Goal: Task Accomplishment & Management: Complete application form

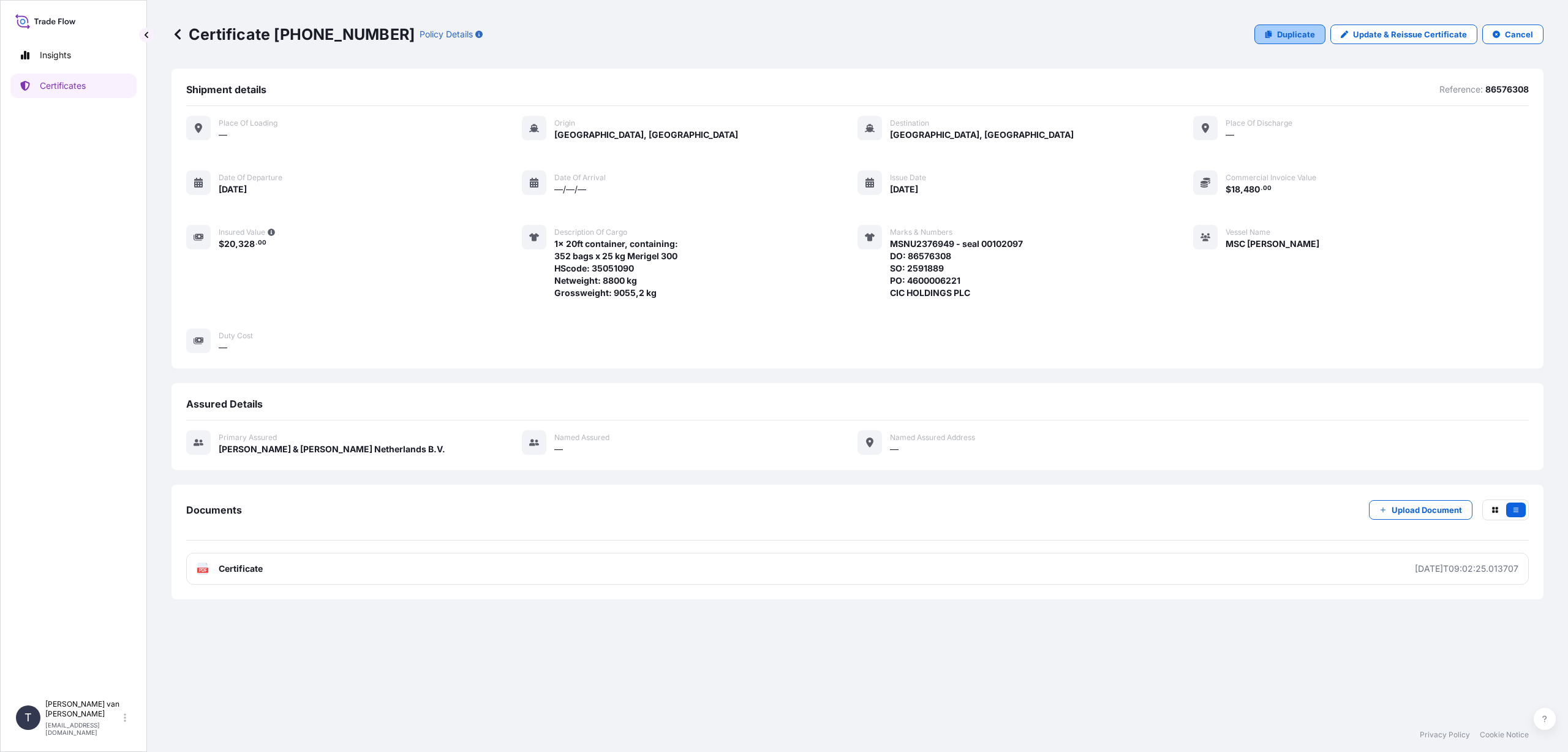
click at [1296, 36] on p "Duplicate" at bounding box center [1296, 34] width 38 height 13
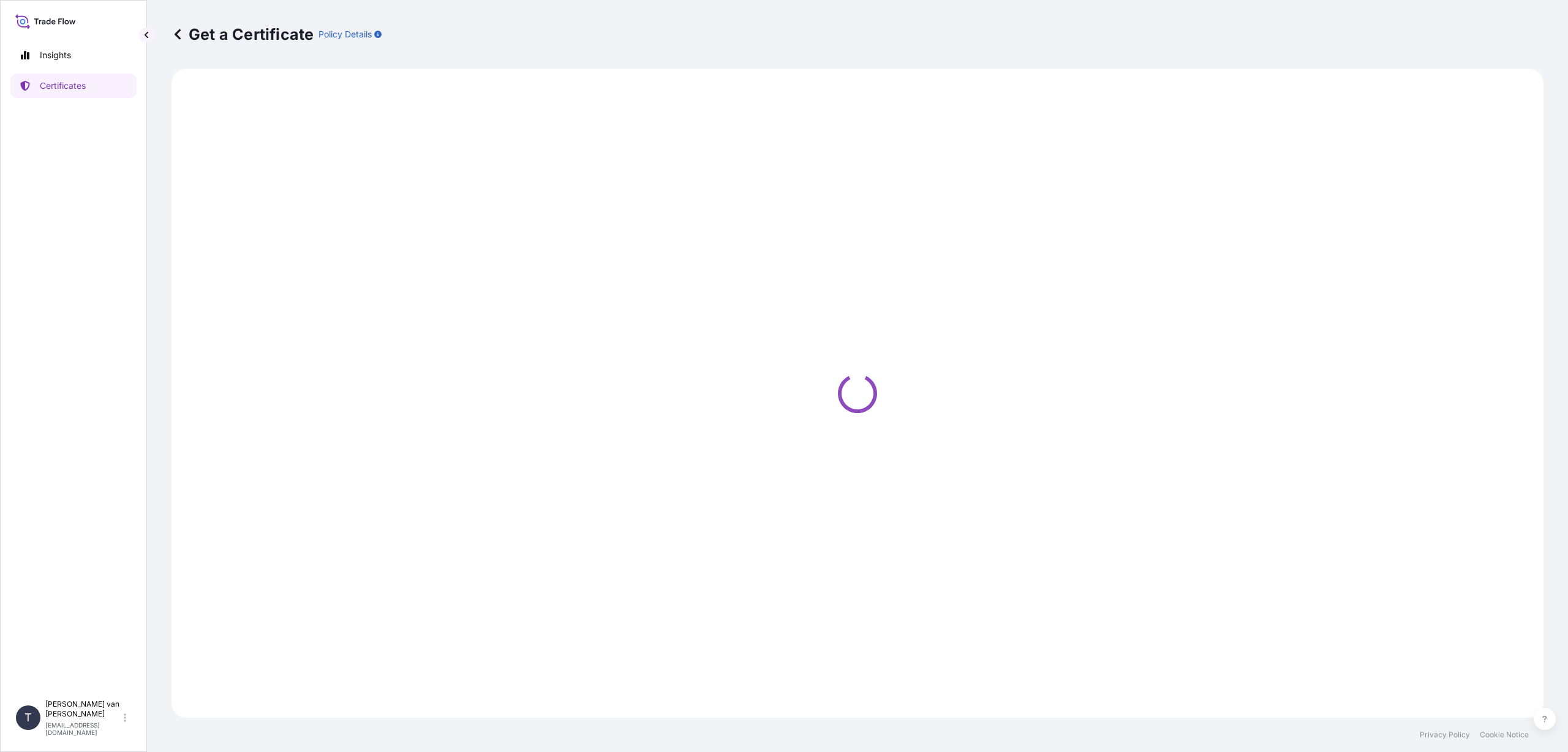
select select "Sea"
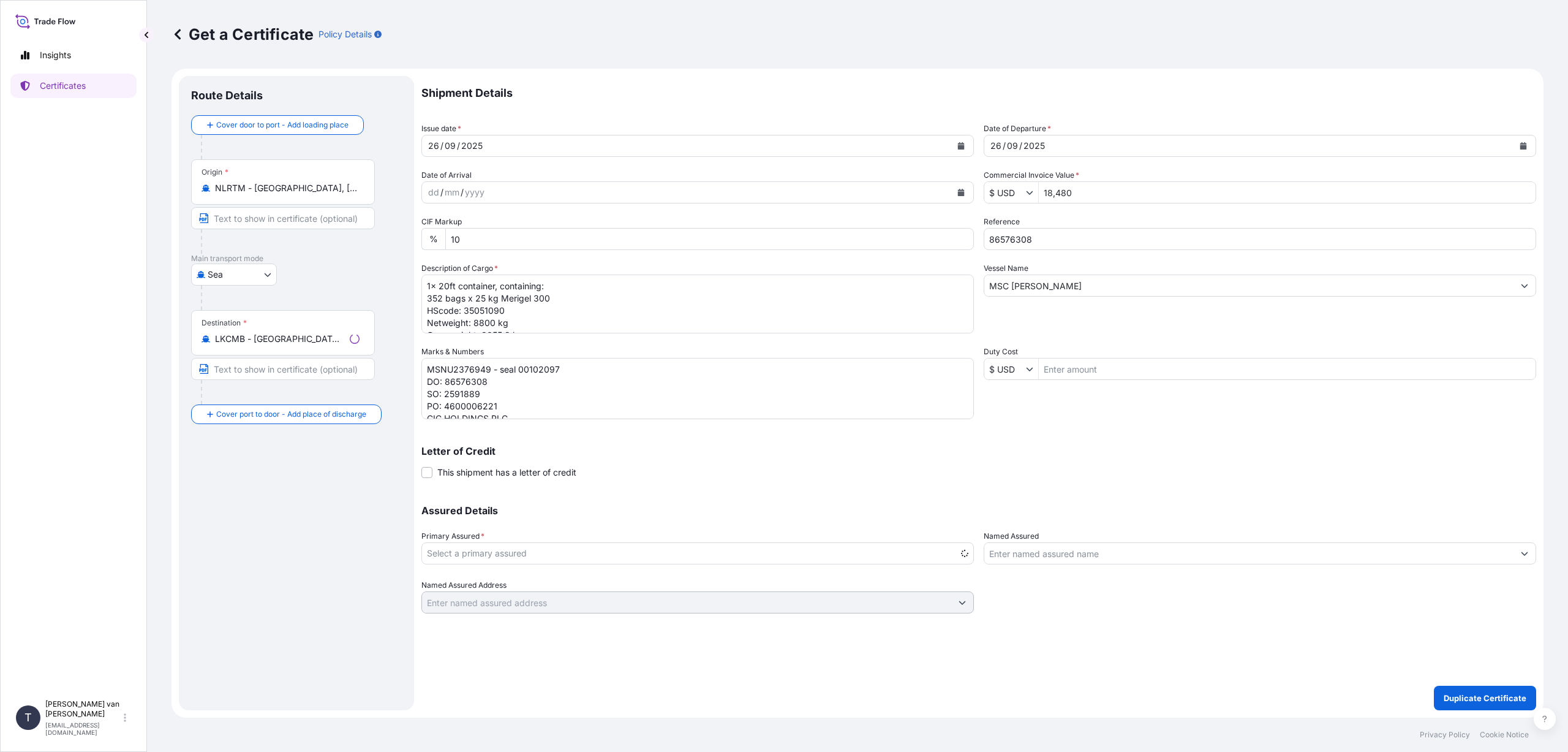
select select "31666"
drag, startPoint x: 339, startPoint y: 337, endPoint x: 228, endPoint y: 342, distance: 111.1
click at [228, 342] on input "LKCMB - [GEOGRAPHIC_DATA], [GEOGRAPHIC_DATA]" at bounding box center [287, 339] width 144 height 13
type input "L"
type input "AEJEA - [GEOGRAPHIC_DATA], [GEOGRAPHIC_DATA]"
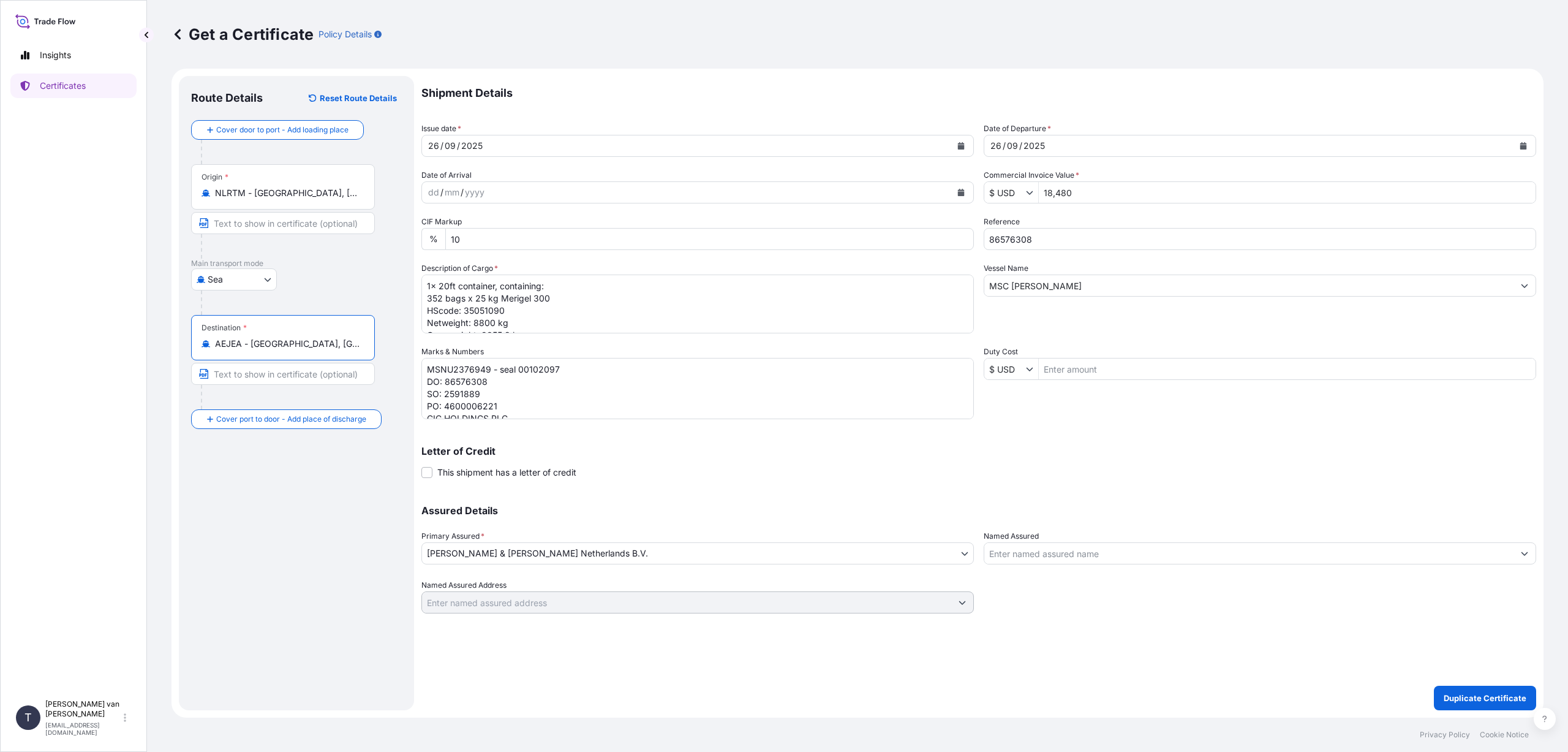
click at [964, 142] on icon "Calendar" at bounding box center [961, 146] width 8 height 8
click at [443, 296] on div "22" at bounding box center [443, 296] width 22 height 22
click at [1527, 143] on button "Calendar" at bounding box center [1523, 146] width 20 height 20
click at [1005, 292] on div "22" at bounding box center [1006, 296] width 22 height 22
click at [1019, 199] on input "$ USD" at bounding box center [1006, 192] width 42 height 22
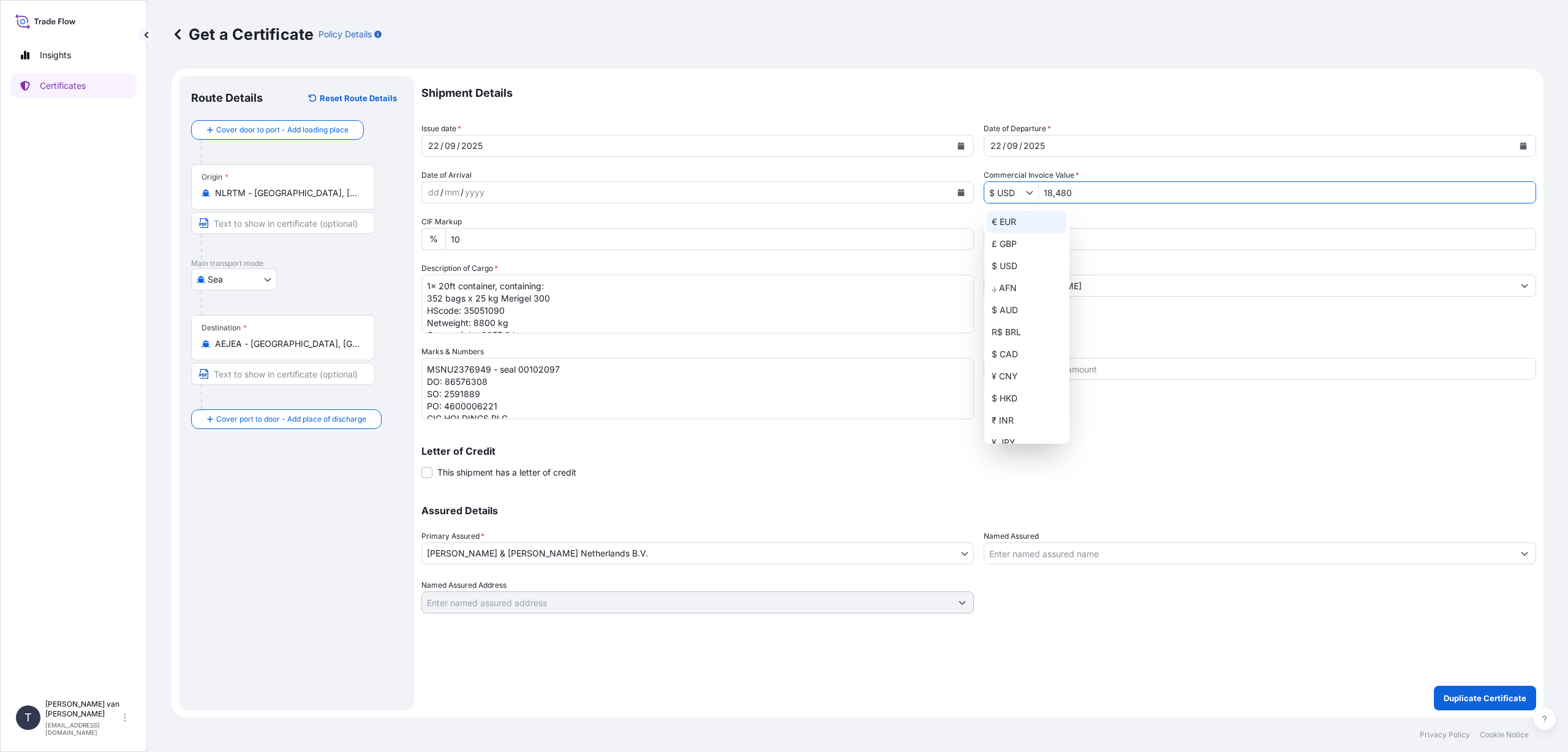
click at [1015, 225] on div "€ EUR" at bounding box center [1027, 222] width 80 height 22
type input "€ EUR"
click at [1082, 190] on input "18,480" at bounding box center [1287, 192] width 497 height 22
type input "28,750"
click at [1137, 332] on div "Vessel Name MSC [PERSON_NAME]" at bounding box center [1260, 298] width 553 height 71
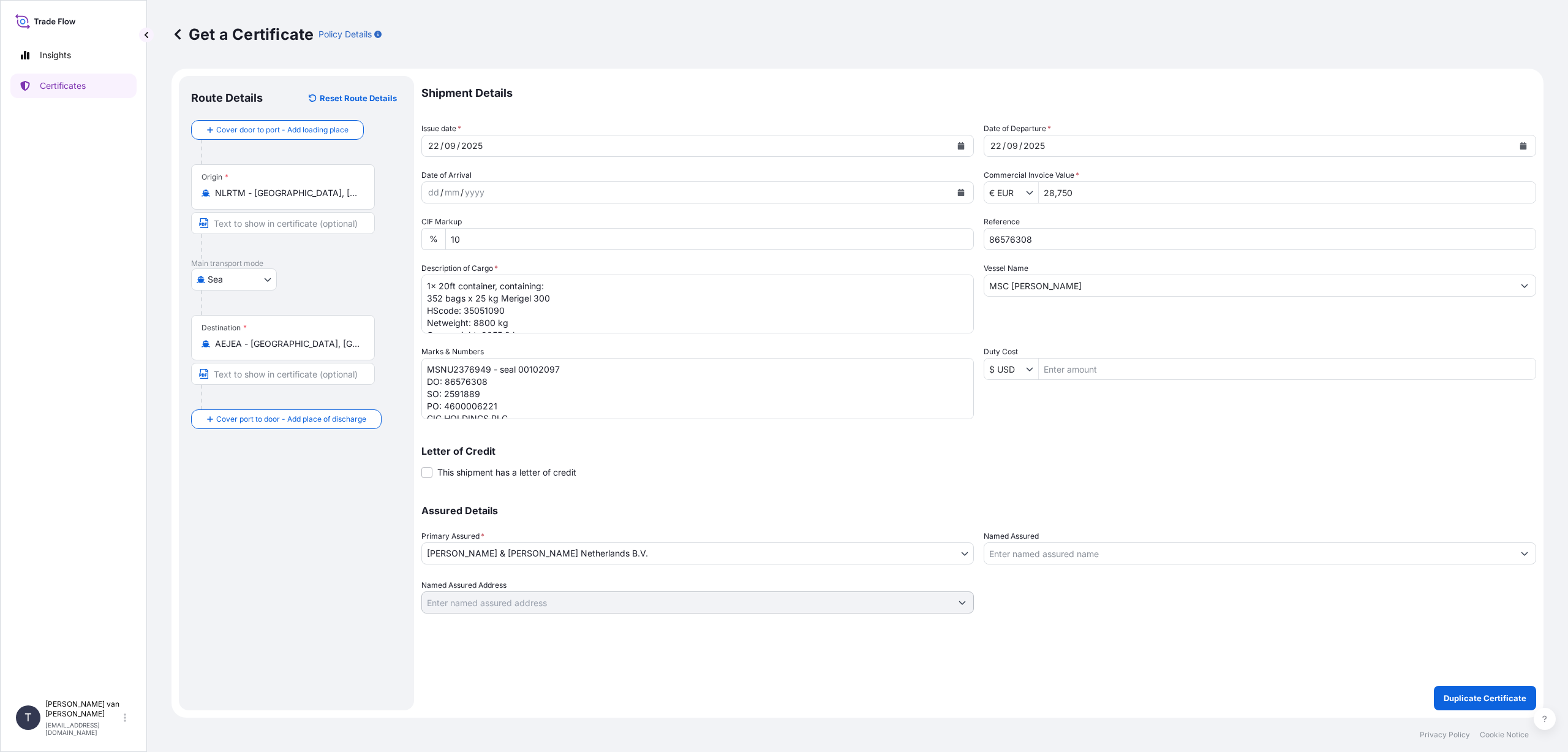
click at [1038, 288] on input "MSC [PERSON_NAME]" at bounding box center [1250, 286] width 530 height 22
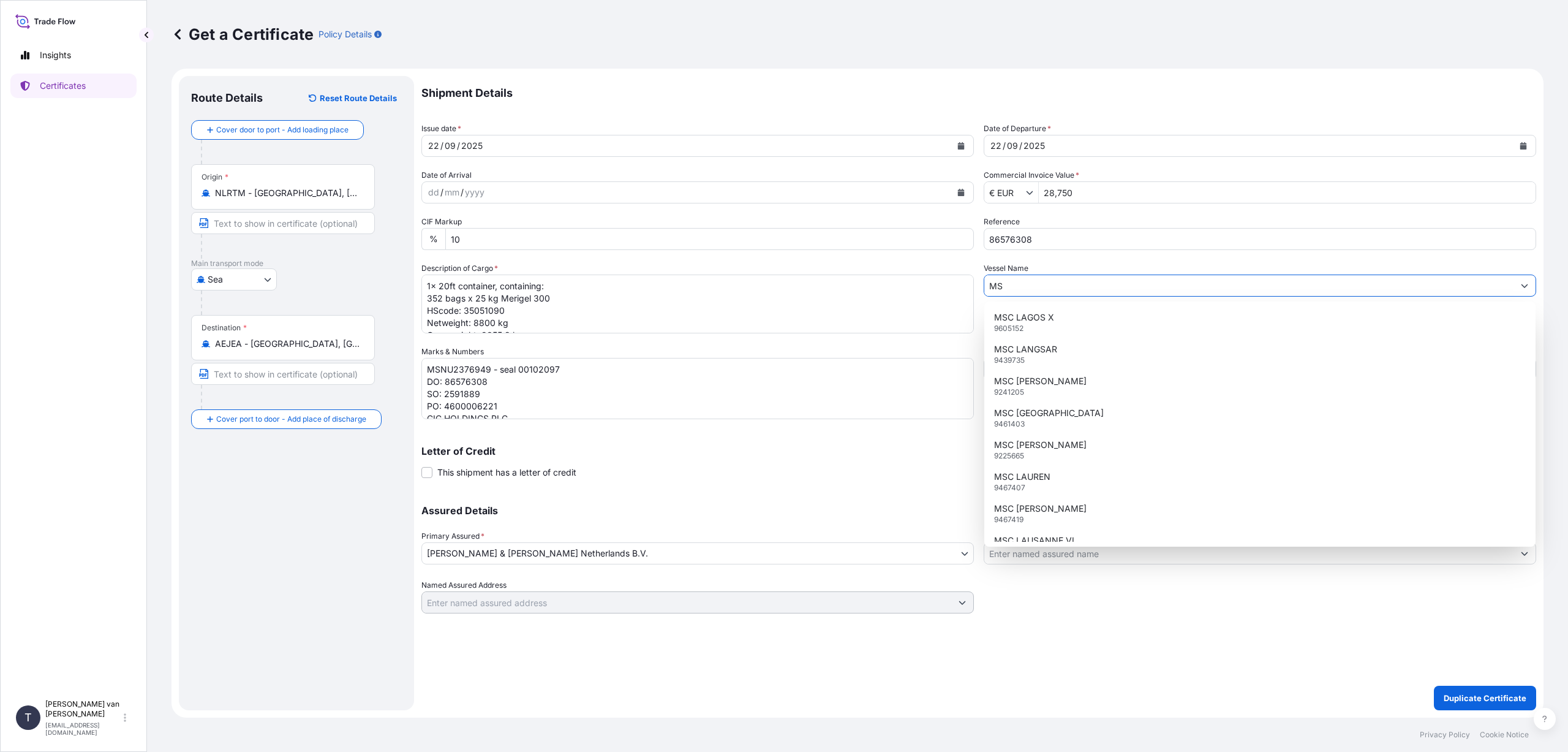
type input "M"
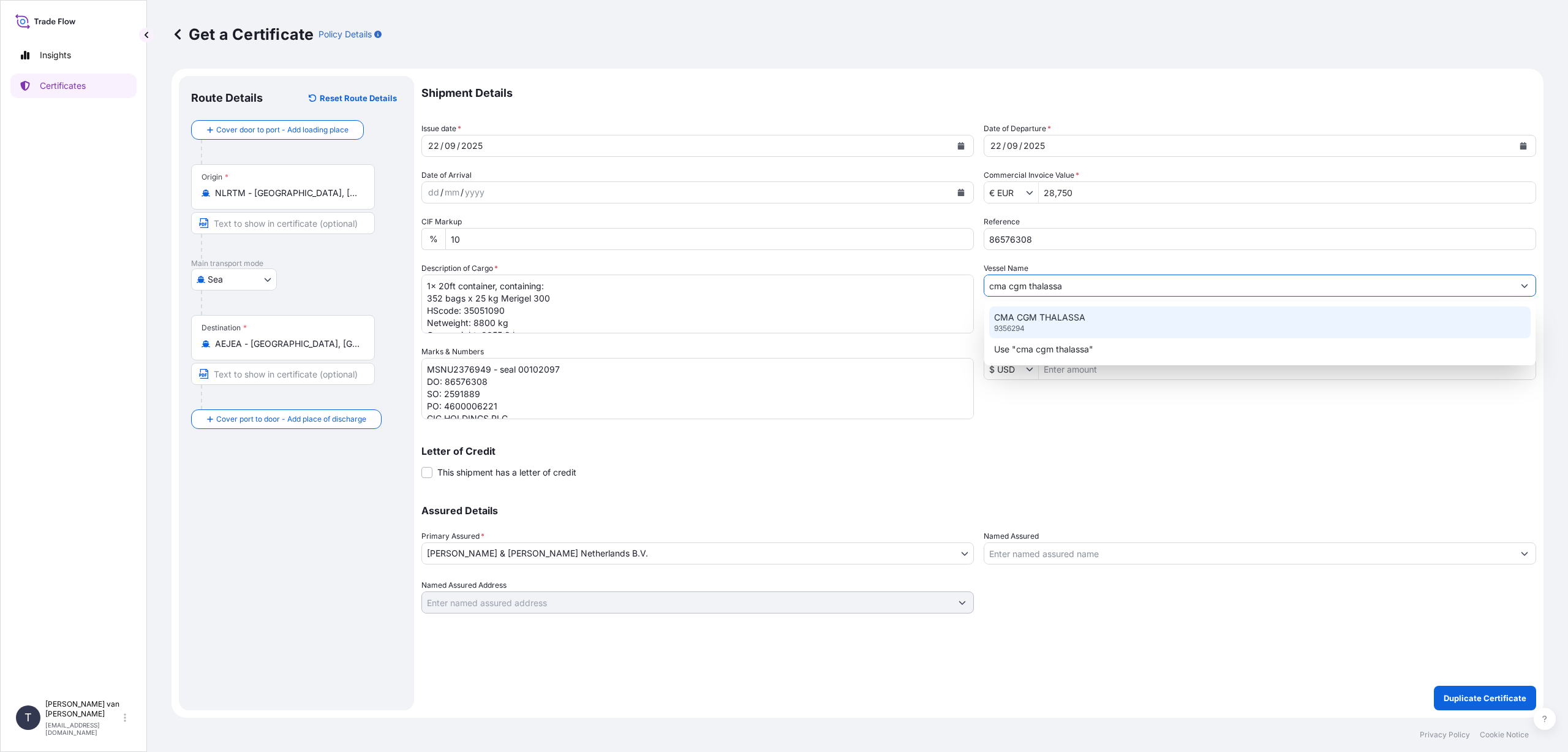
click at [1031, 316] on p "CMA CGM THALASSA" at bounding box center [1040, 318] width 91 height 13
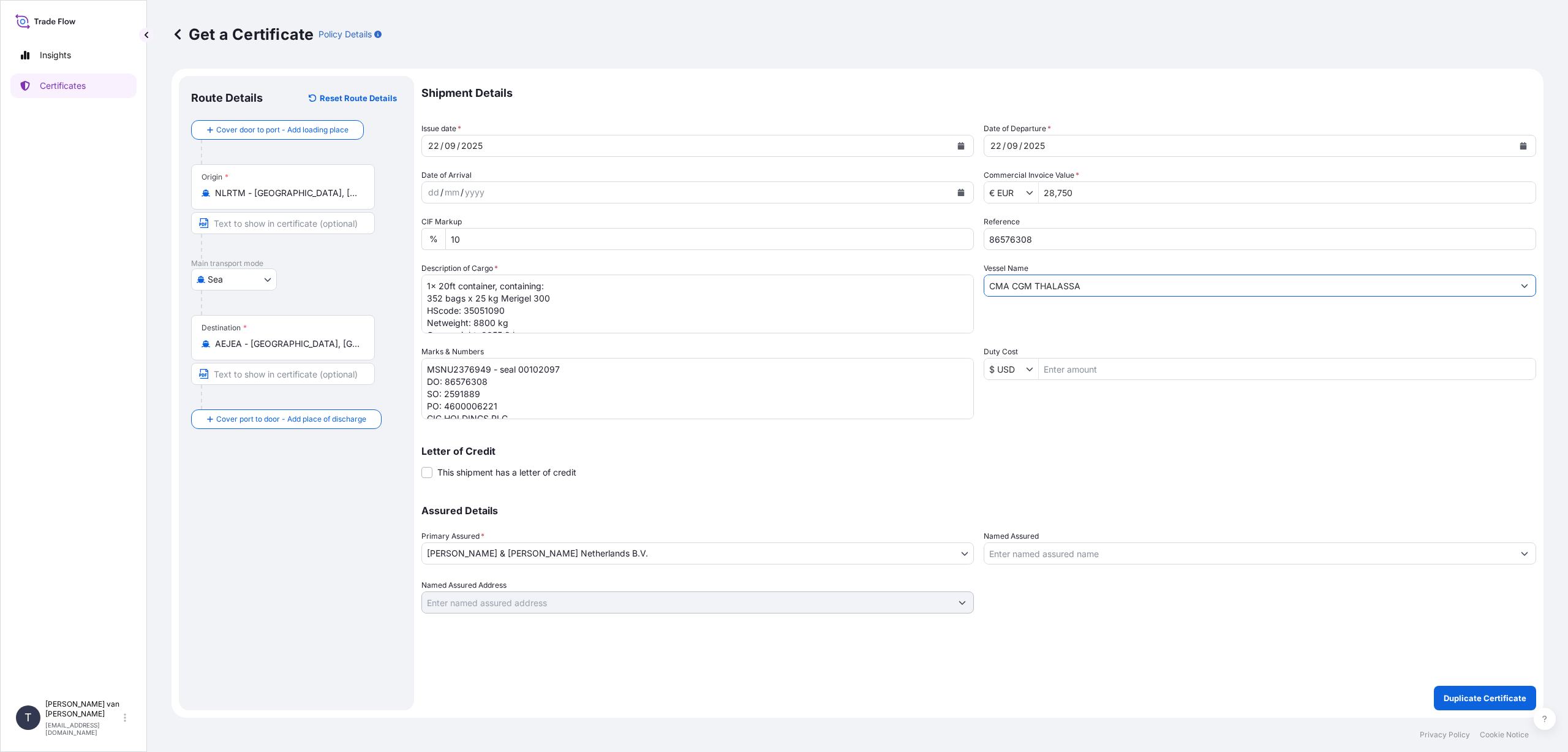
type input "CMA CGM THALASSA"
click at [442, 286] on textarea "1x 20ft container, containing: 352 bags x 25 kg Merigel 300 HScode: 35051090 Ne…" at bounding box center [698, 304] width 553 height 59
click at [443, 298] on textarea "1x 20ft container, containing: 352 bags x 25 kg Merigel 300 HScode: 35051090 Ne…" at bounding box center [698, 304] width 553 height 59
click at [553, 298] on textarea "1x 20ft container, containing: 352 bags x 25 kg Merigel 300 HScode: 35051090 Ne…" at bounding box center [698, 304] width 553 height 59
click at [507, 308] on textarea "1x 20ft container, containing: 352 bags x 25 kg Merigel 300 HScode: 35051090 Ne…" at bounding box center [698, 304] width 553 height 59
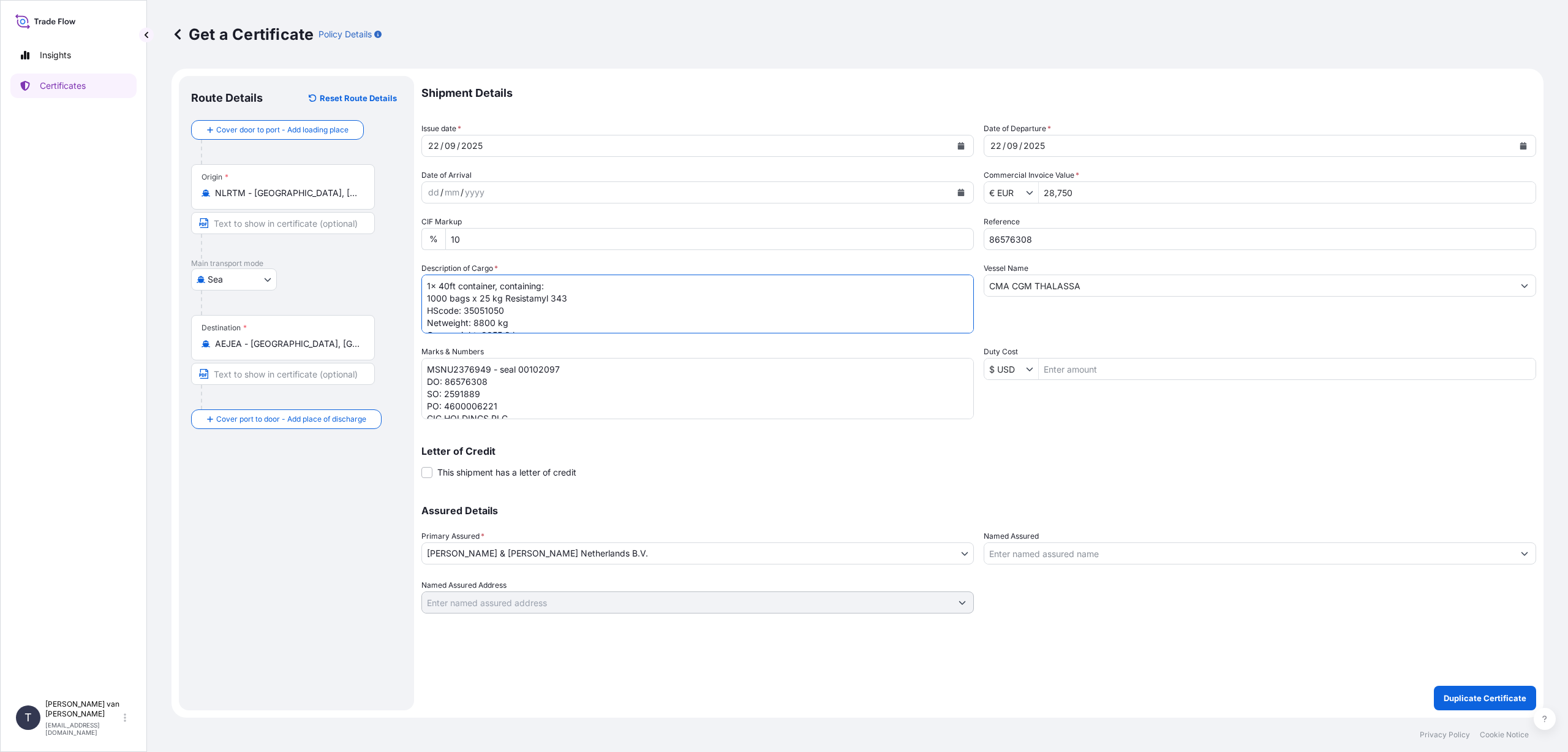
click at [483, 322] on textarea "1x 20ft container, containing: 352 bags x 25 kg Merigel 300 HScode: 35051090 Ne…" at bounding box center [698, 304] width 553 height 59
click at [528, 325] on textarea "1x 20ft container, containing: 352 bags x 25 kg Merigel 300 HScode: 35051090 Ne…" at bounding box center [698, 304] width 553 height 59
click at [509, 321] on textarea "1x 20ft container, containing: 352 bags x 25 kg Merigel 300 HScode: 35051090 Ne…" at bounding box center [698, 304] width 553 height 59
click at [586, 311] on textarea "1x 20ft container, containing: 352 bags x 25 kg Merigel 300 HScode: 35051090 Ne…" at bounding box center [698, 304] width 553 height 59
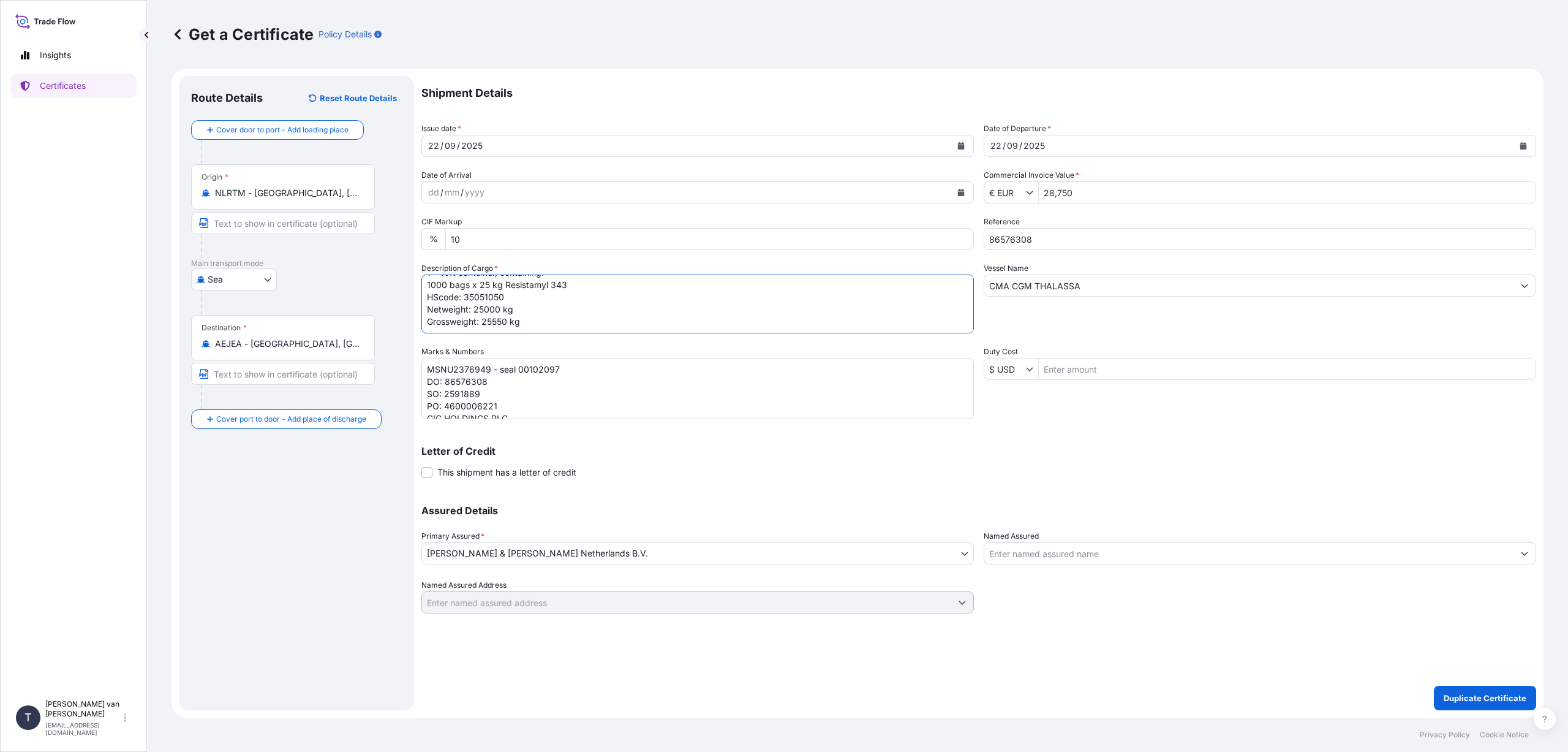
scroll to position [0, 0]
click at [567, 316] on textarea "1x 20ft container, containing: 352 bags x 25 kg Merigel 300 HScode: 35051090 Ne…" at bounding box center [698, 304] width 553 height 59
type textarea "1x 40ft container, containing: 1000 bags x 25 kg Resistamyl 343 HScode: 3505105…"
click at [489, 368] on textarea "MSNU2376949 - seal 00102097 DO: 86576308 SO: 2591889 PO: 4600006221 CIC HOLDING…" at bounding box center [698, 388] width 553 height 61
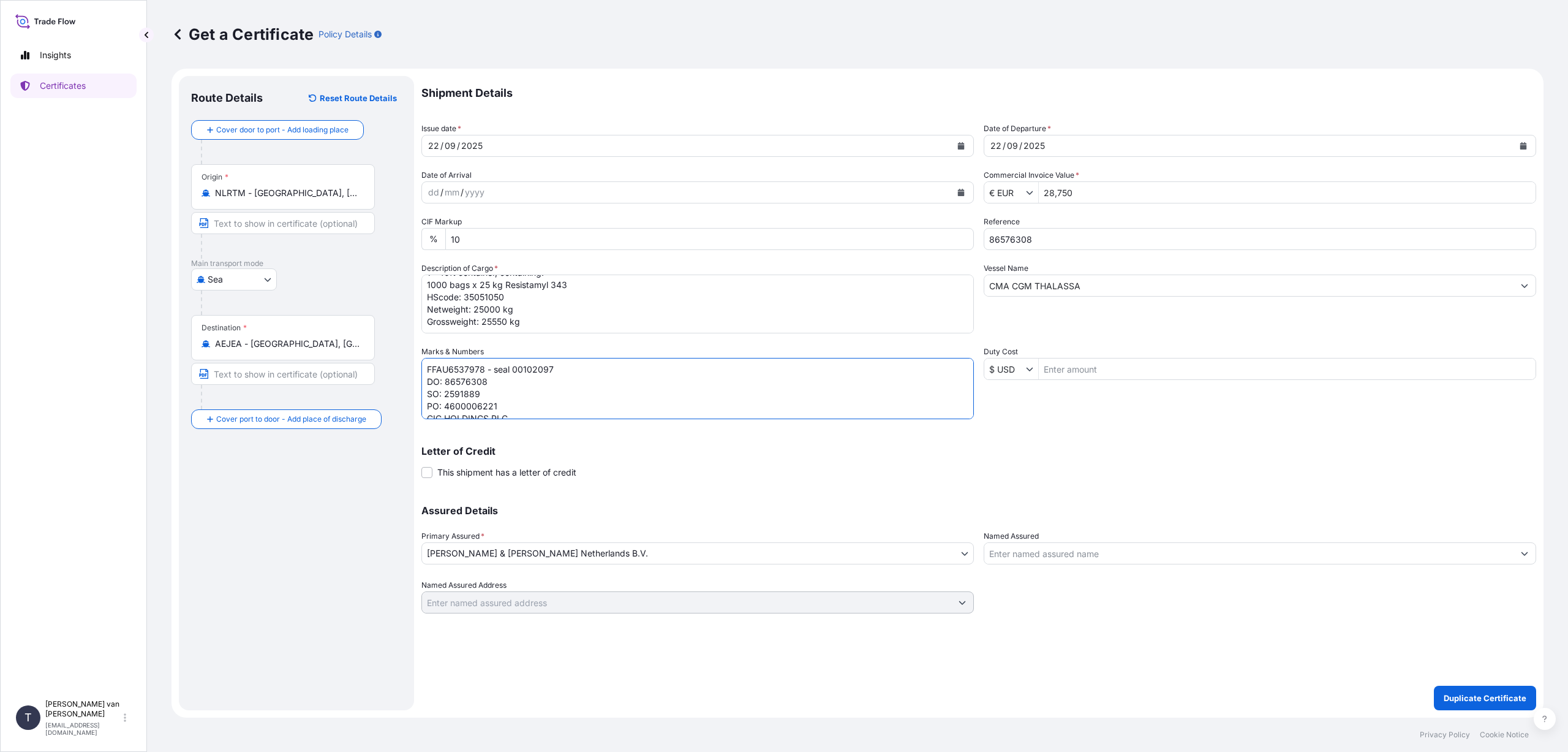
click at [555, 367] on textarea "MSNU2376949 - seal 00102097 DO: 86576308 SO: 2591889 PO: 4600006221 CIC HOLDING…" at bounding box center [698, 388] width 553 height 61
click at [491, 383] on textarea "MSNU2376949 - seal 00102097 DO: 86576308 SO: 2591889 PO: 4600006221 CIC HOLDING…" at bounding box center [698, 388] width 553 height 61
click at [482, 394] on textarea "MSNU2376949 - seal 00102097 DO: 86576308 SO: 2591889 PO: 4600006221 CIC HOLDING…" at bounding box center [698, 388] width 553 height 61
click at [503, 405] on textarea "MSNU2376949 - seal 00102097 DO: 86576308 SO: 2591889 PO: 4600006221 CIC HOLDING…" at bounding box center [698, 388] width 553 height 61
click at [525, 413] on textarea "MSNU2376949 - seal 00102097 DO: 86576308 SO: 2591889 PO: 4600006221 CIC HOLDING…" at bounding box center [698, 388] width 553 height 61
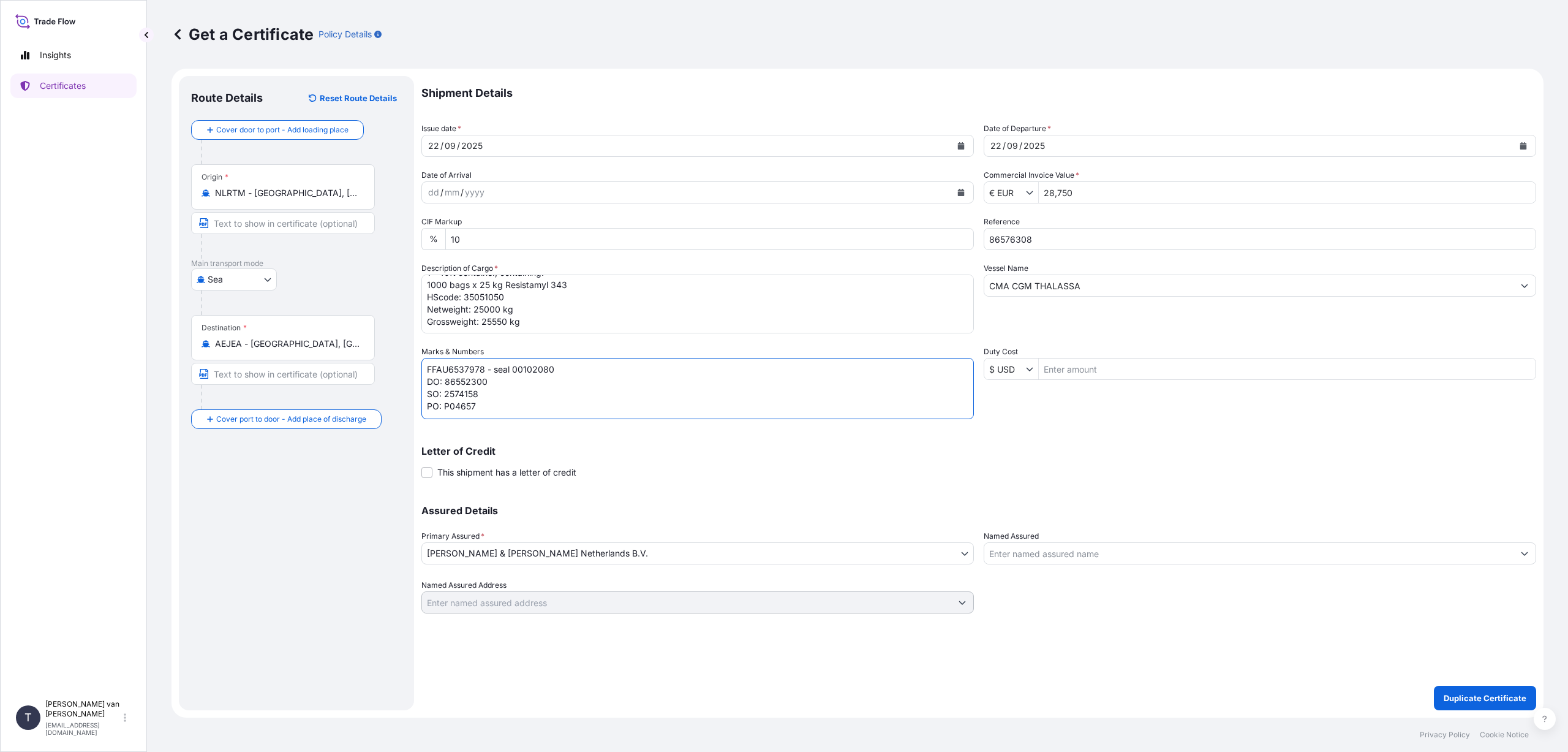
scroll to position [0, 0]
click at [584, 376] on textarea "MSNU2376949 - seal 00102097 DO: 86576308 SO: 2591889 PO: 4600006221 CIC HOLDING…" at bounding box center [698, 388] width 553 height 61
type textarea "FFAU6537978 - seal 00102080 DO: 86552300 SO: 2574158 PO: P04657"
click at [1453, 692] on p "Duplicate Certificate" at bounding box center [1485, 698] width 83 height 13
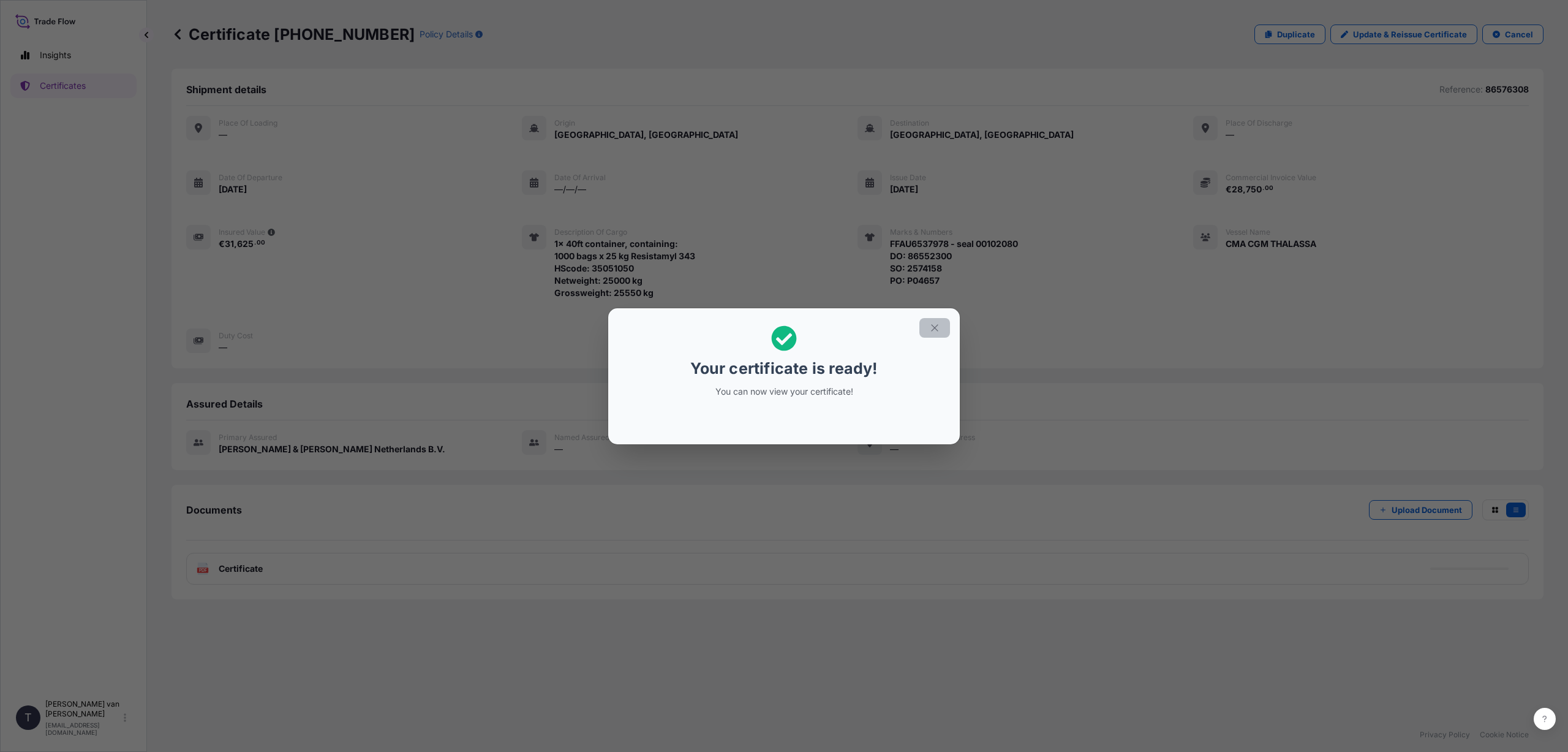
click at [930, 323] on button "button" at bounding box center [935, 328] width 31 height 20
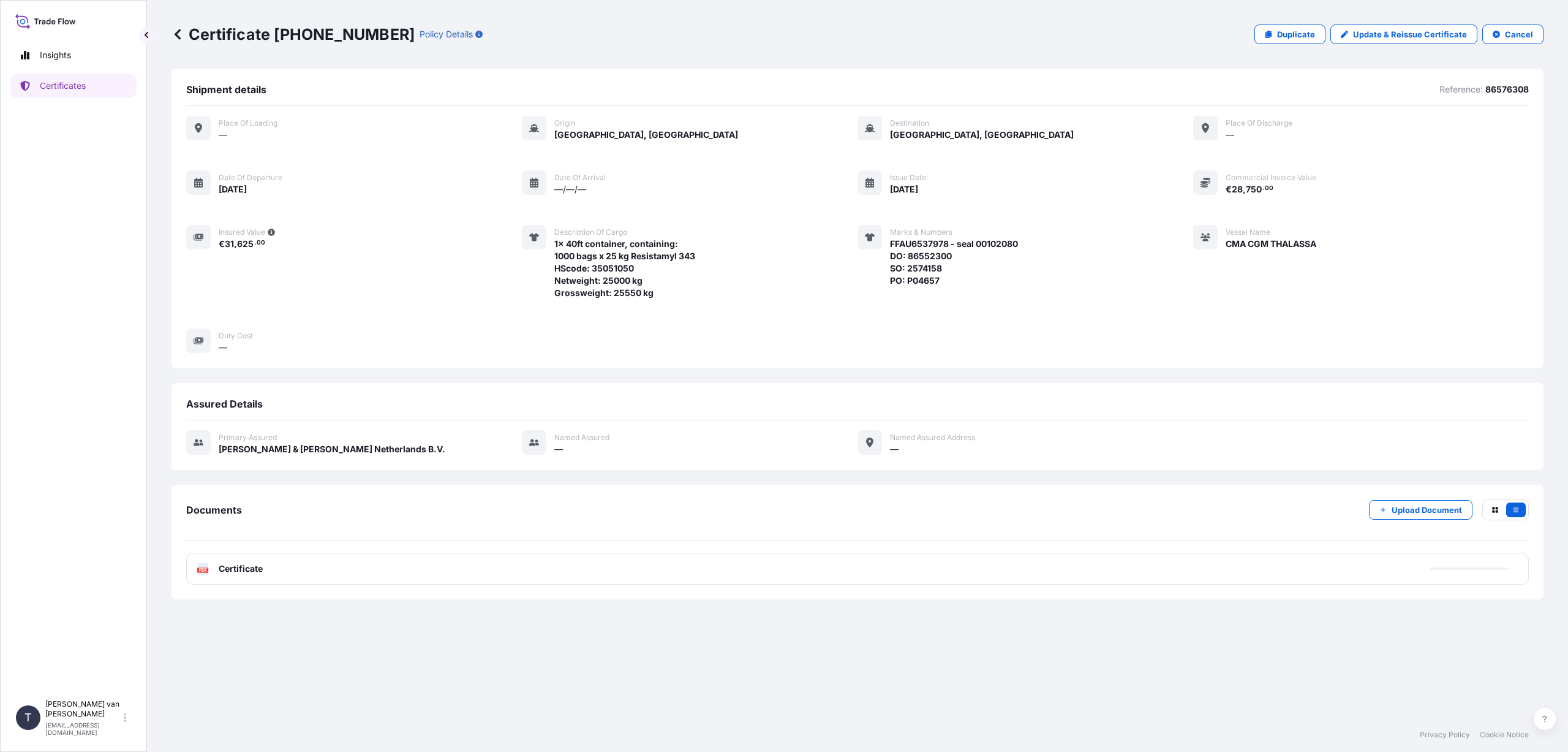
click at [281, 569] on div "PDF Certificate" at bounding box center [857, 569] width 1343 height 32
click at [281, 569] on link "PDF Certificate [DATE]T10:47:42.504574" at bounding box center [857, 569] width 1343 height 32
click at [1415, 33] on p "Update & Reissue Certificate" at bounding box center [1411, 34] width 114 height 13
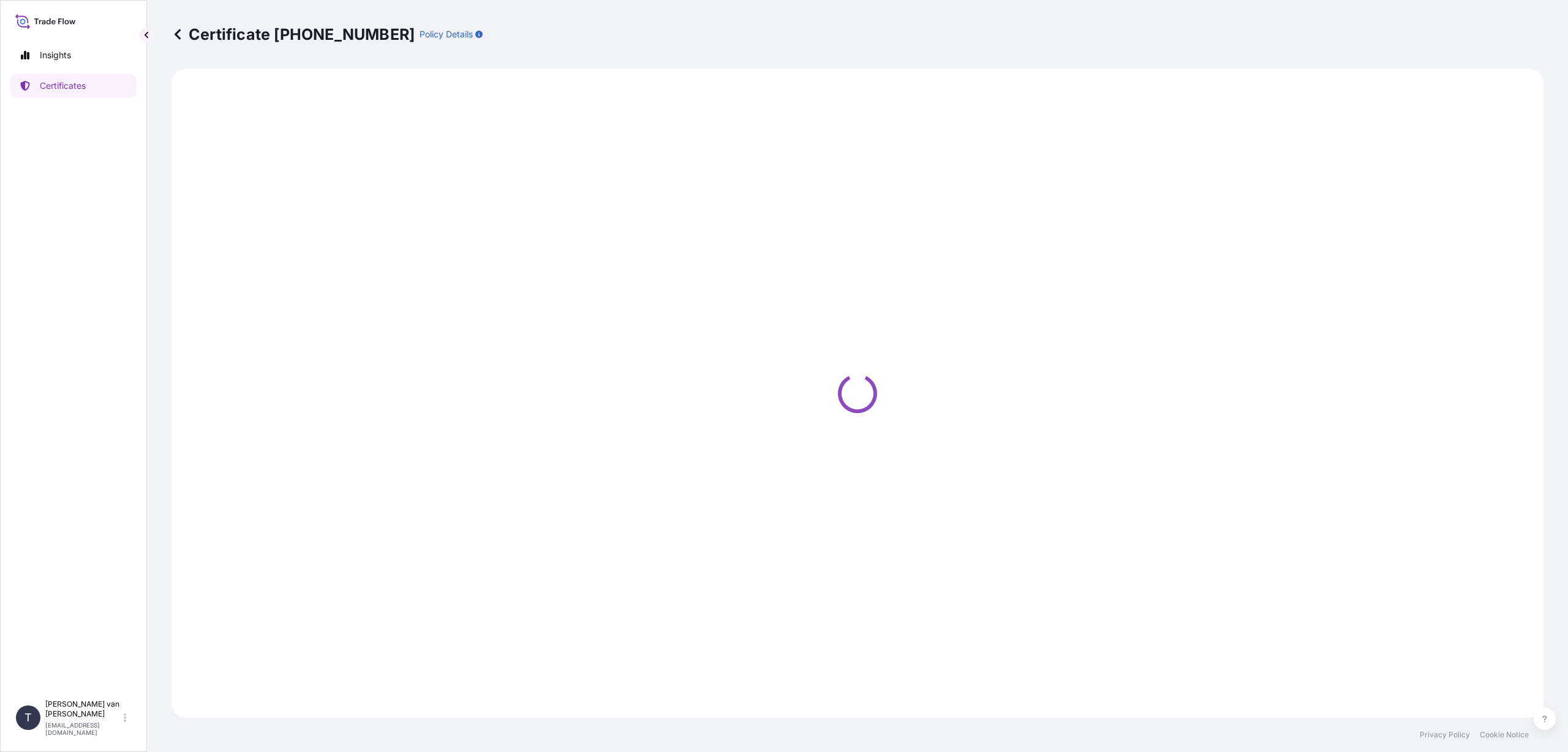
select select "Sea"
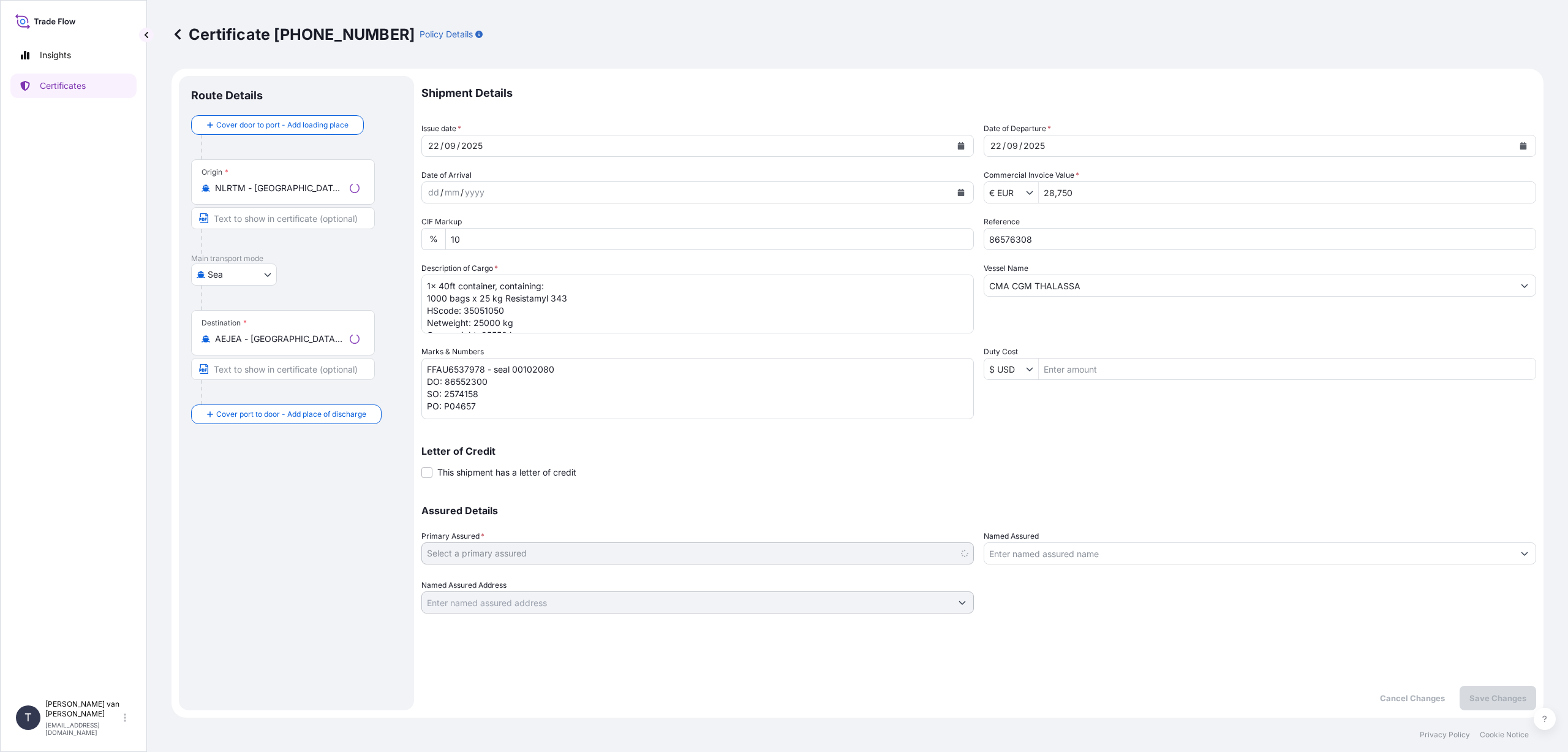
select select "31666"
click at [1046, 238] on input "86576308" at bounding box center [1260, 239] width 553 height 22
type input "86552300"
click at [1492, 697] on p "Save Changes" at bounding box center [1498, 698] width 57 height 13
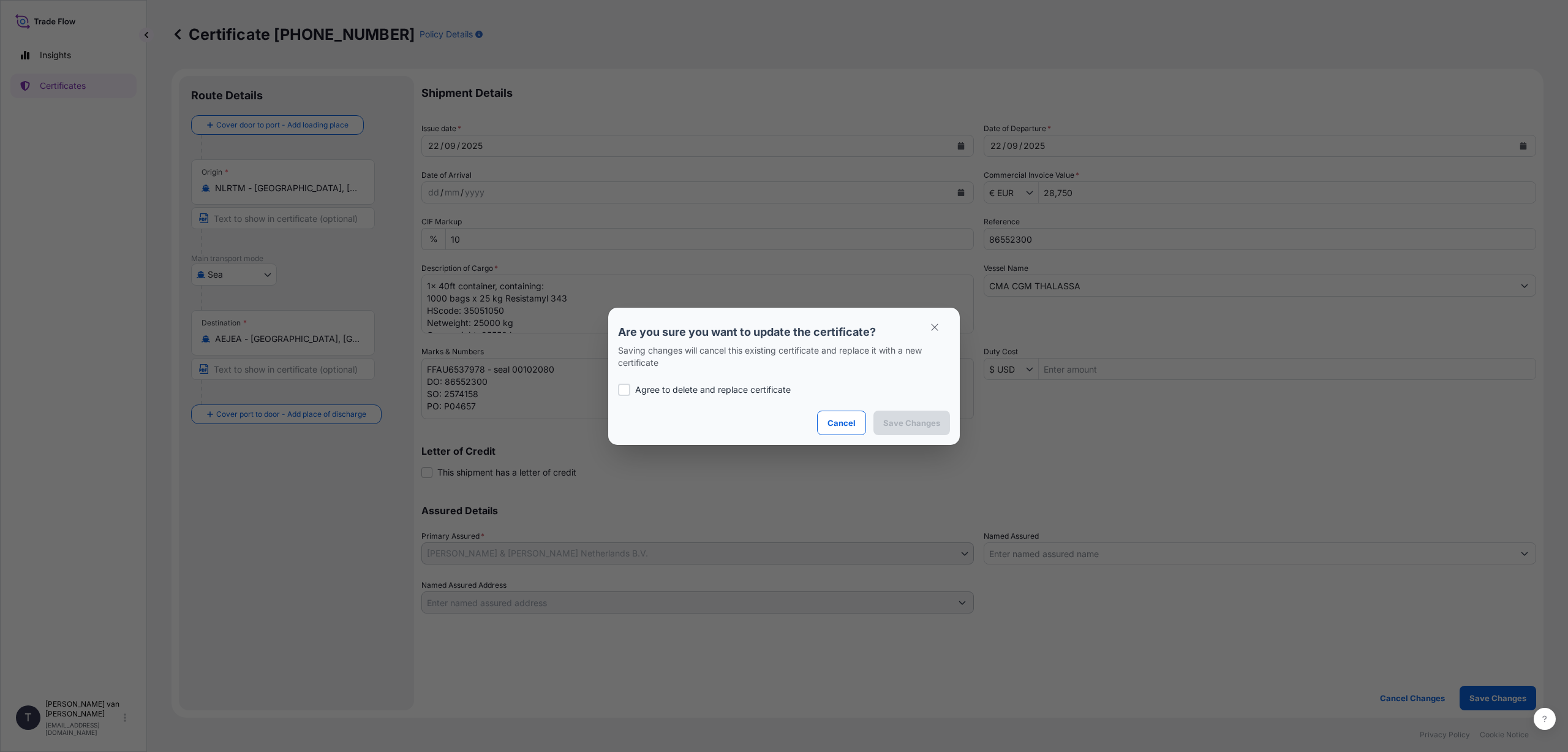
click at [647, 388] on p "Agree to delete and replace certificate" at bounding box center [713, 390] width 155 height 13
checkbox input "true"
click at [921, 424] on p "Save Changes" at bounding box center [912, 423] width 57 height 13
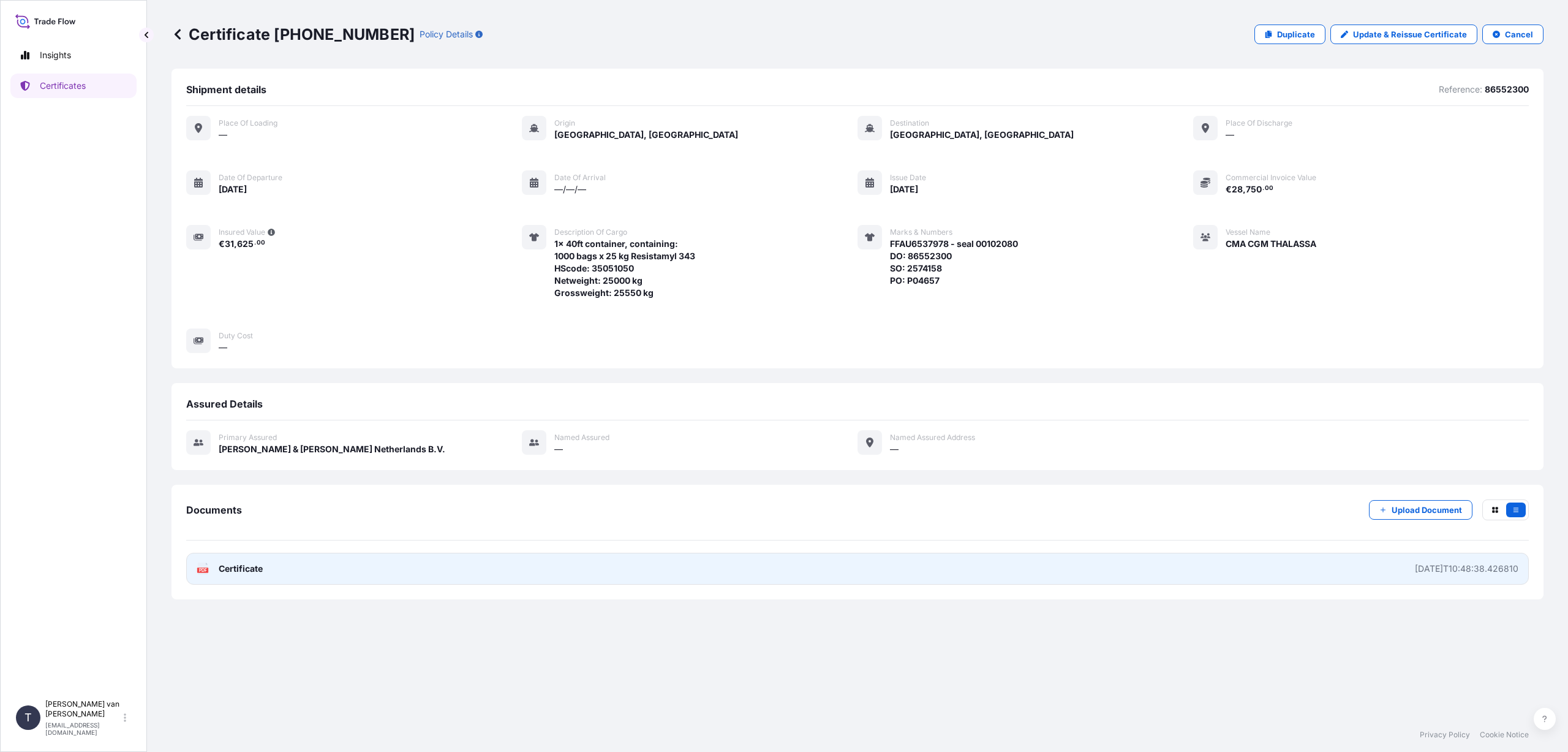
click at [266, 570] on link "PDF Certificate [DATE]T10:48:38.426810" at bounding box center [857, 569] width 1343 height 32
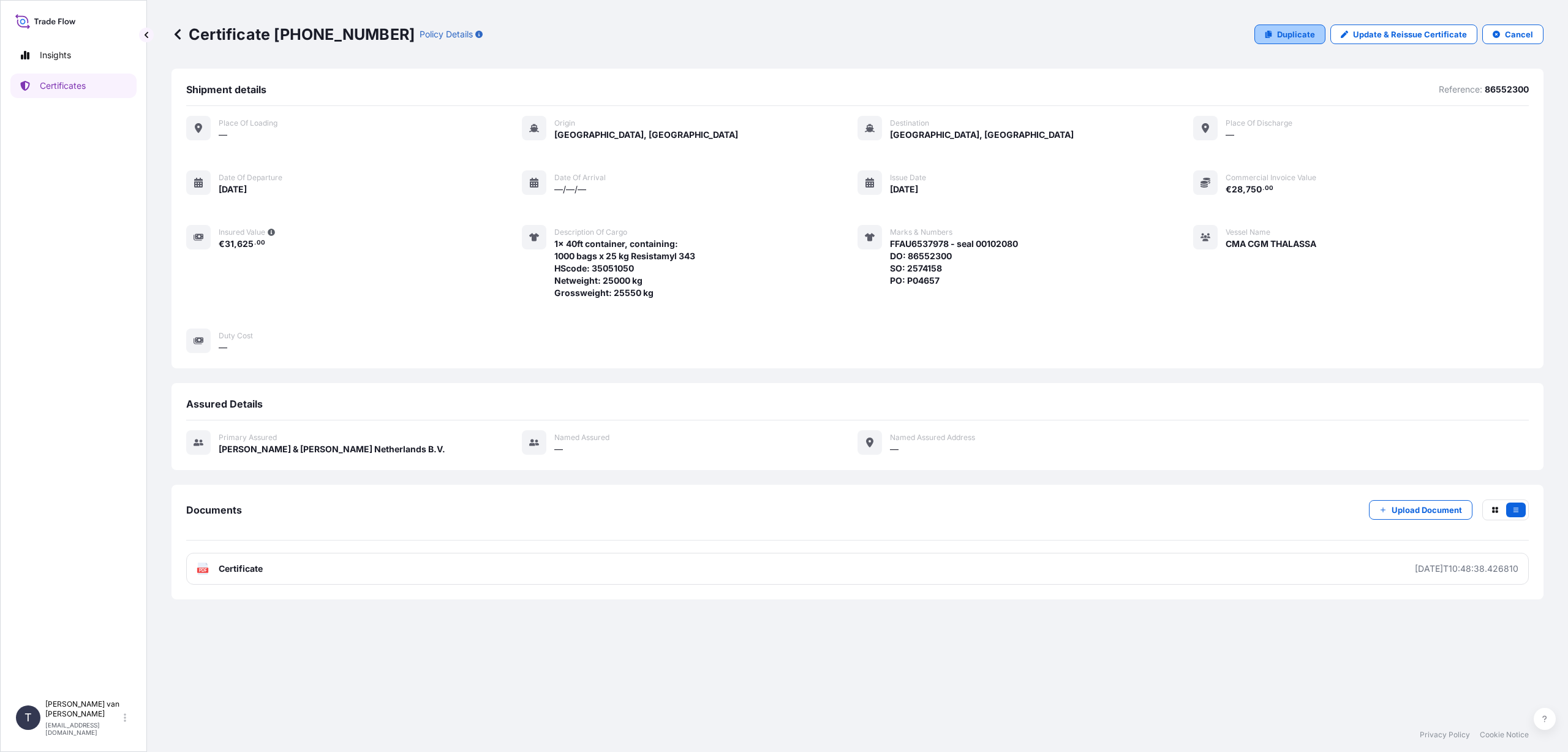
click at [1279, 33] on p "Duplicate" at bounding box center [1296, 34] width 38 height 13
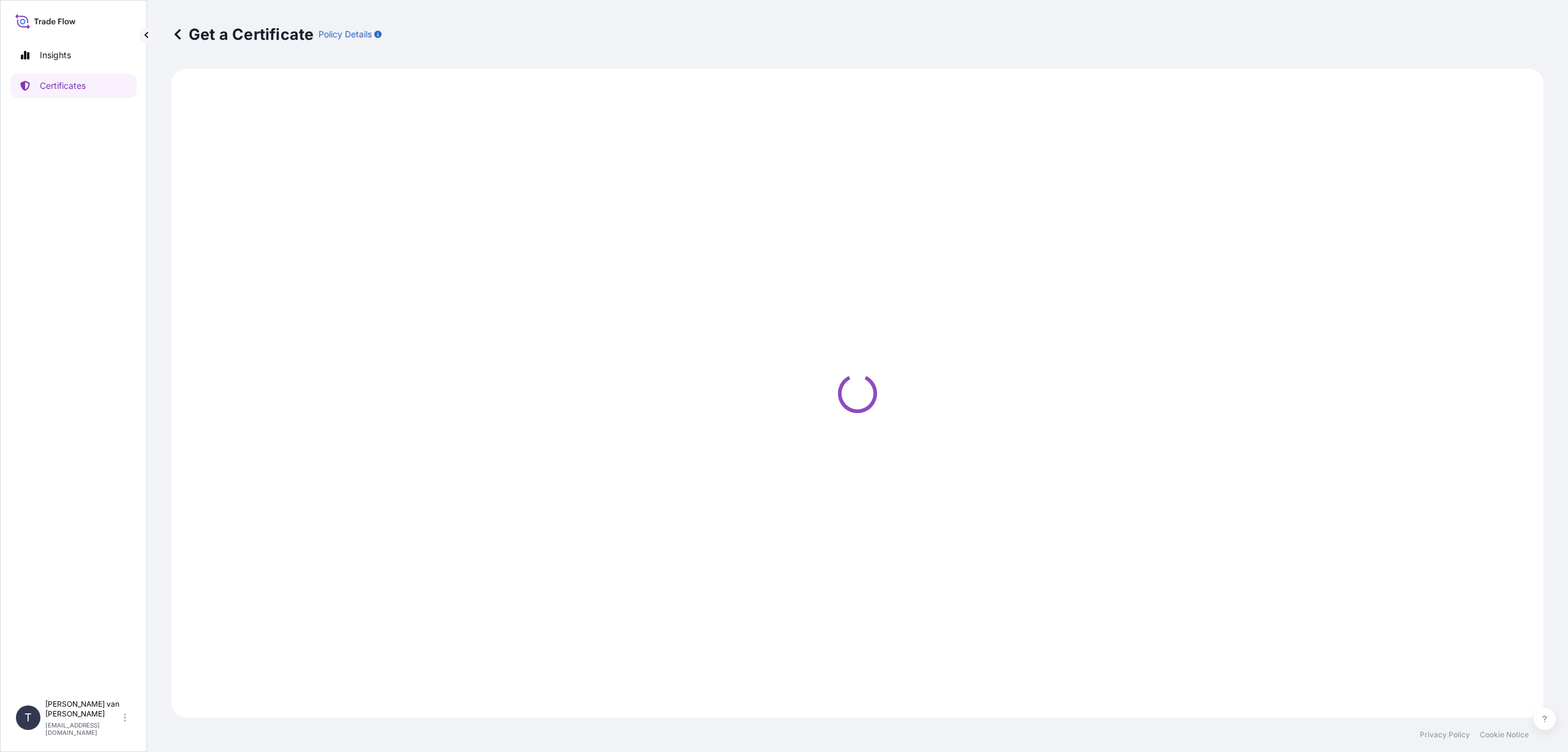
select select "Sea"
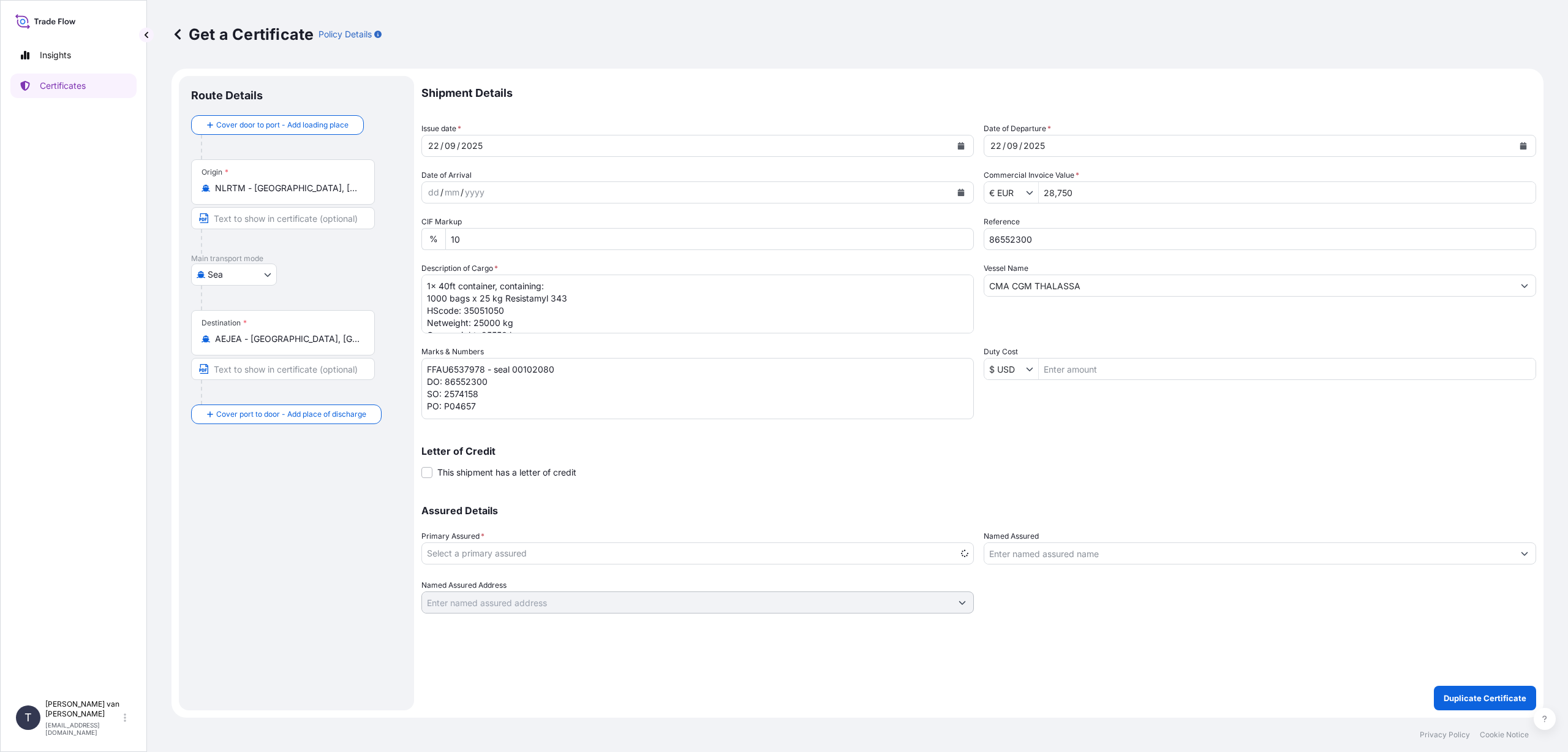
select select "31666"
drag, startPoint x: 358, startPoint y: 337, endPoint x: 254, endPoint y: 339, distance: 104.0
click at [254, 339] on input "AEJEA - [GEOGRAPHIC_DATA], [GEOGRAPHIC_DATA]" at bounding box center [287, 339] width 144 height 13
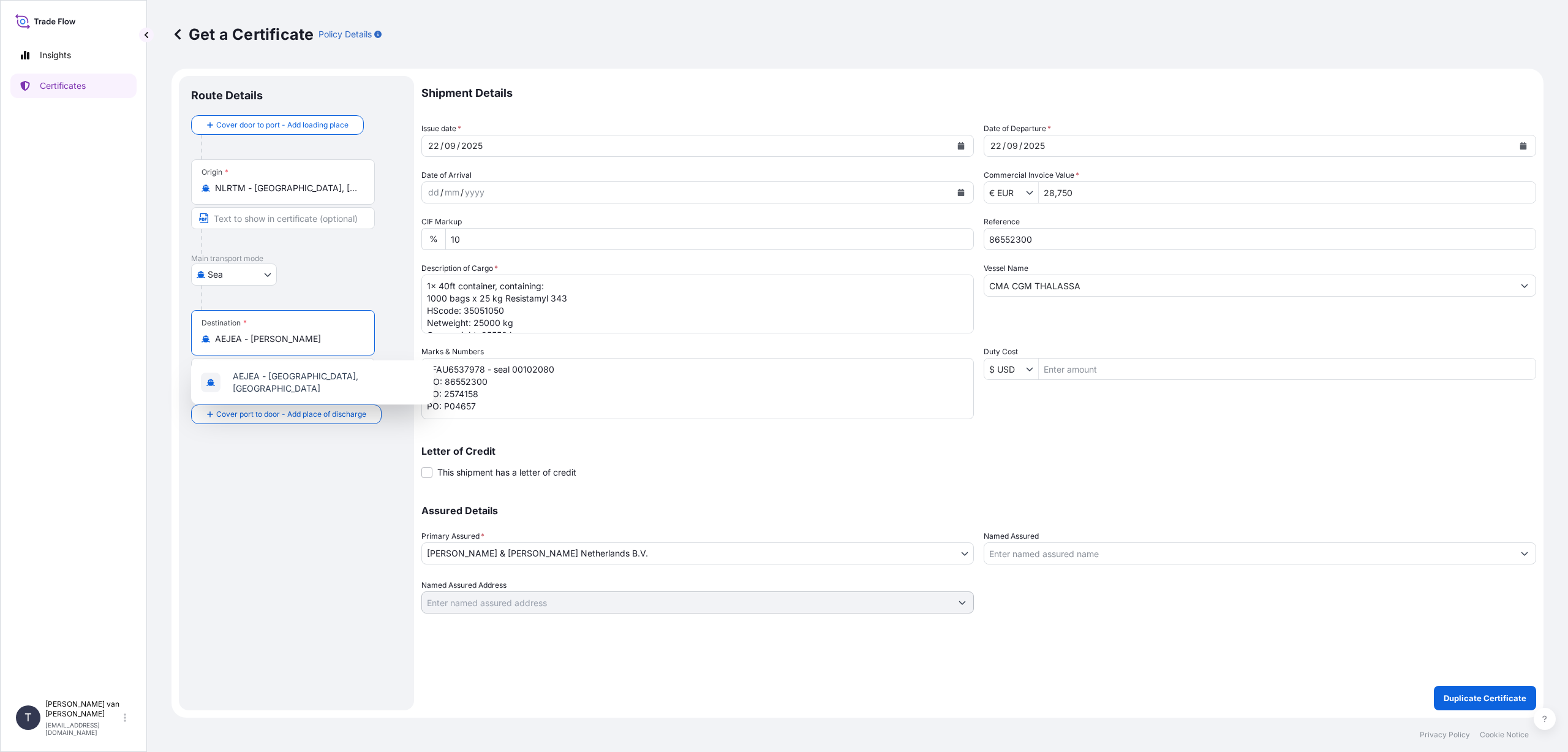
drag, startPoint x: 289, startPoint y: 342, endPoint x: 226, endPoint y: 332, distance: 63.8
click at [226, 332] on div "Destination * AEJEA - Jeates" at bounding box center [283, 332] width 184 height 45
type input "A"
click at [280, 371] on div "AEJEA - [GEOGRAPHIC_DATA] , [GEOGRAPHIC_DATA]" at bounding box center [312, 382] width 233 height 34
type input "AEJEA - [GEOGRAPHIC_DATA], [GEOGRAPHIC_DATA]"
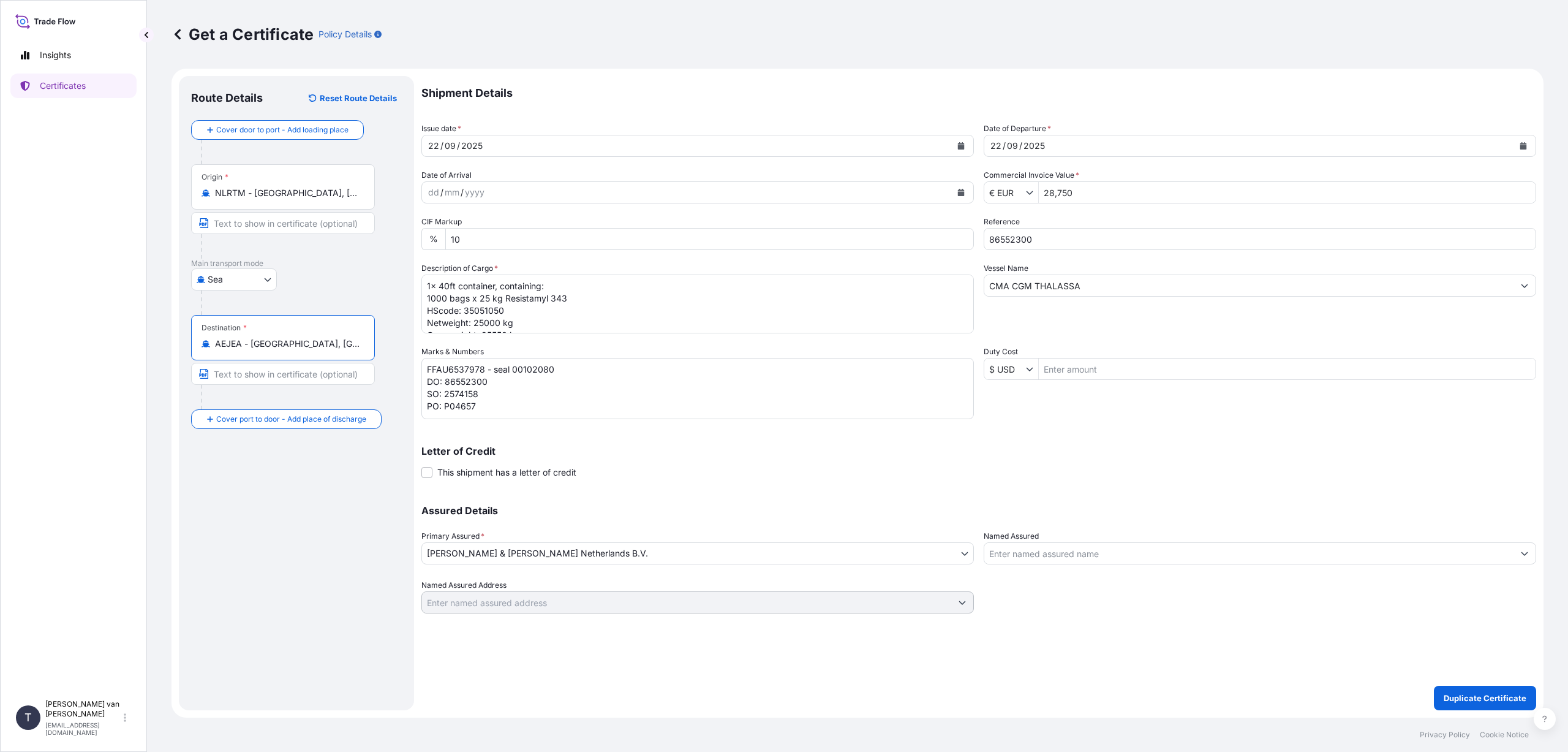
click at [1082, 194] on input "28,750" at bounding box center [1287, 192] width 497 height 22
type input "23,700"
click at [1191, 448] on p "Letter of Credit" at bounding box center [979, 451] width 1115 height 10
click at [1041, 238] on input "86552300" at bounding box center [1260, 239] width 553 height 22
type input "86566809"
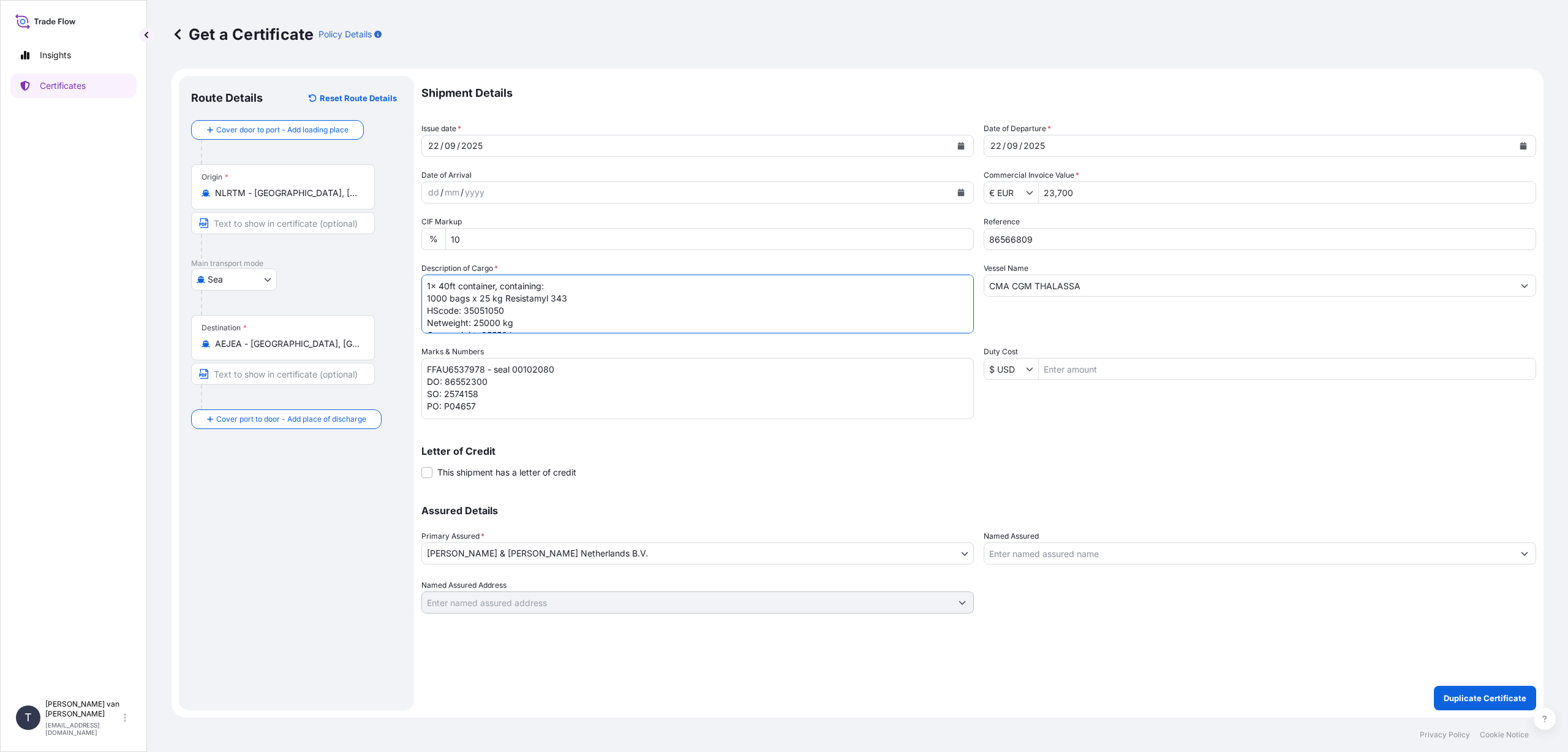
click at [445, 284] on textarea "1x 40ft container, containing: 1000 bags x 25 kg Resistamyl 343 HScode: 3505105…" at bounding box center [698, 304] width 553 height 59
click at [445, 298] on textarea "1x 40ft container, containing: 1000 bags x 25 kg Resistamyl 343 HScode: 3505105…" at bounding box center [698, 304] width 553 height 59
click at [544, 286] on textarea "1x 40ft container, containing: 1000 bags x 25 kg Resistamyl 343 HScode: 3505105…" at bounding box center [698, 304] width 553 height 59
click at [567, 296] on textarea "1x 40ft container, containing: 1000 bags x 25 kg Resistamyl 343 HScode: 3505105…" at bounding box center [698, 304] width 553 height 59
click at [500, 322] on textarea "1x 40ft container, containing: 1000 bags x 25 kg Resistamyl 343 HScode: 3505105…" at bounding box center [698, 304] width 553 height 59
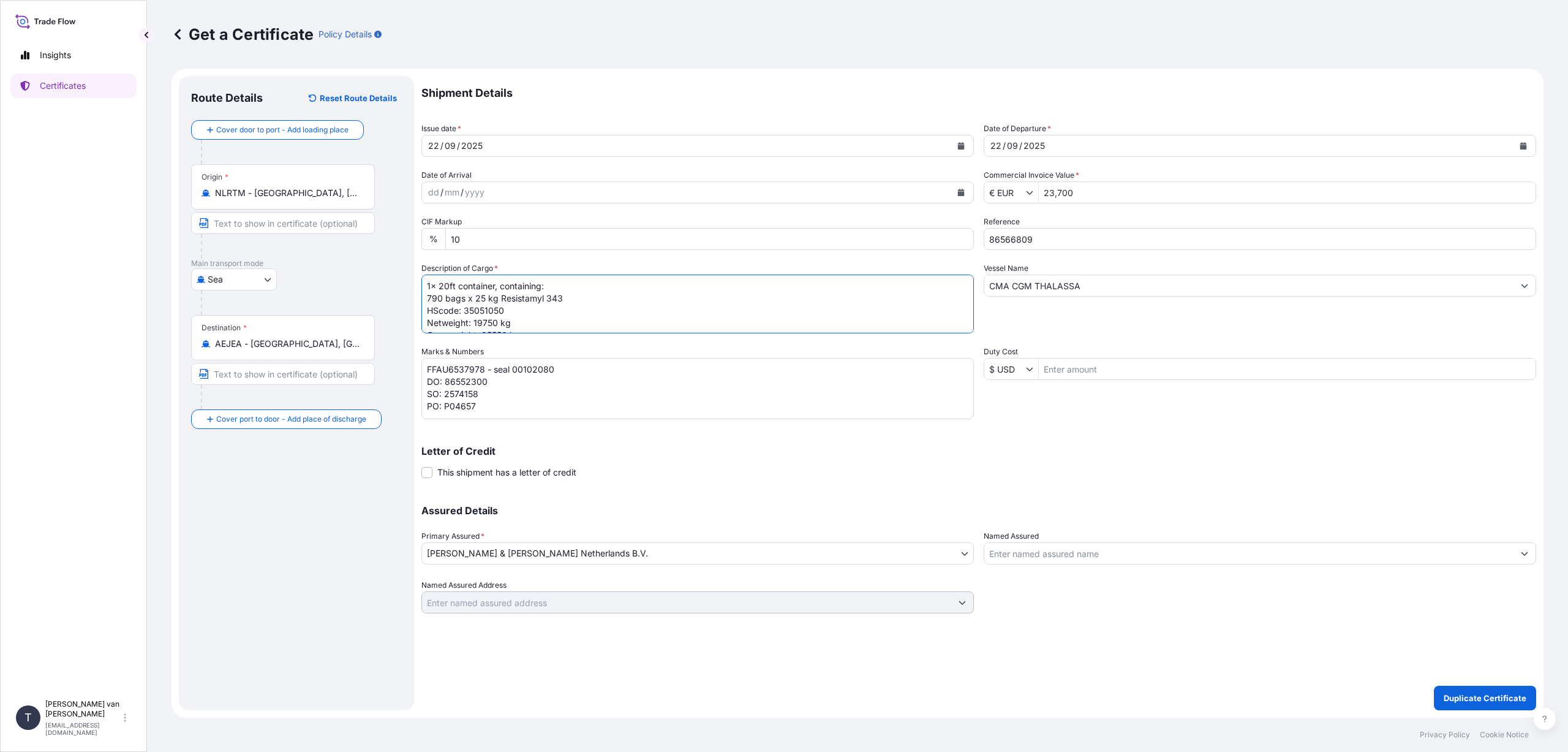
click at [528, 321] on textarea "1x 40ft container, containing: 1000 bags x 25 kg Resistamyl 343 HScode: 3505105…" at bounding box center [698, 304] width 553 height 59
click at [507, 322] on textarea "1x 40ft container, containing: 1000 bags x 25 kg Resistamyl 343 HScode: 3505105…" at bounding box center [698, 304] width 553 height 59
click at [580, 308] on textarea "1x 40ft container, containing: 1000 bags x 25 kg Resistamyl 343 HScode: 3505105…" at bounding box center [698, 304] width 553 height 59
click at [597, 301] on textarea "1x 40ft container, containing: 1000 bags x 25 kg Resistamyl 343 HScode: 3505105…" at bounding box center [698, 304] width 553 height 59
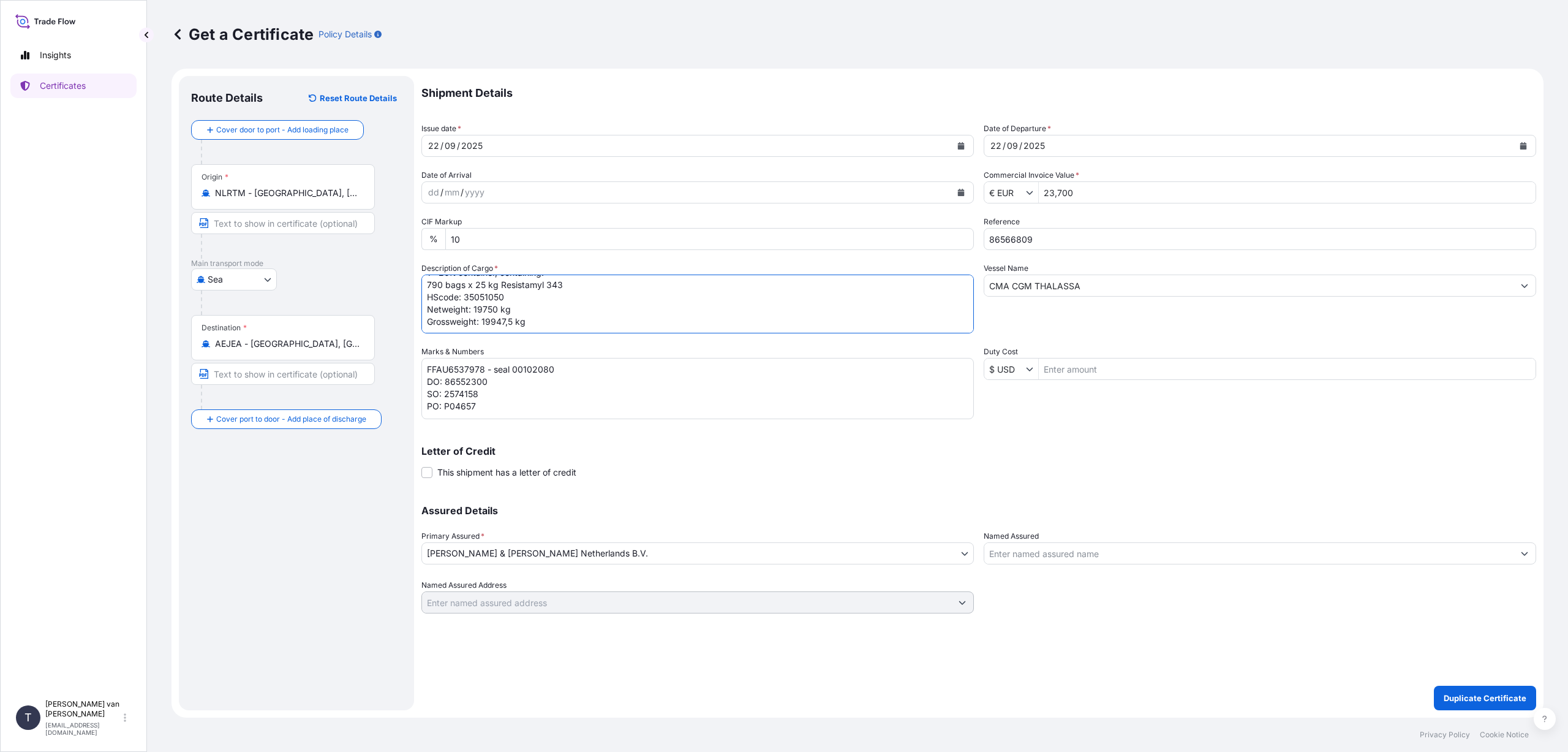
type textarea "1x 20ft container, containing: 790 bags x 25 kg Resistamyl 343 HScode: 35051050…"
click at [484, 368] on textarea "FFAU6537978 - seal 00102080 DO: 86552300 SO: 2574158 PO: P04657" at bounding box center [698, 388] width 553 height 61
click at [567, 366] on textarea "FFAU6537978 - seal 00102080 DO: 86552300 SO: 2574158 PO: P04657" at bounding box center [698, 388] width 553 height 61
click at [497, 383] on textarea "FFAU6537978 - seal 00102080 DO: 86552300 SO: 2574158 PO: P04657" at bounding box center [698, 388] width 553 height 61
click at [483, 395] on textarea "FFAU6537978 - seal 00102080 DO: 86552300 SO: 2574158 PO: P04657" at bounding box center [698, 388] width 553 height 61
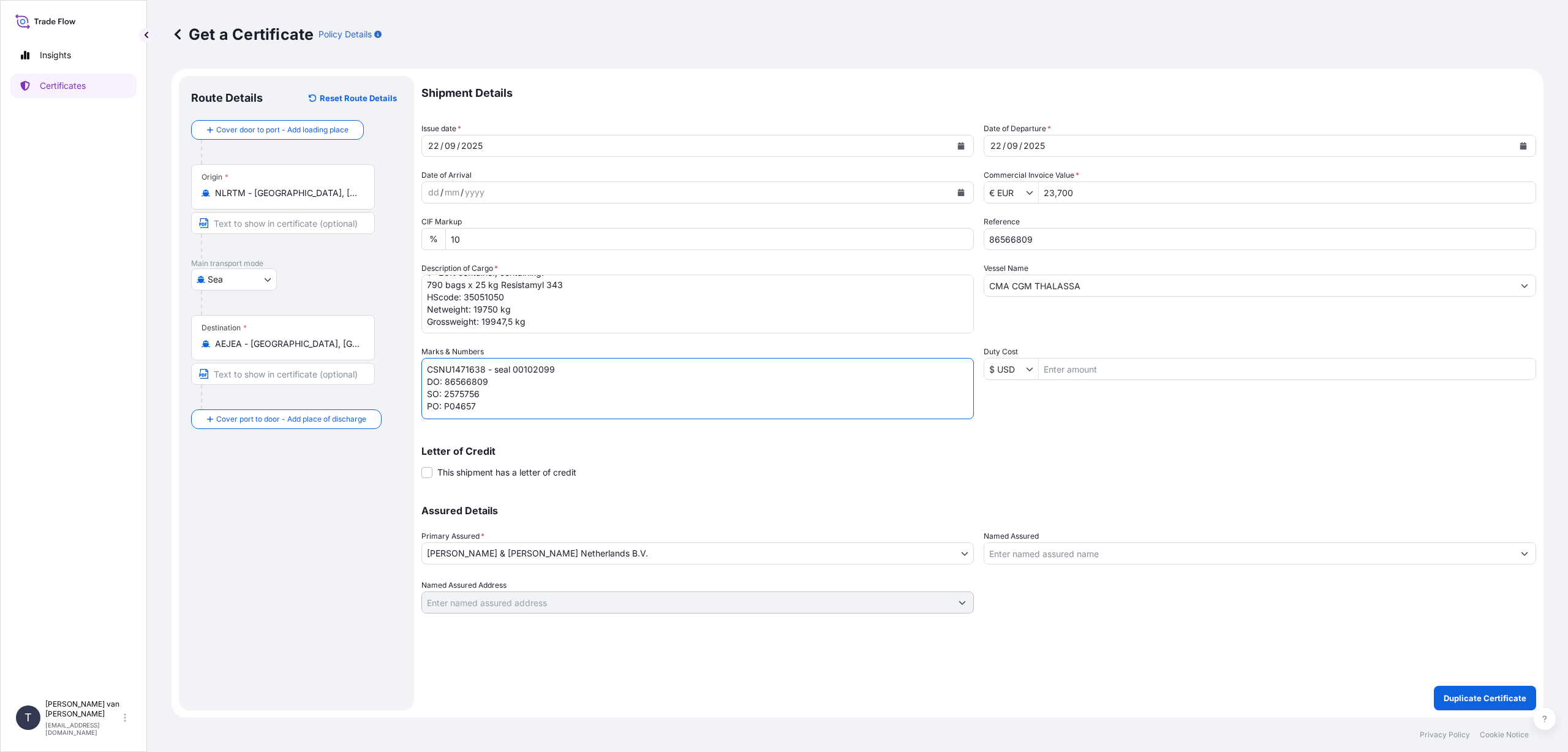
click at [482, 409] on textarea "FFAU6537978 - seal 00102080 DO: 86552300 SO: 2574158 PO: P04657" at bounding box center [698, 388] width 553 height 61
type textarea "CSNU1471638 - seal 00102099 DO: 86566809 SO: 2575756 PO: [PERSON_NAME] [PERSON_…"
click at [1470, 696] on p "Duplicate Certificate" at bounding box center [1485, 698] width 83 height 13
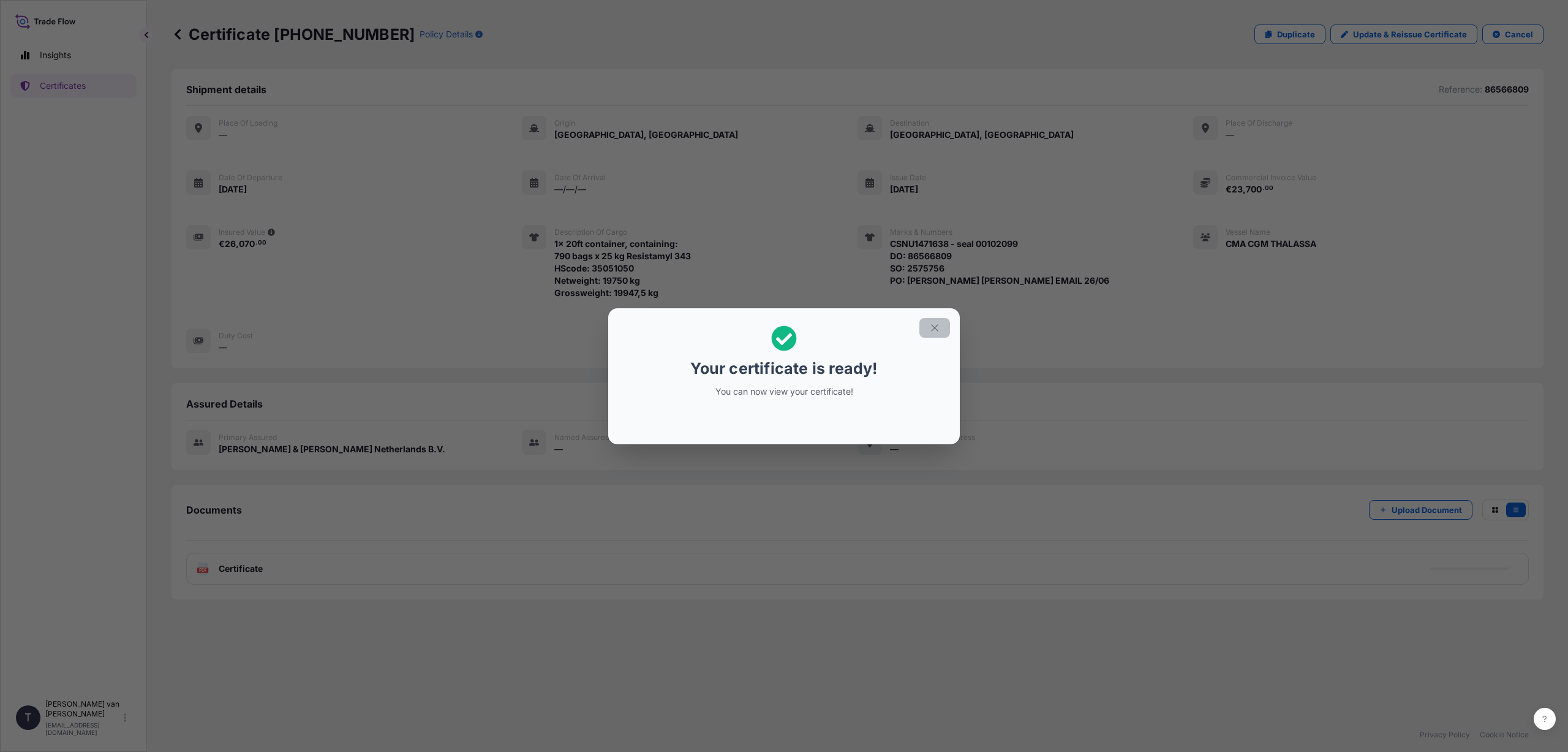
click at [941, 324] on button "button" at bounding box center [935, 328] width 31 height 20
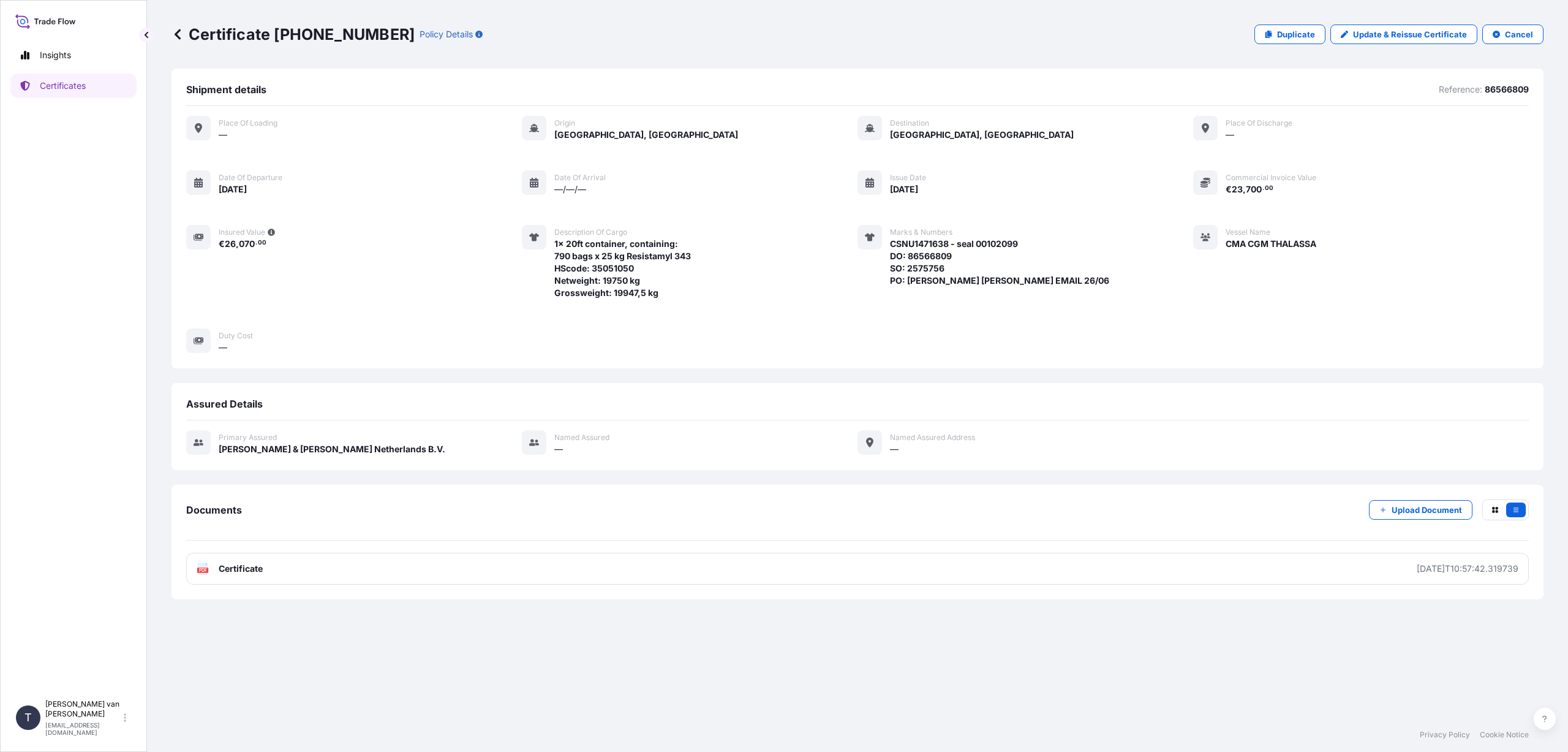
click at [334, 568] on link "PDF Certificate [DATE]T10:57:42.319739" at bounding box center [857, 569] width 1343 height 32
click at [1288, 34] on p "Duplicate" at bounding box center [1296, 34] width 38 height 13
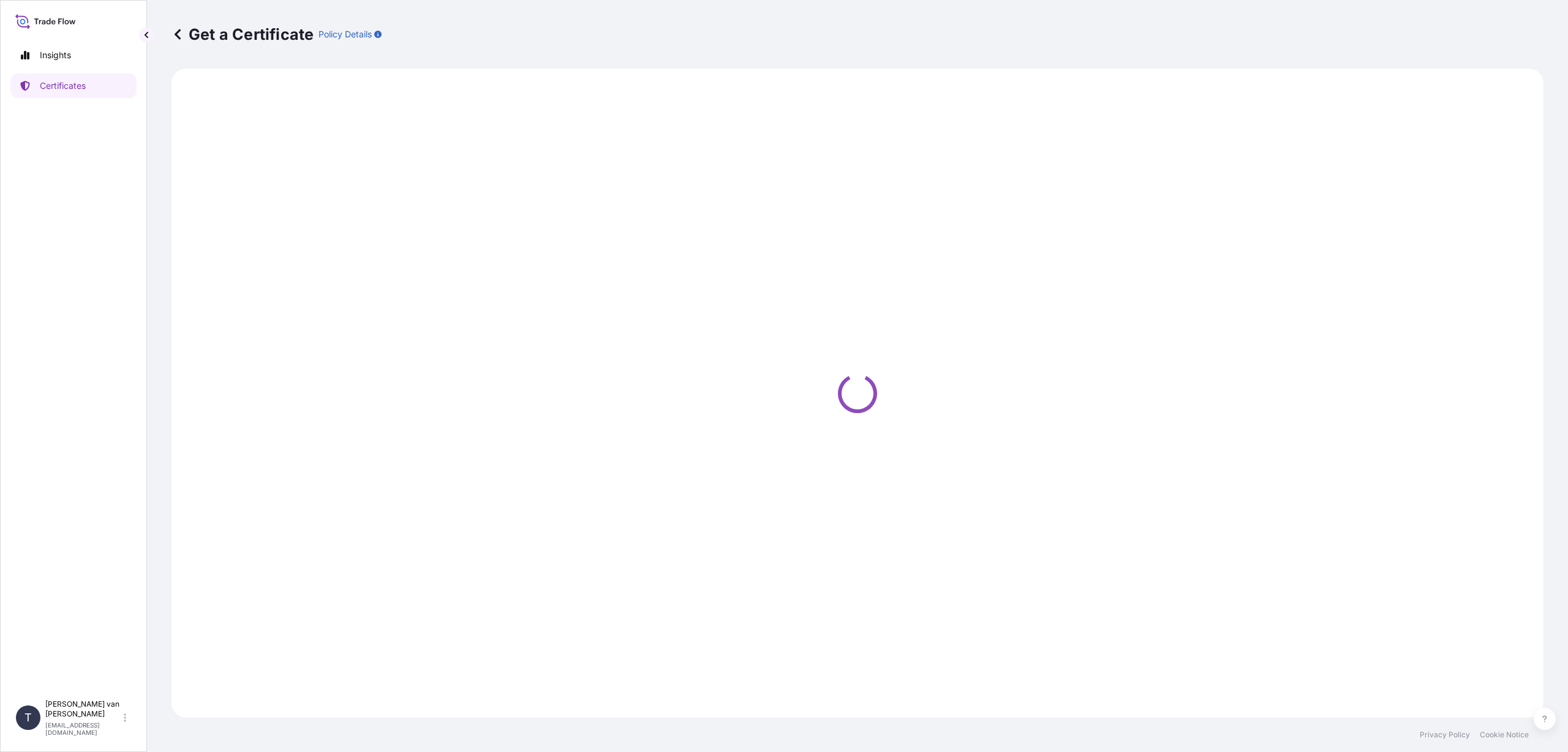
select select "Sea"
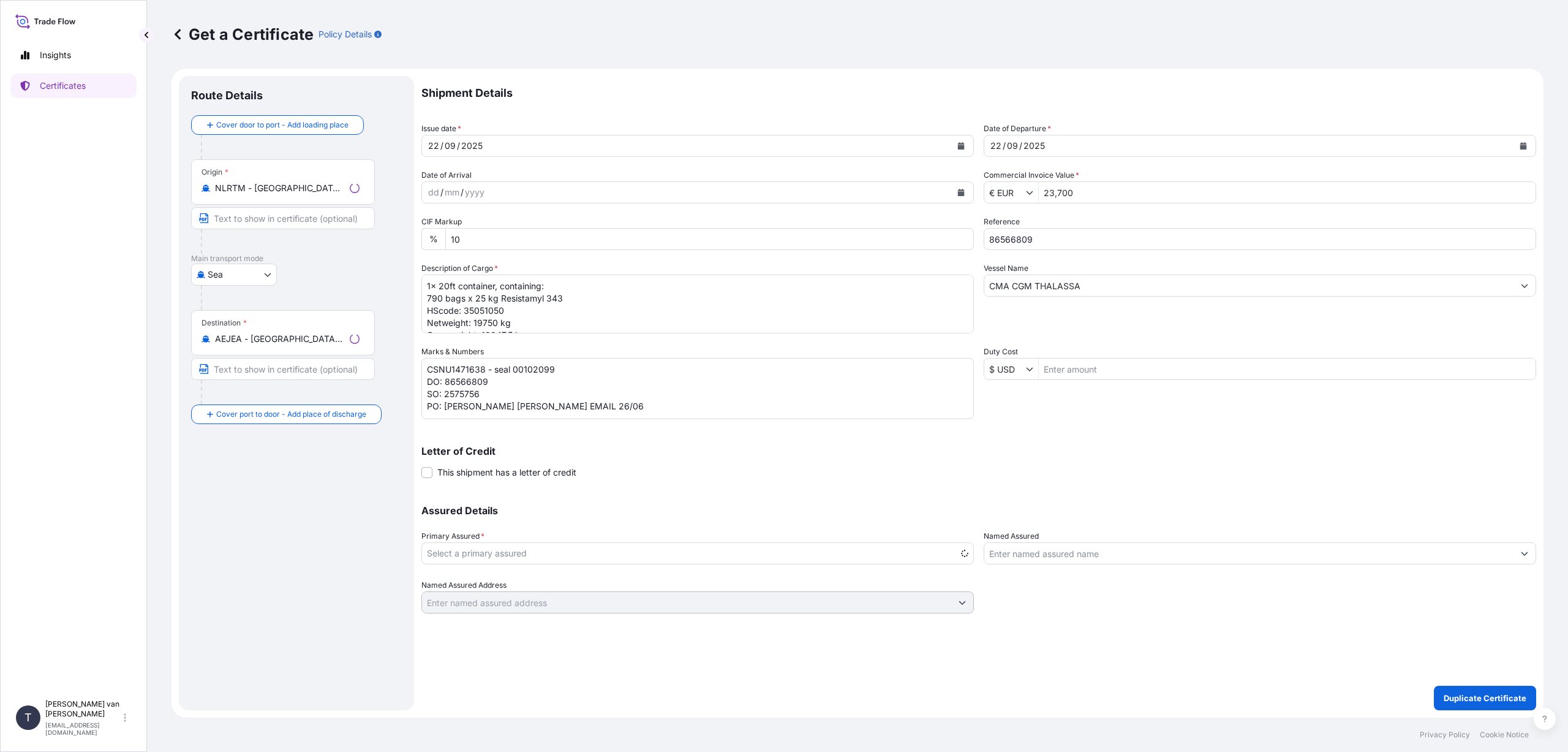
select select "31666"
drag, startPoint x: 349, startPoint y: 337, endPoint x: 270, endPoint y: 330, distance: 79.3
click at [270, 330] on div "Destination * AEJEA - [GEOGRAPHIC_DATA], [GEOGRAPHIC_DATA]" at bounding box center [283, 332] width 184 height 45
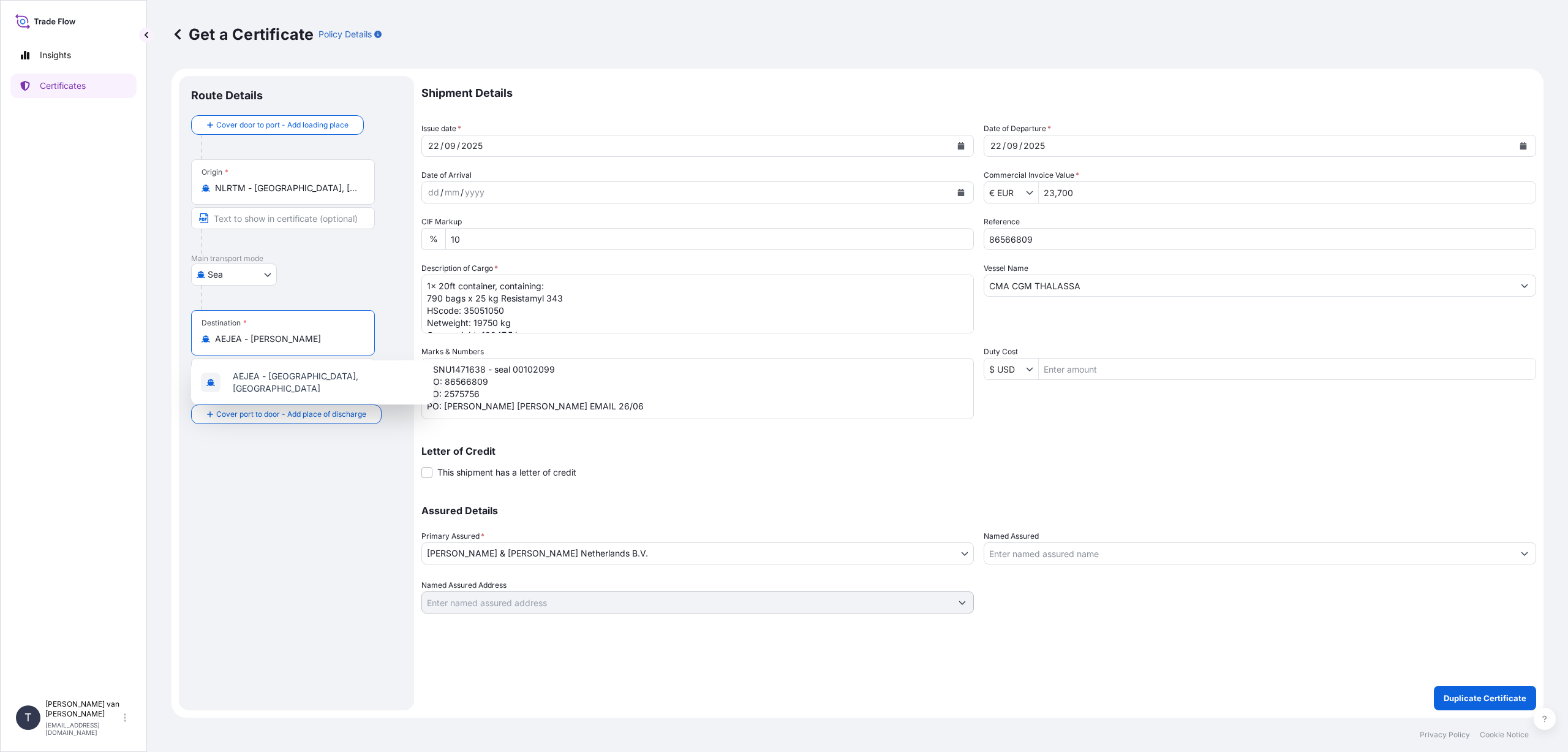
drag, startPoint x: 319, startPoint y: 347, endPoint x: 259, endPoint y: 339, distance: 60.5
click at [253, 343] on input "AEJEA - [PERSON_NAME]" at bounding box center [287, 339] width 144 height 13
type input "A"
type input "THLCH - [GEOGRAPHIC_DATA], [GEOGRAPHIC_DATA]"
click at [1024, 197] on input "€ EUR" at bounding box center [1006, 192] width 42 height 22
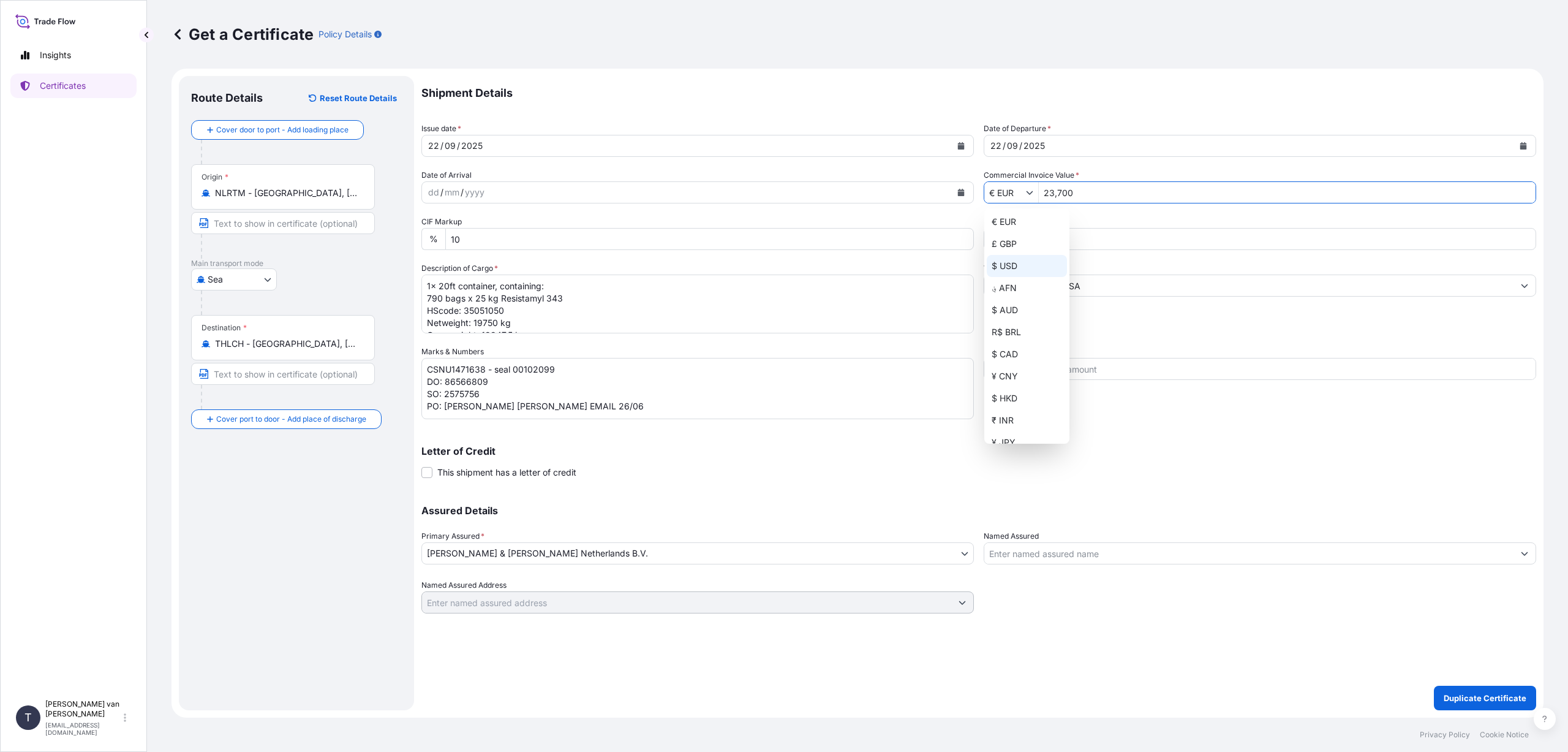
click at [1015, 268] on div "$ USD" at bounding box center [1027, 266] width 80 height 22
type input "$ USD"
click at [1078, 187] on input "23,700" at bounding box center [1287, 192] width 497 height 22
type input "25,000"
click at [1165, 99] on p "Shipment Details" at bounding box center [979, 93] width 1115 height 34
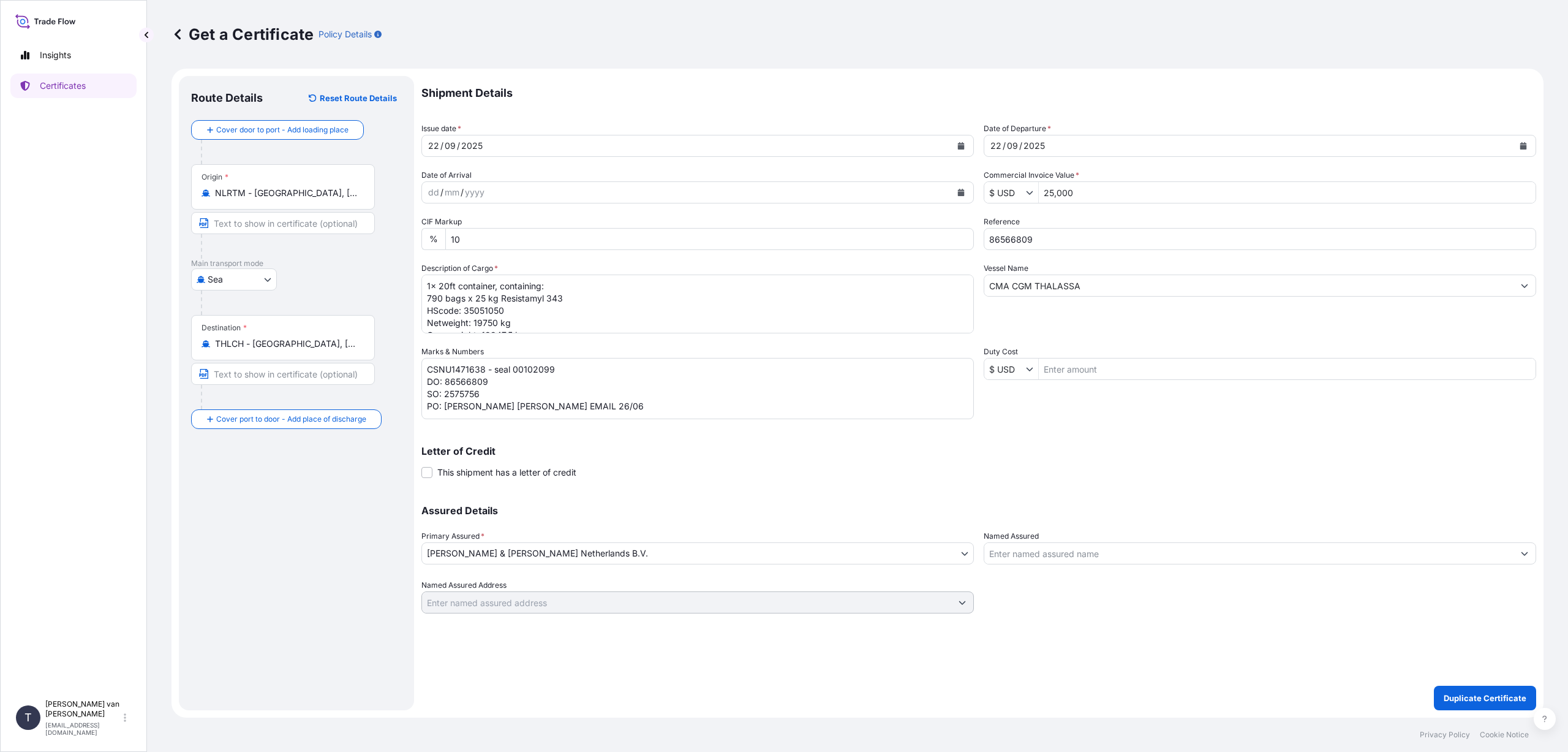
click at [1033, 234] on input "86566809" at bounding box center [1260, 239] width 553 height 22
type input "86560731"
click at [1119, 289] on input "CMA CGM THALASSA" at bounding box center [1250, 286] width 530 height 22
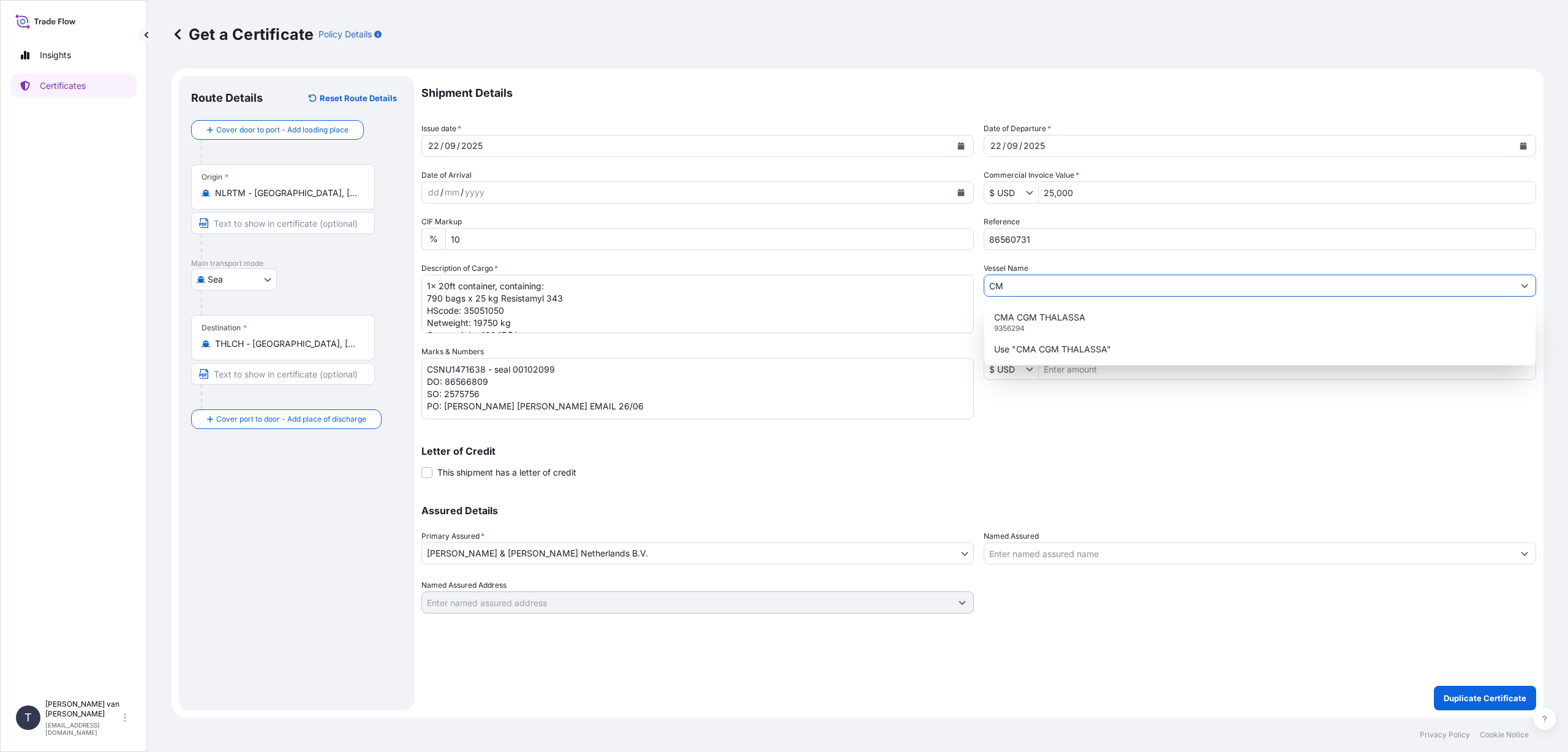
type input "C"
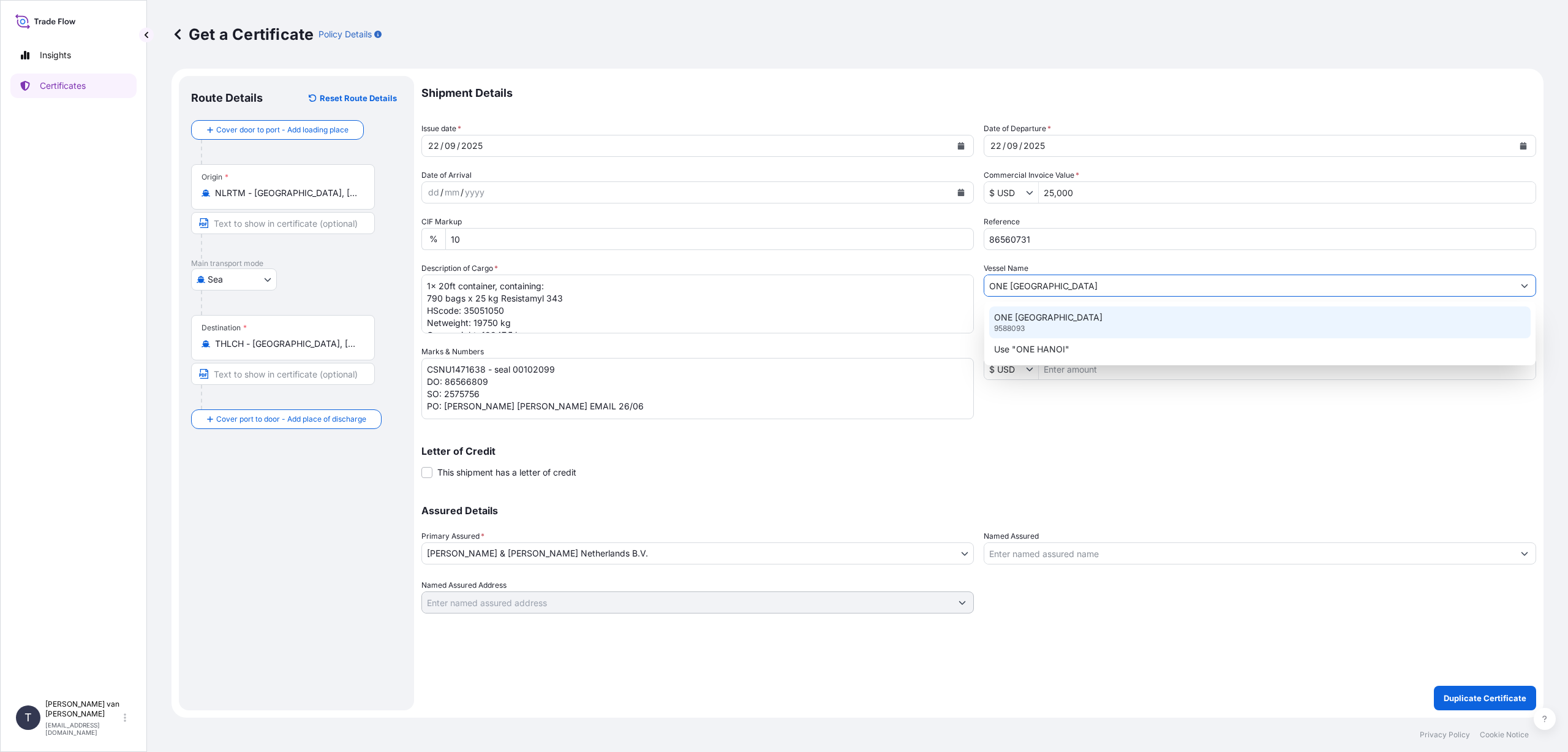
click at [1029, 314] on p "ONE [GEOGRAPHIC_DATA]" at bounding box center [1049, 318] width 109 height 13
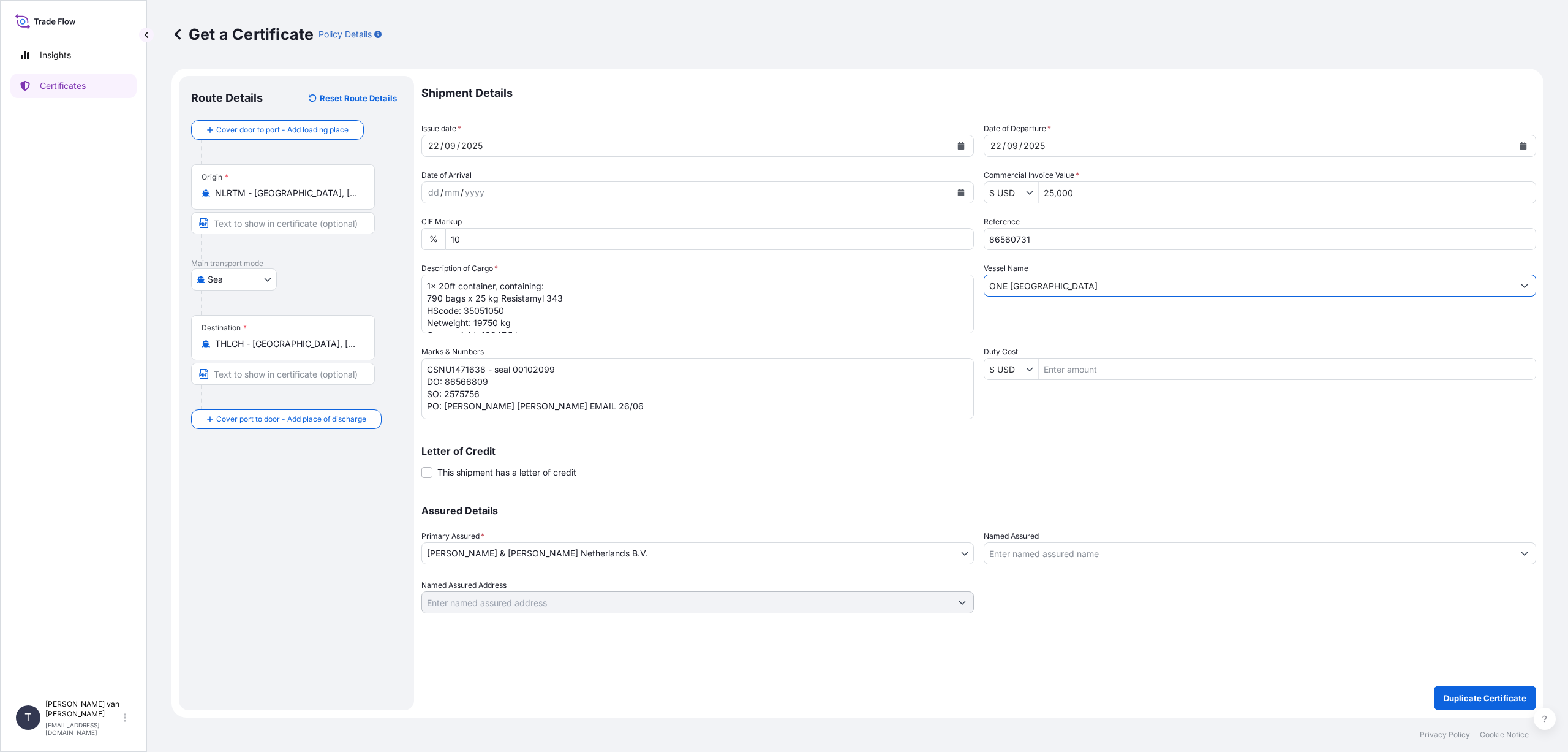
type input "ONE [GEOGRAPHIC_DATA]"
click at [443, 289] on textarea "1x 20ft container, containing: 790 bags x 25 kg Resistamyl 343 HScode: 35051050…" at bounding box center [698, 304] width 553 height 59
click at [440, 300] on textarea "1x 20ft container, containing: 790 bags x 25 kg Resistamyl 343 HScode: 35051050…" at bounding box center [698, 304] width 553 height 59
click at [571, 296] on textarea "1x 20ft container, containing: 790 bags x 25 kg Resistamyl 343 HScode: 35051050…" at bounding box center [698, 304] width 553 height 59
click at [507, 312] on textarea "1x 20ft container, containing: 790 bags x 25 kg Resistamyl 343 HScode: 35051050…" at bounding box center [698, 304] width 553 height 59
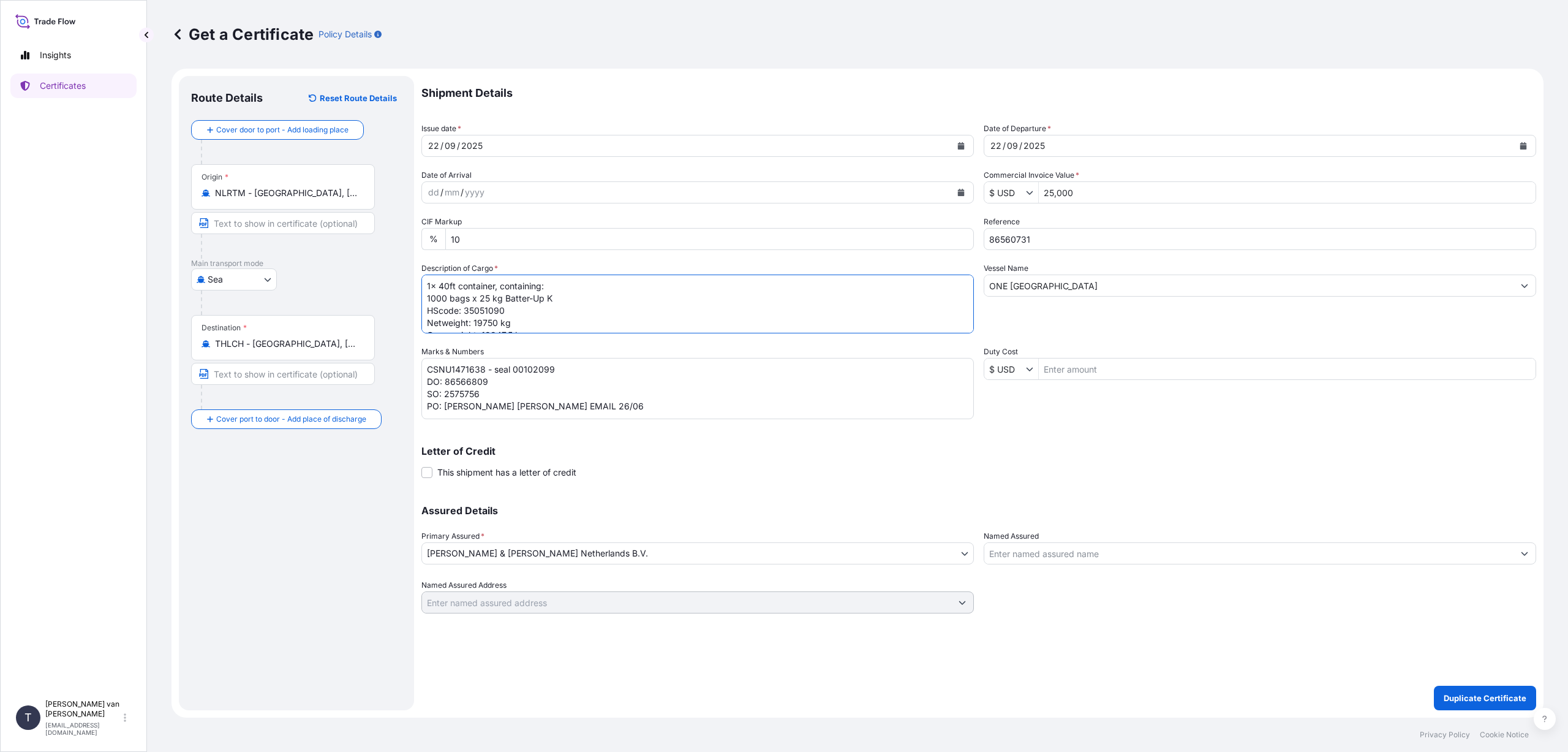
click at [495, 322] on textarea "1x 20ft container, containing: 790 bags x 25 kg Resistamyl 343 HScode: 35051050…" at bounding box center [698, 304] width 553 height 59
click at [523, 317] on textarea "1x 20ft container, containing: 790 bags x 25 kg Resistamyl 343 HScode: 35051050…" at bounding box center [698, 304] width 553 height 59
click at [511, 322] on textarea "1x 20ft container, containing: 790 bags x 25 kg Resistamyl 343 HScode: 35051050…" at bounding box center [698, 304] width 553 height 59
type textarea "1x 40ft container, containing: 1000 bags x 25 kg Batter-Up K HScode: 35051090 N…"
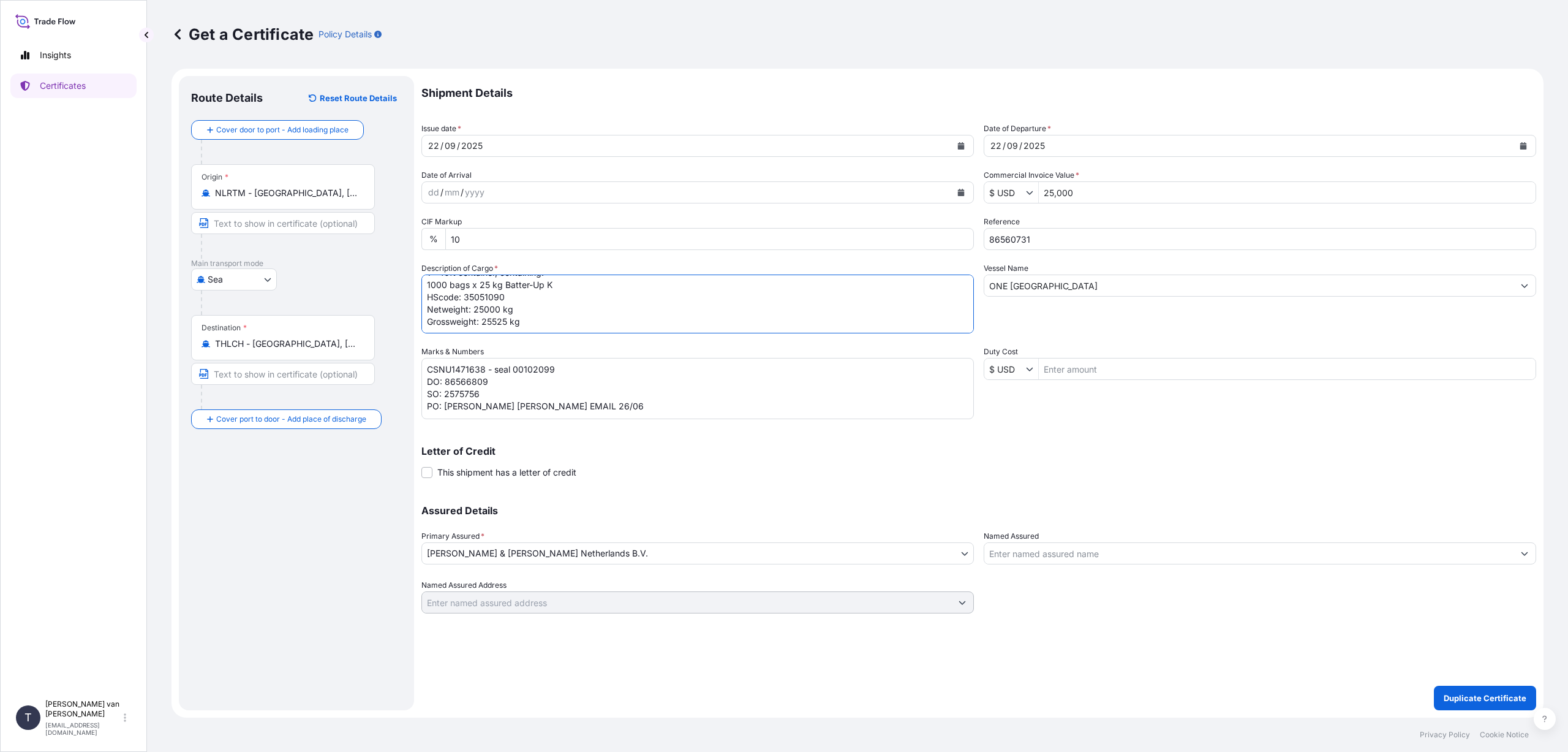
click at [485, 368] on textarea "CSNU1471638 - seal 00102099 DO: 86566809 SO: 2575756 PO: [PERSON_NAME] [PERSON_…" at bounding box center [698, 388] width 553 height 61
click at [563, 370] on textarea "CSNU1471638 - seal 00102099 DO: 86566809 SO: 2575756 PO: [PERSON_NAME] [PERSON_…" at bounding box center [698, 388] width 553 height 61
click at [489, 381] on textarea "CSNU1471638 - seal 00102099 DO: 86566809 SO: 2575756 PO: [PERSON_NAME] [PERSON_…" at bounding box center [698, 388] width 553 height 61
click at [479, 393] on textarea "CSNU1471638 - seal 00102099 DO: 86566809 SO: 2575756 PO: [PERSON_NAME] [PERSON_…" at bounding box center [698, 388] width 553 height 61
drag, startPoint x: 571, startPoint y: 408, endPoint x: 446, endPoint y: 406, distance: 125.0
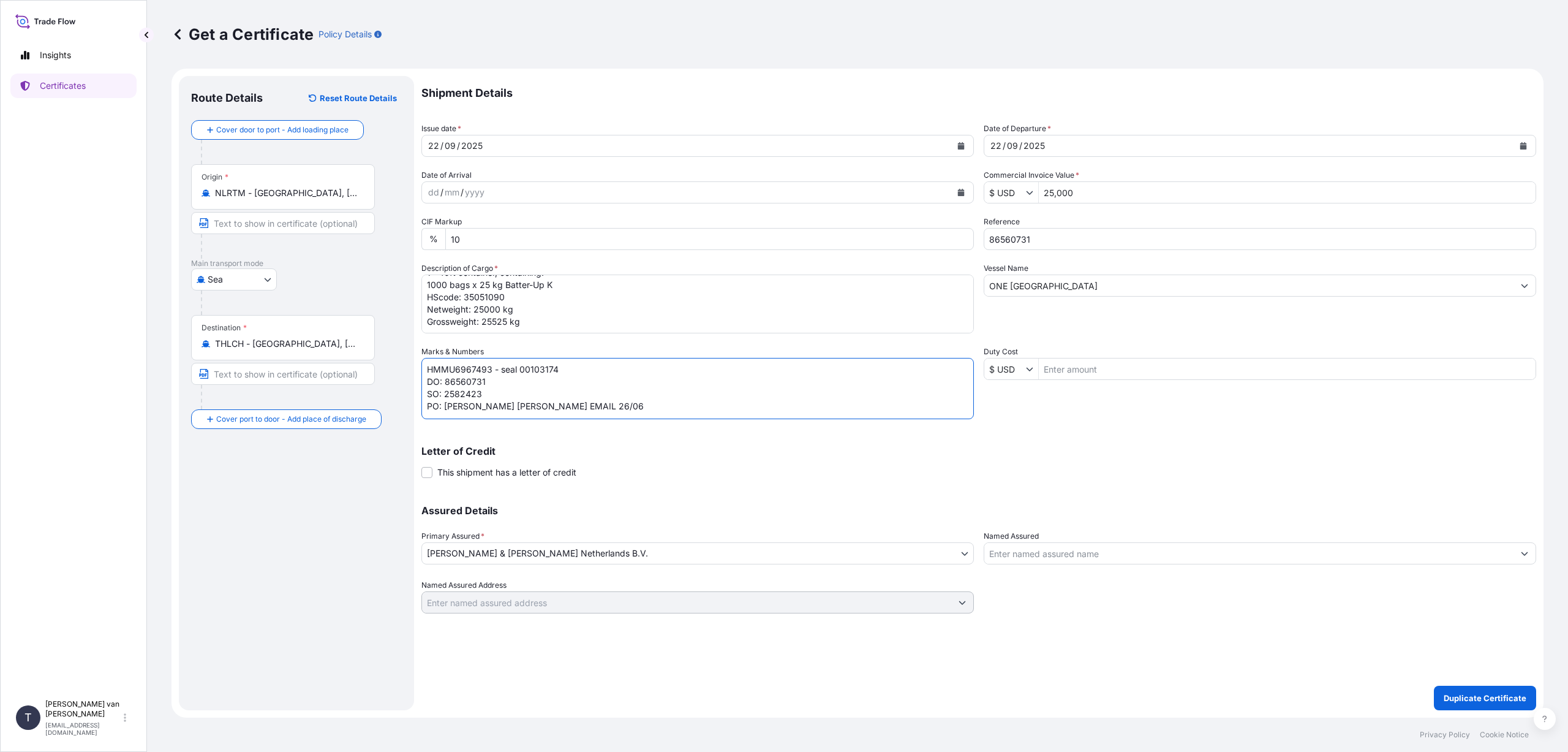
click at [446, 406] on textarea "CSNU1471638 - seal 00102099 DO: 86566809 SO: 2575756 PO: [PERSON_NAME] [PERSON_…" at bounding box center [698, 388] width 553 height 61
type textarea "HMMU6967493 - seal 00103174 DO: 86560731 SO: 2582423 PO: 211-45358 OP"
click at [1059, 284] on input "ONE [GEOGRAPHIC_DATA]" at bounding box center [1250, 286] width 530 height 22
click at [606, 314] on textarea "1x 20ft container, containing: 790 bags x 25 kg Resistamyl 343 HScode: 35051050…" at bounding box center [698, 304] width 553 height 59
click at [1466, 696] on p "Duplicate Certificate" at bounding box center [1485, 698] width 83 height 13
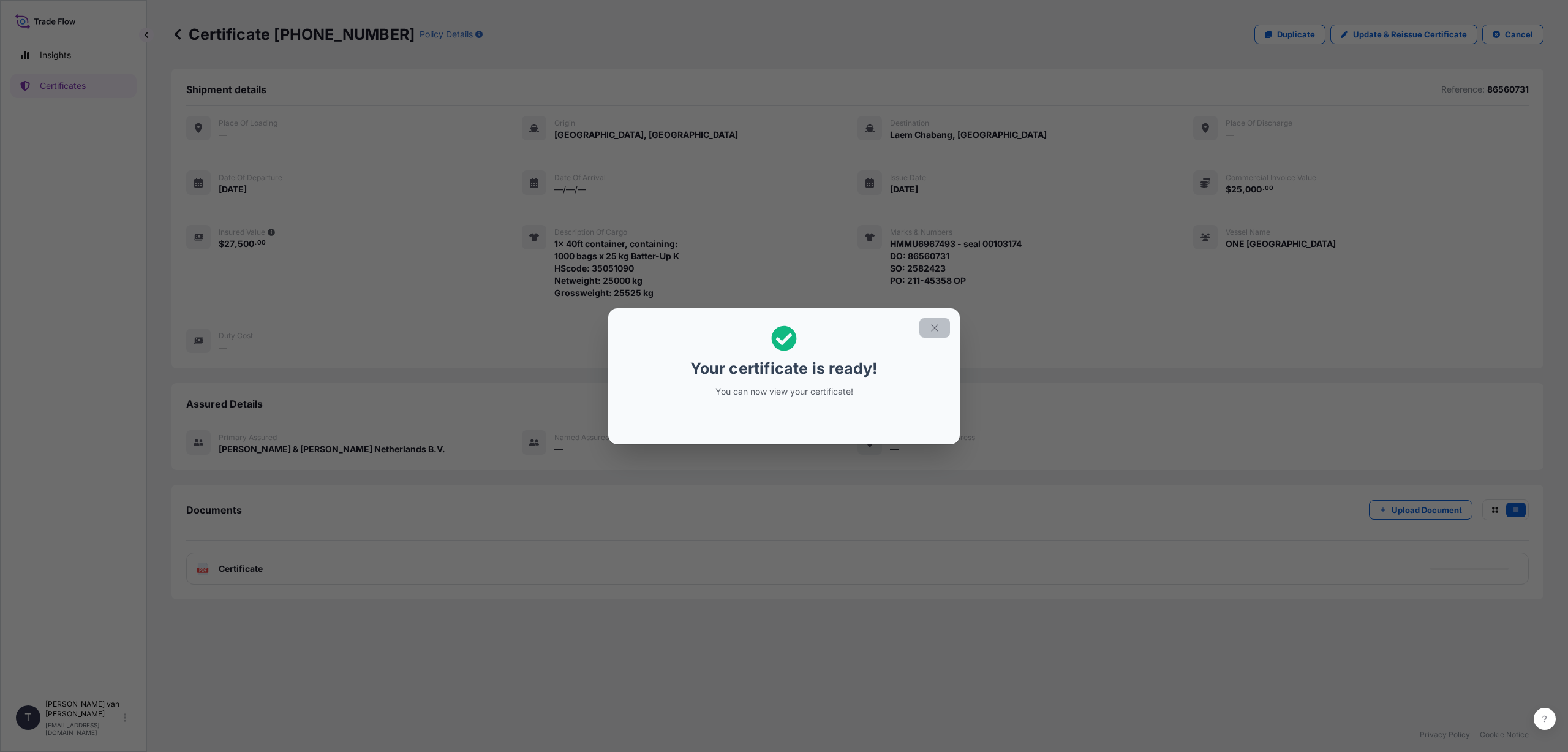
click at [932, 323] on icon "button" at bounding box center [935, 328] width 11 height 11
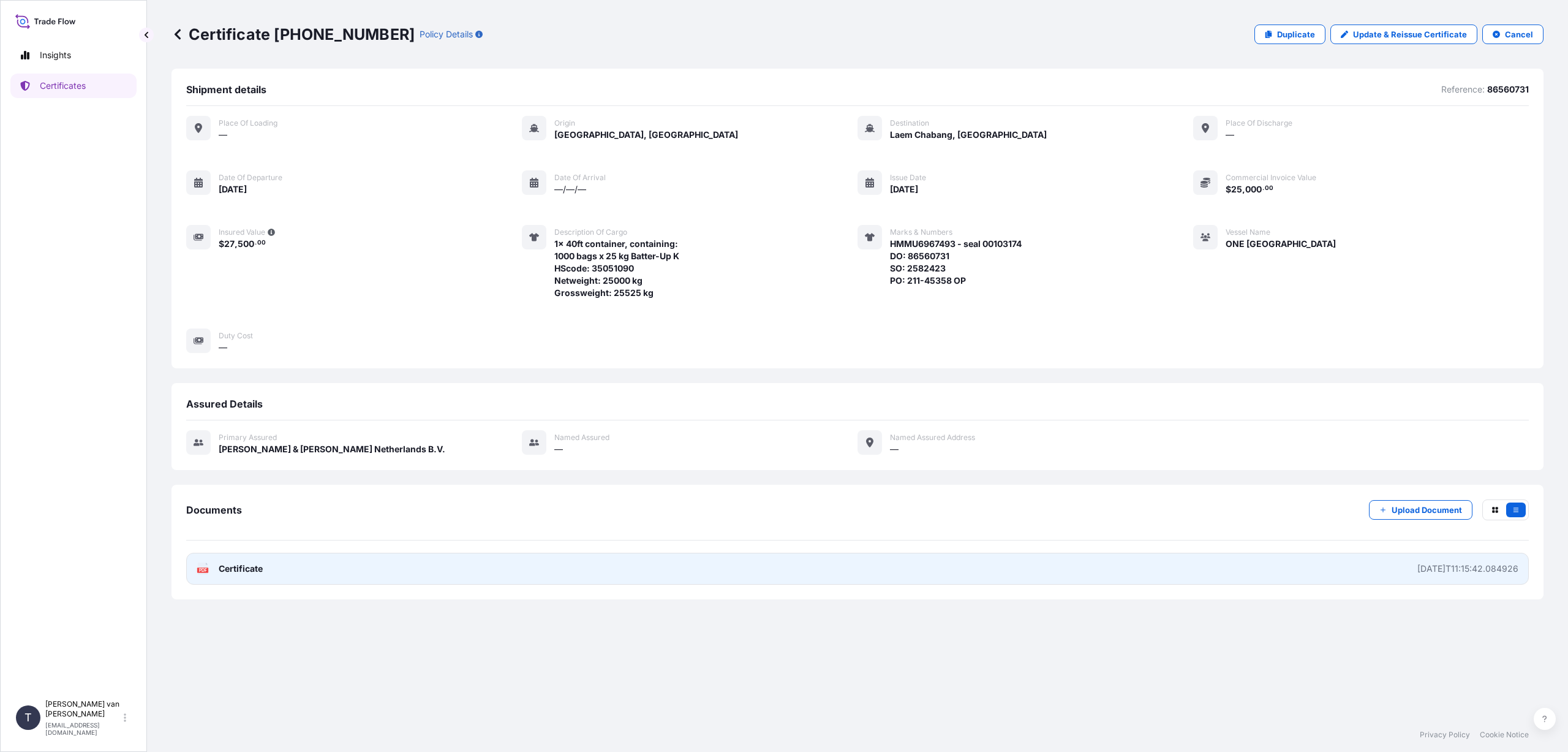
click at [363, 555] on link "PDF Certificate [DATE]T11:15:42.084926" at bounding box center [857, 569] width 1343 height 32
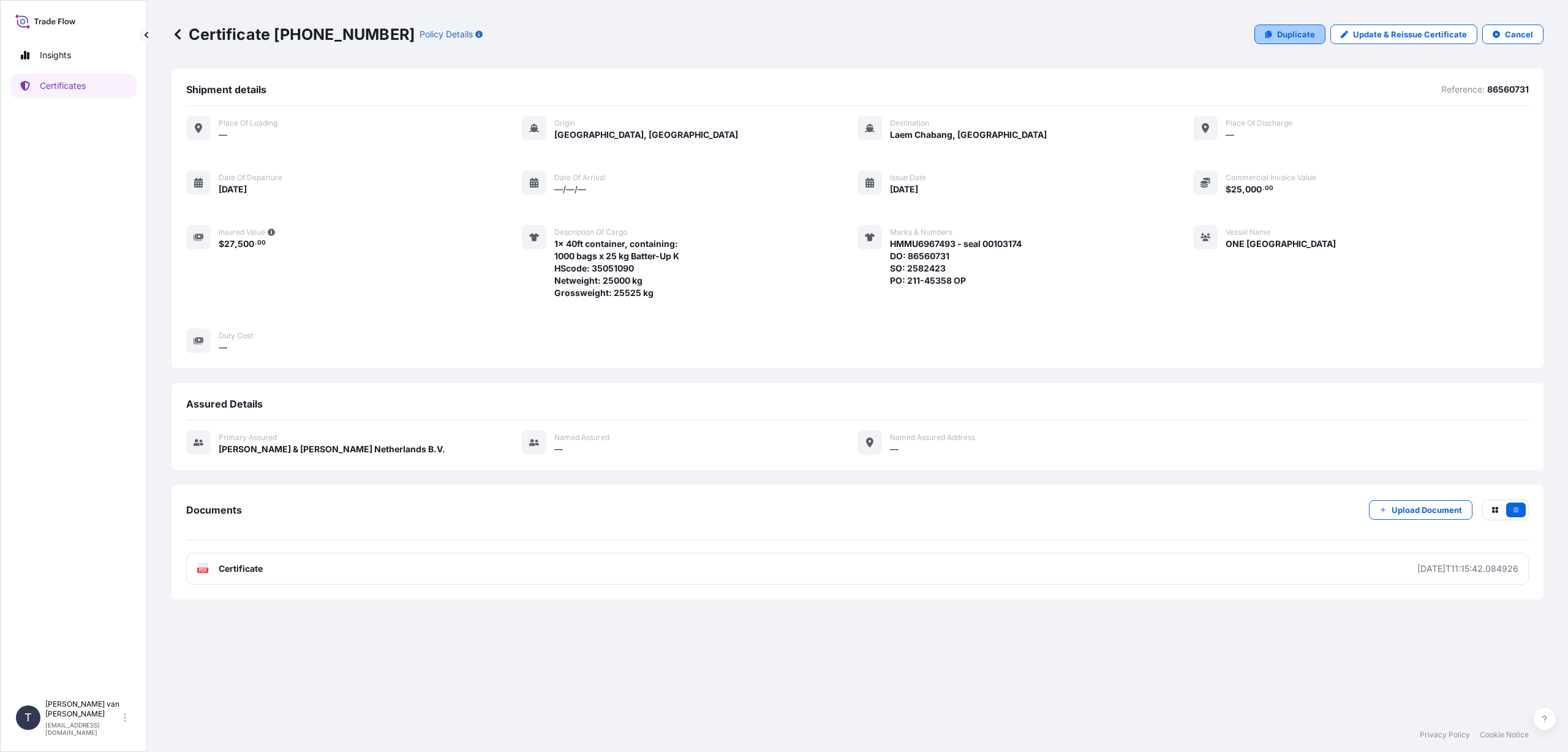
click at [1284, 31] on p "Duplicate" at bounding box center [1296, 34] width 38 height 13
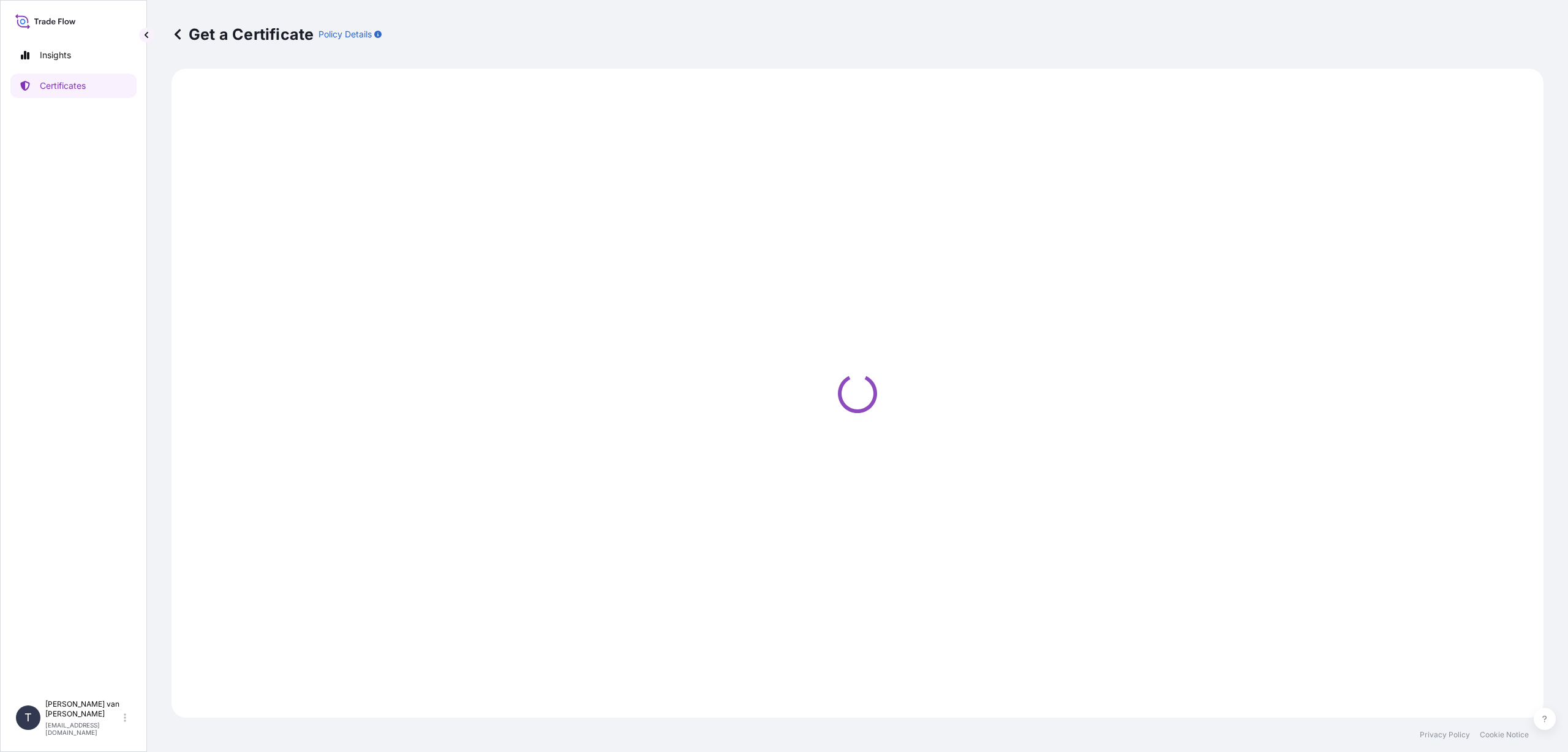
select select "Sea"
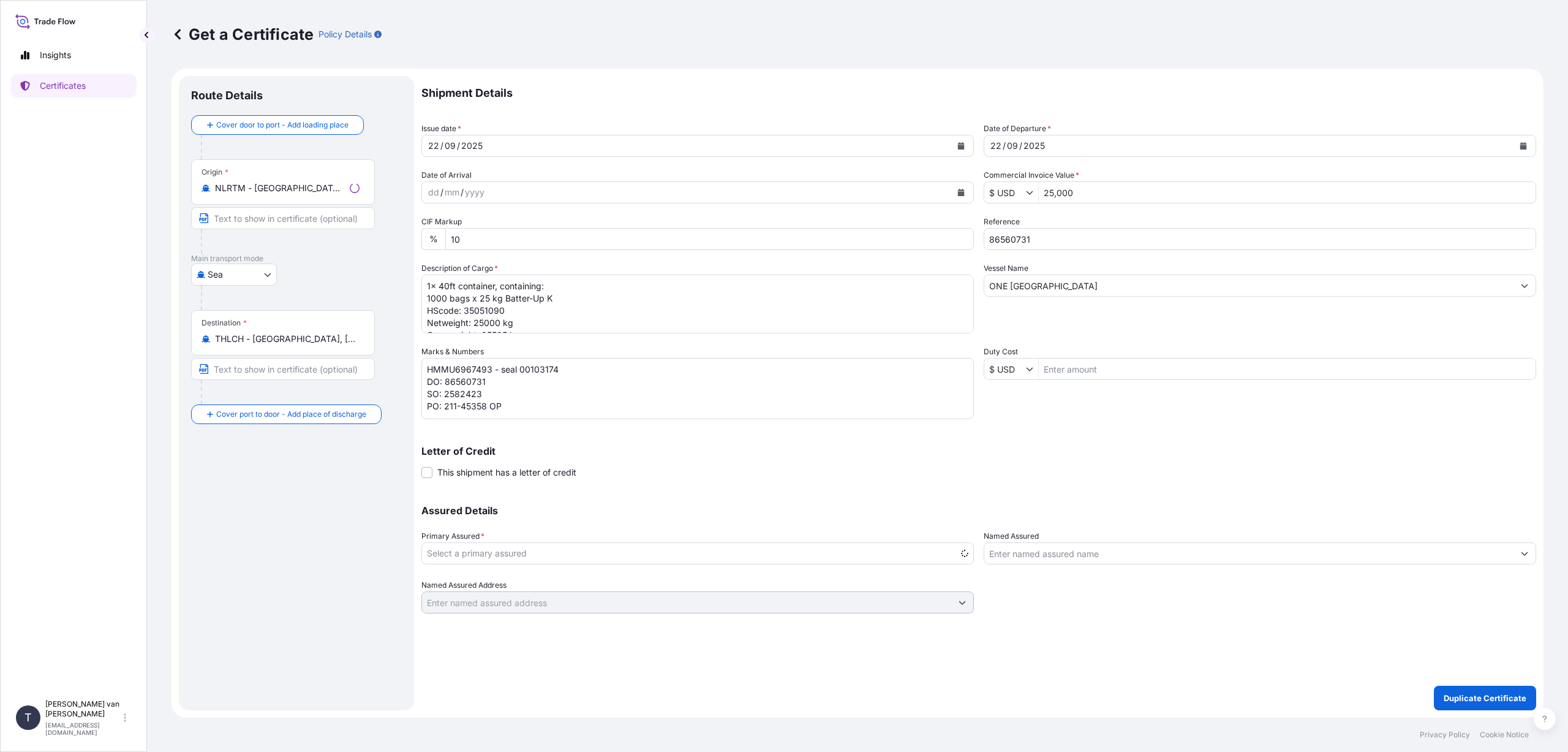
select select "31666"
click at [960, 148] on icon "Calendar" at bounding box center [962, 146] width 7 height 8
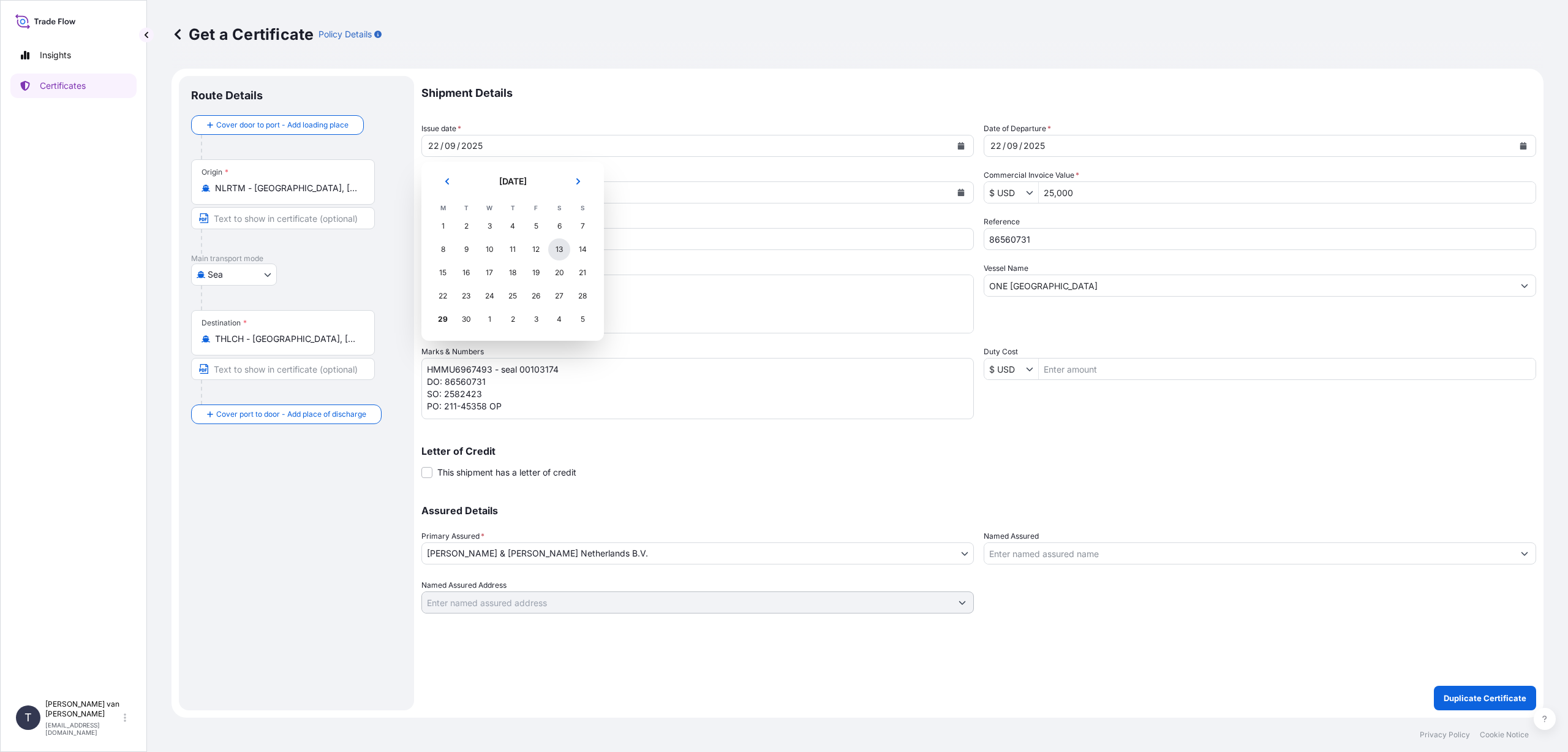
click at [557, 248] on div "13" at bounding box center [560, 250] width 22 height 22
click at [1523, 144] on icon "Calendar" at bounding box center [1523, 146] width 8 height 8
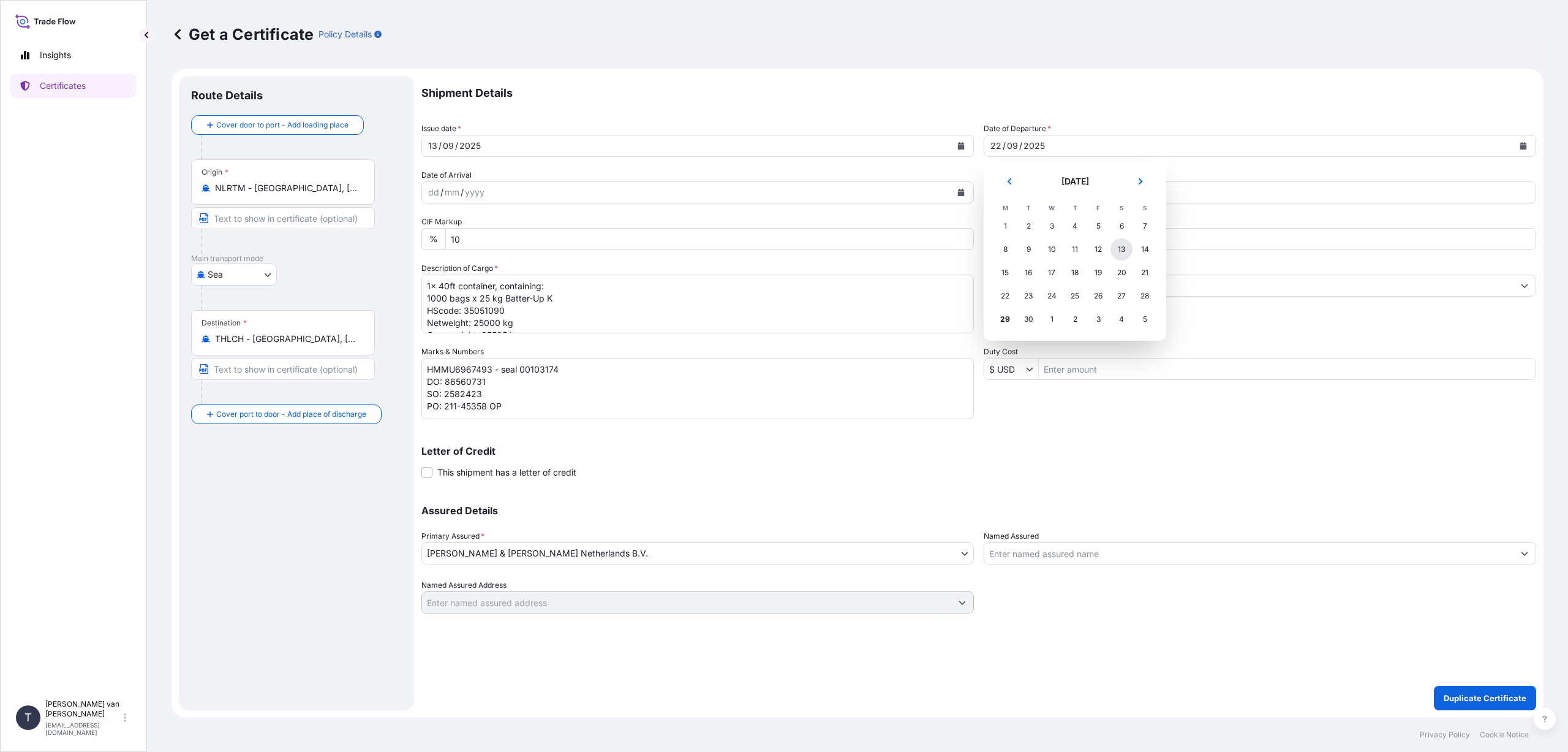
click at [1120, 250] on div "13" at bounding box center [1122, 250] width 22 height 22
click at [1083, 193] on input "25,000" at bounding box center [1287, 192] width 497 height 22
type input "110,000"
click at [1053, 243] on input "86560731" at bounding box center [1260, 239] width 553 height 22
type input "86565453+54+55+56"
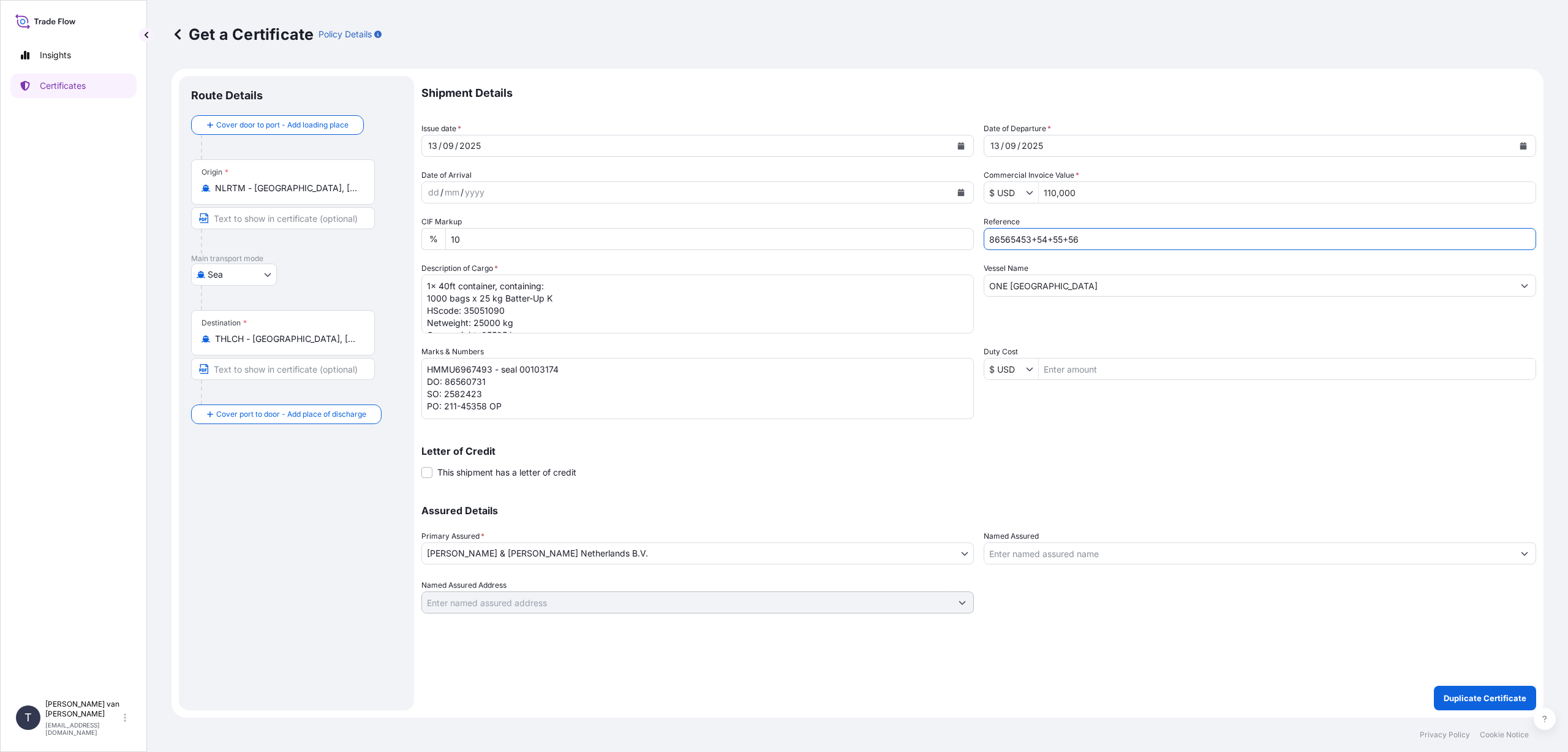
drag, startPoint x: 1042, startPoint y: 287, endPoint x: 1049, endPoint y: 285, distance: 7.3
click at [1045, 286] on input "ONE [GEOGRAPHIC_DATA]" at bounding box center [1250, 286] width 530 height 22
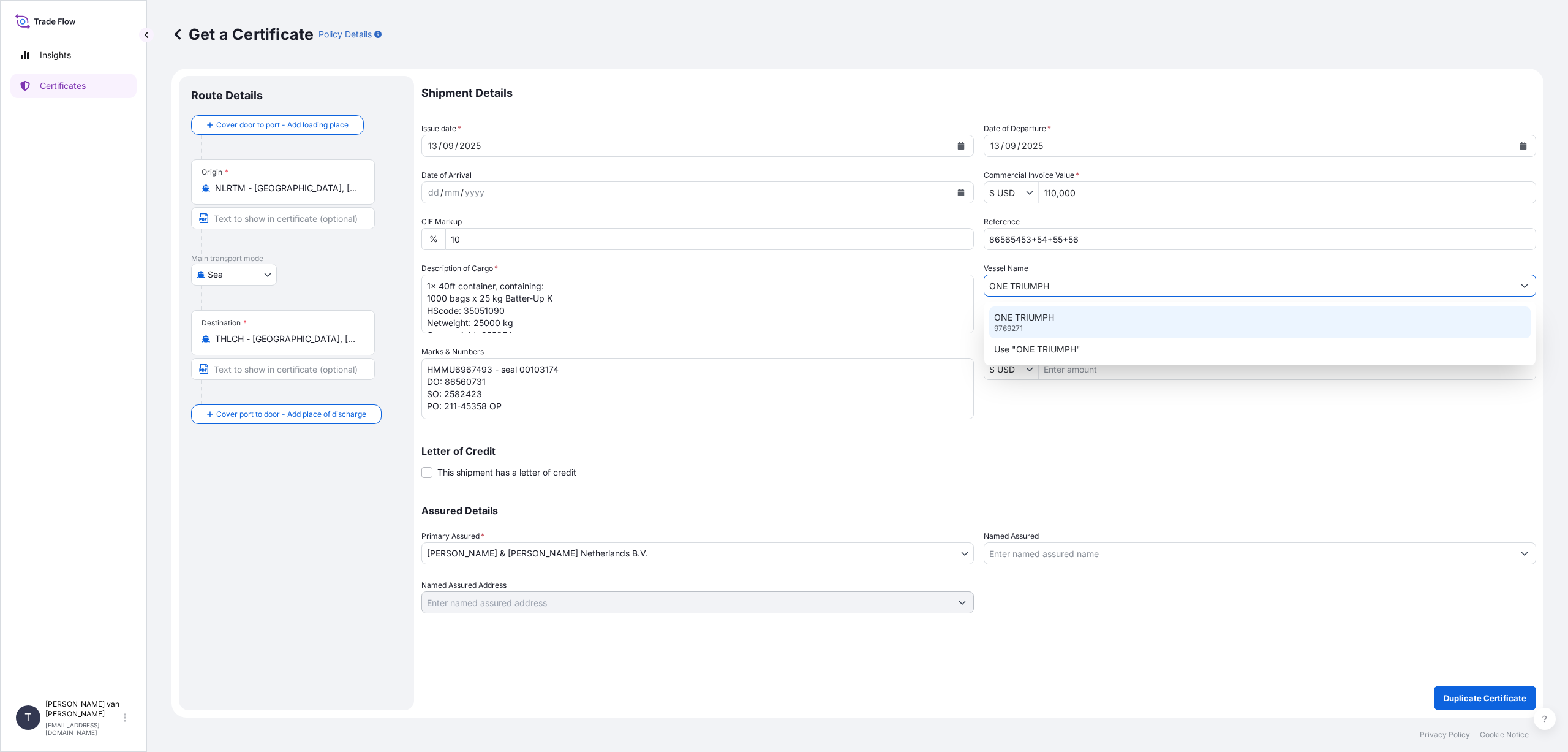
click at [1017, 315] on p "ONE TRIUMPH" at bounding box center [1024, 318] width 60 height 13
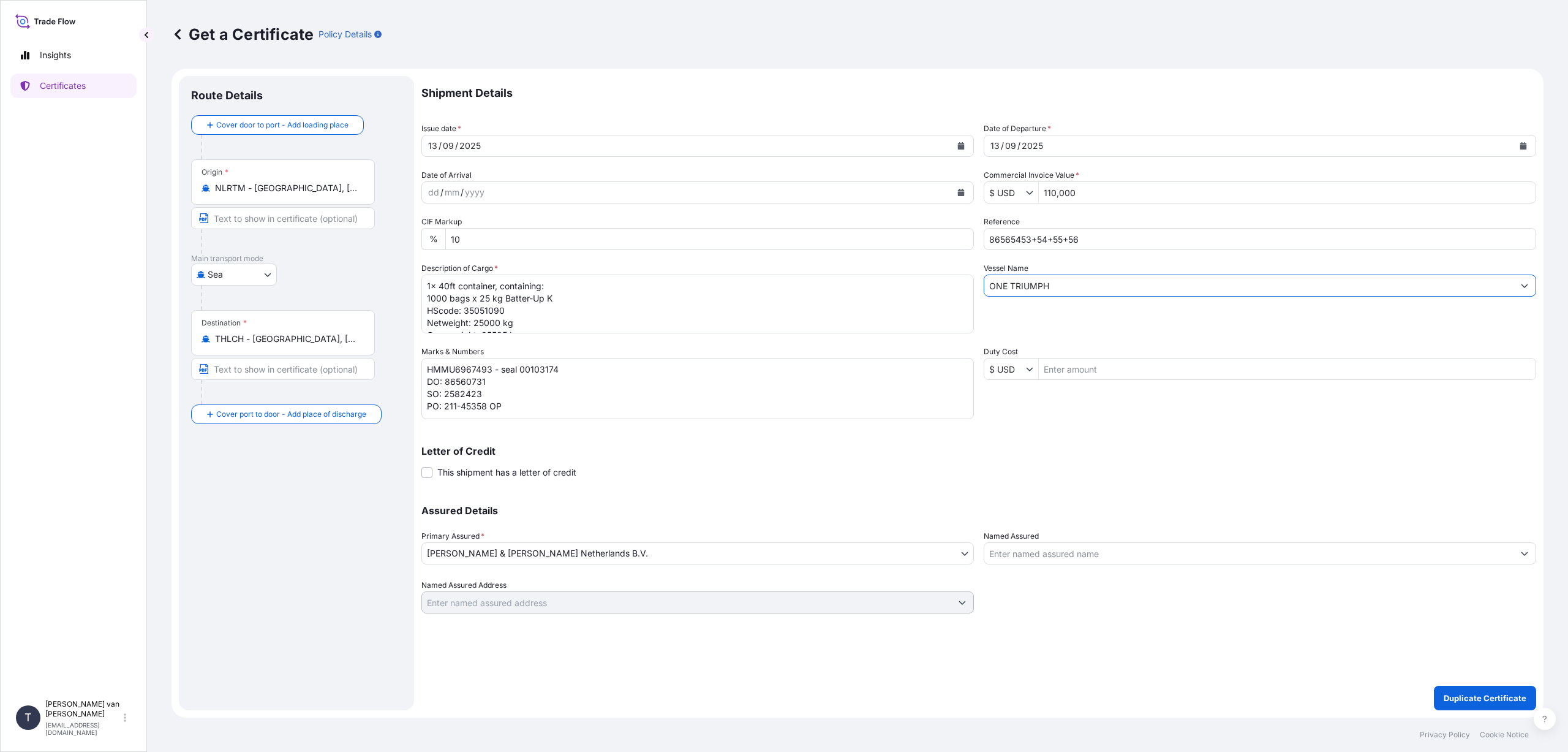
type input "ONE TRIUMPH"
drag, startPoint x: 432, startPoint y: 286, endPoint x: 424, endPoint y: 286, distance: 8.0
click at [424, 286] on textarea "1x 40ft container, containing: 1000 bags x 25 kg Batter-Up K HScode: 35051090 N…" at bounding box center [698, 304] width 553 height 59
drag, startPoint x: 430, startPoint y: 296, endPoint x: 422, endPoint y: 298, distance: 8.2
click at [422, 298] on textarea "1x 40ft container, containing: 1000 bags x 25 kg Batter-Up K HScode: 35051090 N…" at bounding box center [698, 304] width 553 height 59
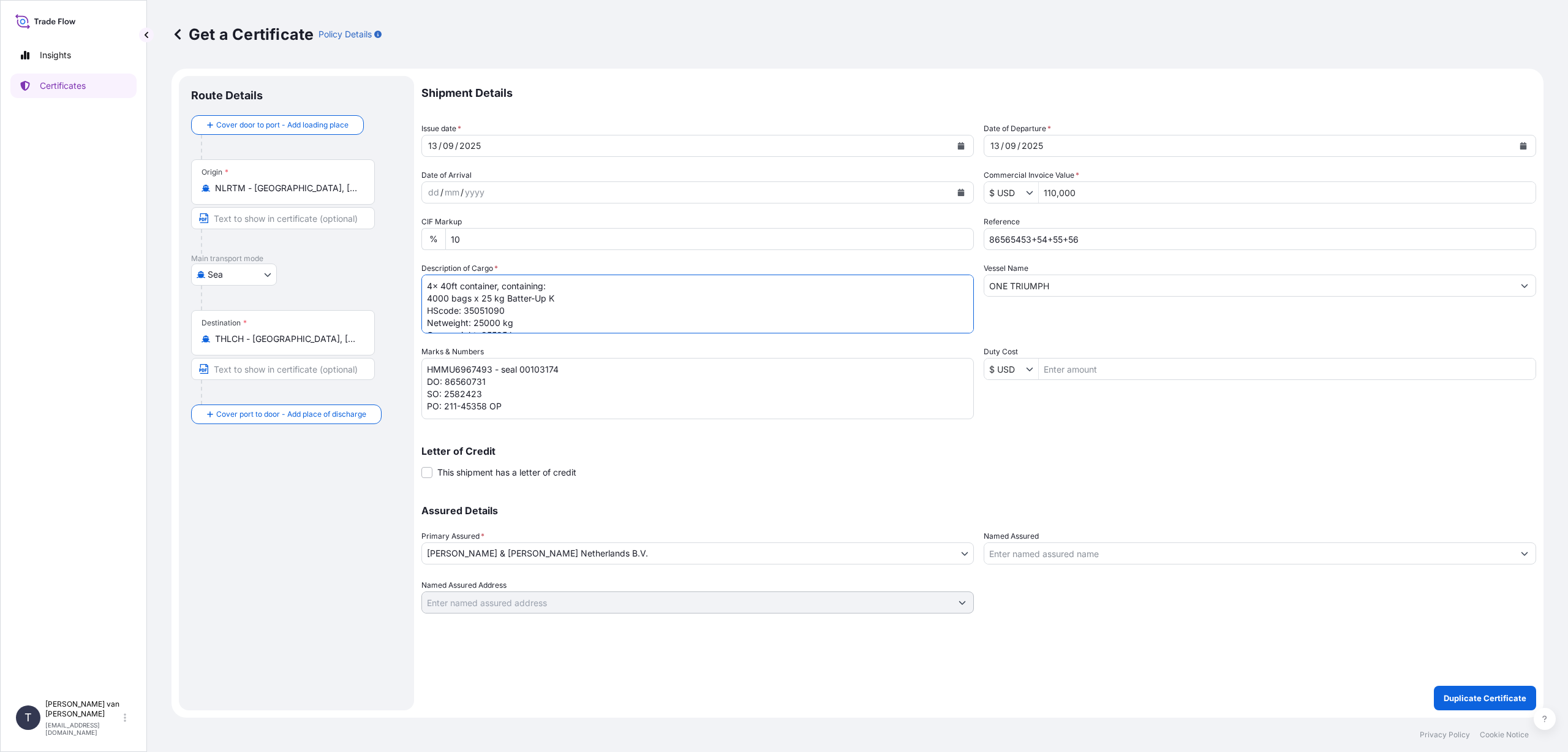
drag, startPoint x: 555, startPoint y: 300, endPoint x: 507, endPoint y: 296, distance: 48.2
click at [507, 296] on textarea "1x 40ft container, containing: 1000 bags x 25 kg Batter-Up K HScode: 35051090 N…" at bounding box center [698, 304] width 553 height 59
click at [509, 311] on textarea "1x 40ft container, containing: 1000 bags x 25 kg Batter-Up K HScode: 35051090 N…" at bounding box center [698, 304] width 553 height 59
click at [484, 321] on textarea "1x 40ft container, containing: 1000 bags x 25 kg Batter-Up K HScode: 35051090 N…" at bounding box center [698, 304] width 553 height 59
click at [534, 326] on textarea "1x 40ft container, containing: 1000 bags x 25 kg Batter-Up K HScode: 35051090 N…" at bounding box center [698, 304] width 553 height 59
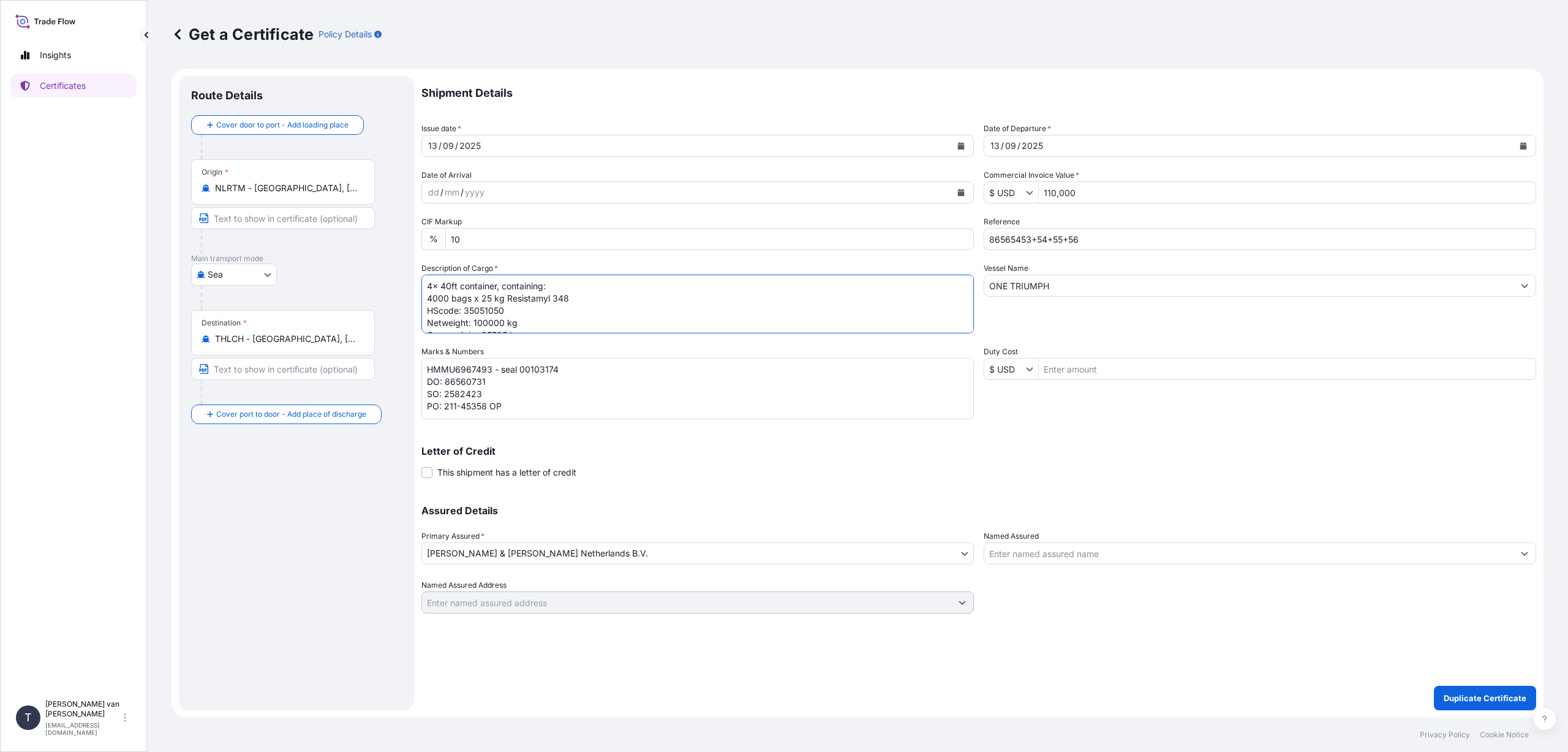
scroll to position [13, 0]
click at [505, 322] on textarea "1x 40ft container, containing: 1000 bags x 25 kg Batter-Up K HScode: 35051090 N…" at bounding box center [698, 304] width 553 height 59
click at [581, 310] on textarea "1x 40ft container, containing: 1000 bags x 25 kg Batter-Up K HScode: 35051090 N…" at bounding box center [698, 304] width 553 height 59
type textarea "4x 40ft container, containing: 4000 bags x 25 kg Resistamyl 348 HScode: 3505105…"
drag, startPoint x: 1082, startPoint y: 241, endPoint x: 978, endPoint y: 240, distance: 104.0
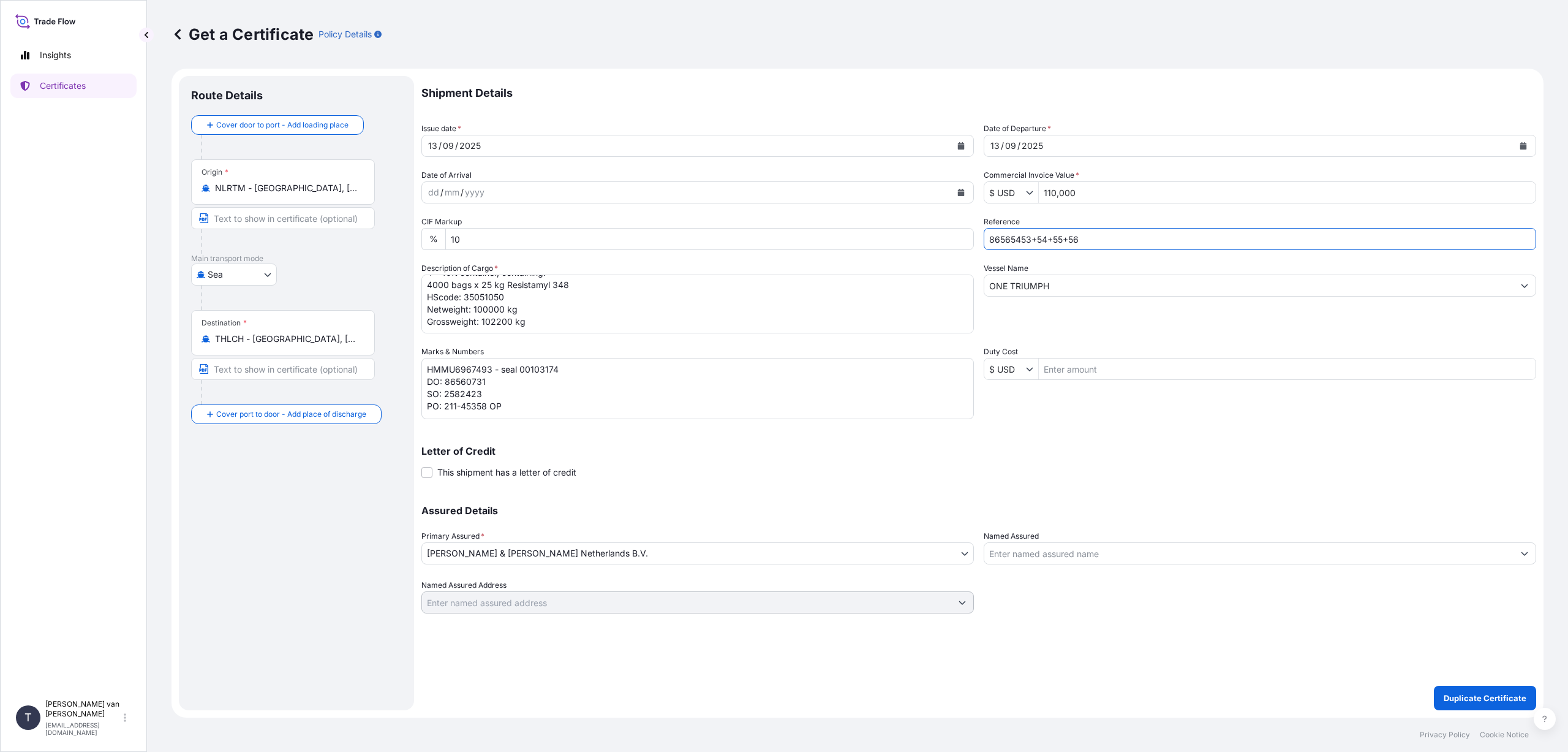
click at [978, 240] on div "Shipment Details Issue date * [DATE] Date of Departure * [DATE] Date of Arrival…" at bounding box center [979, 344] width 1115 height 537
click at [484, 381] on textarea "HMMU6967493 - seal 00103174 DO: 86560731 SO: 2582423 PO: 211-45358 OP" at bounding box center [698, 388] width 553 height 61
drag, startPoint x: 489, startPoint y: 381, endPoint x: 445, endPoint y: 381, distance: 44.0
click at [445, 381] on textarea "HMMU6967493 - seal 00103174 DO: 86560731 SO: 2582423 PO: 211-45358 OP" at bounding box center [698, 388] width 553 height 61
paste textarea "5453+54+55+56"
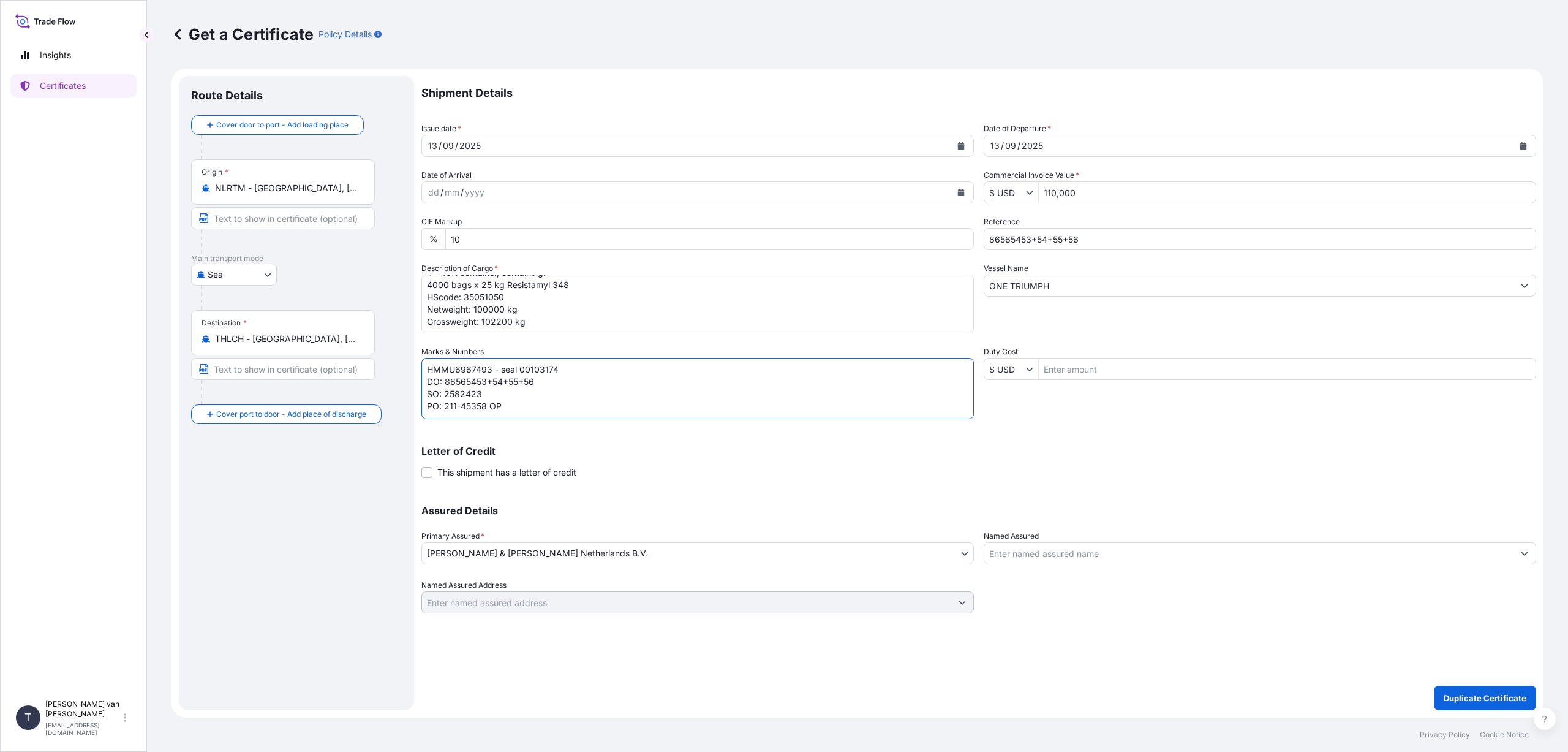
click at [485, 392] on textarea "HMMU6967493 - seal 00103174 DO: 86560731 SO: 2582423 PO: 211-45358 OP" at bounding box center [698, 388] width 553 height 61
drag, startPoint x: 504, startPoint y: 407, endPoint x: 447, endPoint y: 403, distance: 57.1
click at [447, 403] on textarea "HMMU6967493 - seal 00103174 DO: 86560731 SO: 2582423 PO: 211-45358 OP" at bounding box center [698, 388] width 553 height 61
click at [484, 408] on textarea "HMMU6967493 - seal 00103174 DO: 86560731 SO: 2582423 PO: 211-45358 OP" at bounding box center [698, 388] width 553 height 61
drag, startPoint x: 560, startPoint y: 368, endPoint x: 423, endPoint y: 355, distance: 137.6
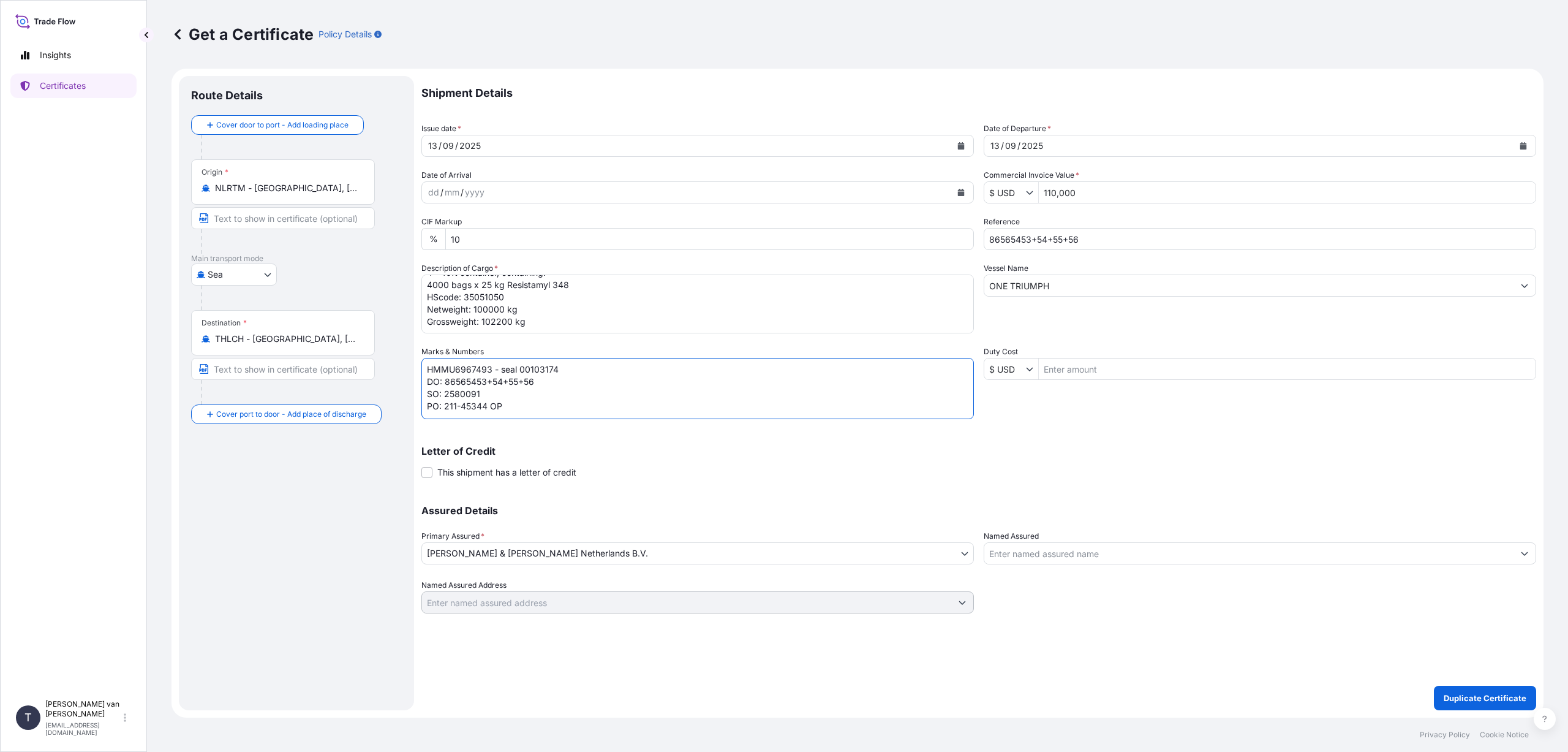
click at [423, 355] on div "Marks & Numbers HMMU6967493 - seal 00103174 DO: 86560731 SO: 2582423 PO: 211-45…" at bounding box center [698, 382] width 553 height 73
click at [561, 369] on textarea "HMMU6967493 - seal 00103174 DO: 86560731 SO: 2582423 PO: 211-45358 OP" at bounding box center [698, 388] width 553 height 61
paste textarea "HMMU6967493 - seal 00103174"
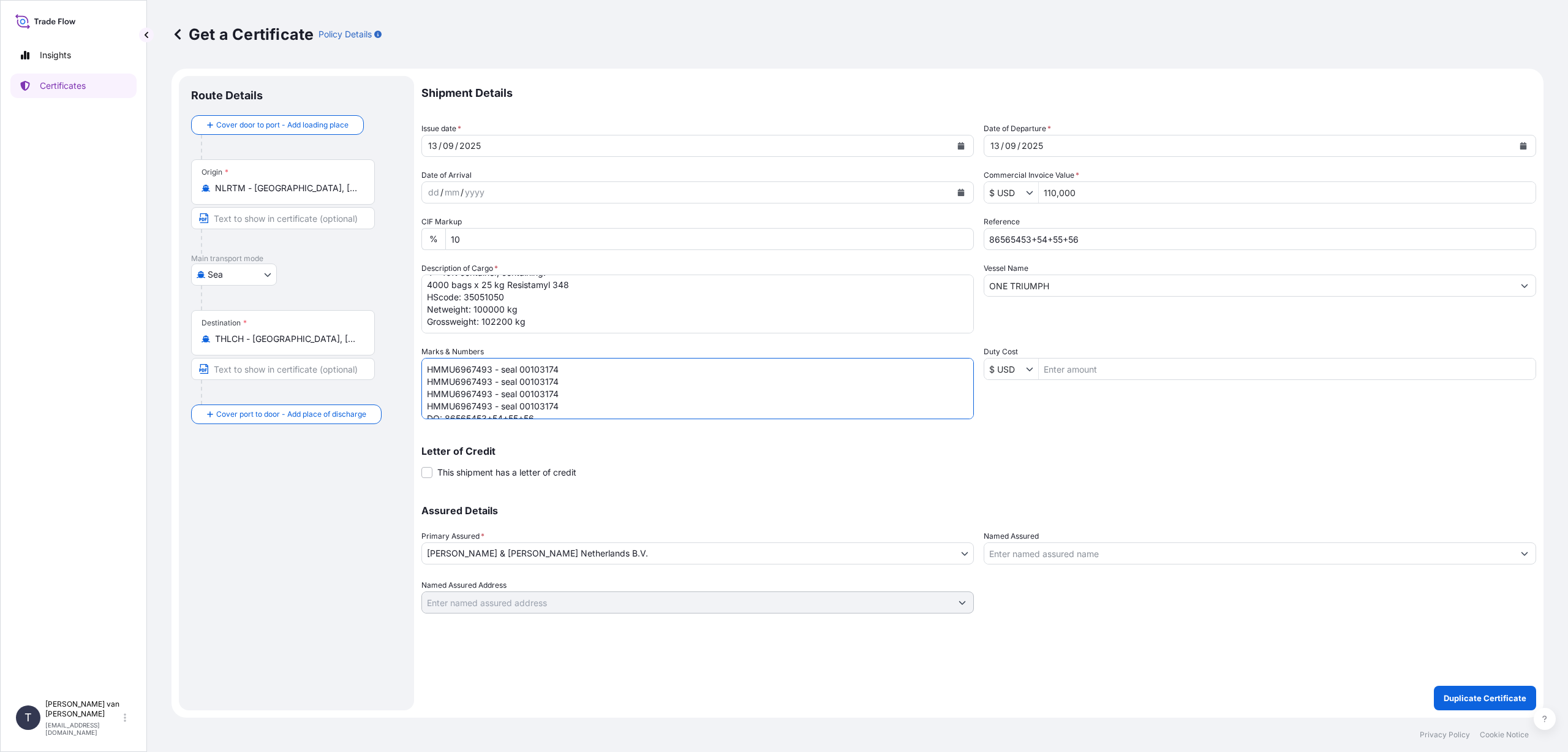
click at [491, 371] on textarea "HMMU6967493 - seal 00103174 DO: 86560731 SO: 2582423 PO: 211-45358 OP" at bounding box center [698, 388] width 553 height 61
click at [560, 368] on textarea "HMMU6967493 - seal 00103174 DO: 86560731 SO: 2582423 PO: 211-45358 OP" at bounding box center [698, 388] width 553 height 61
click at [492, 380] on textarea "HMMU6967493 - seal 00103174 DO: 86560731 SO: 2582423 PO: 211-45358 OP" at bounding box center [698, 388] width 553 height 61
click at [560, 382] on textarea "HMMU6967493 - seal 00103174 DO: 86560731 SO: 2582423 PO: 211-45358 OP" at bounding box center [698, 388] width 553 height 61
click at [493, 395] on textarea "HMMU6967493 - seal 00103174 DO: 86560731 SO: 2582423 PO: 211-45358 OP" at bounding box center [698, 388] width 553 height 61
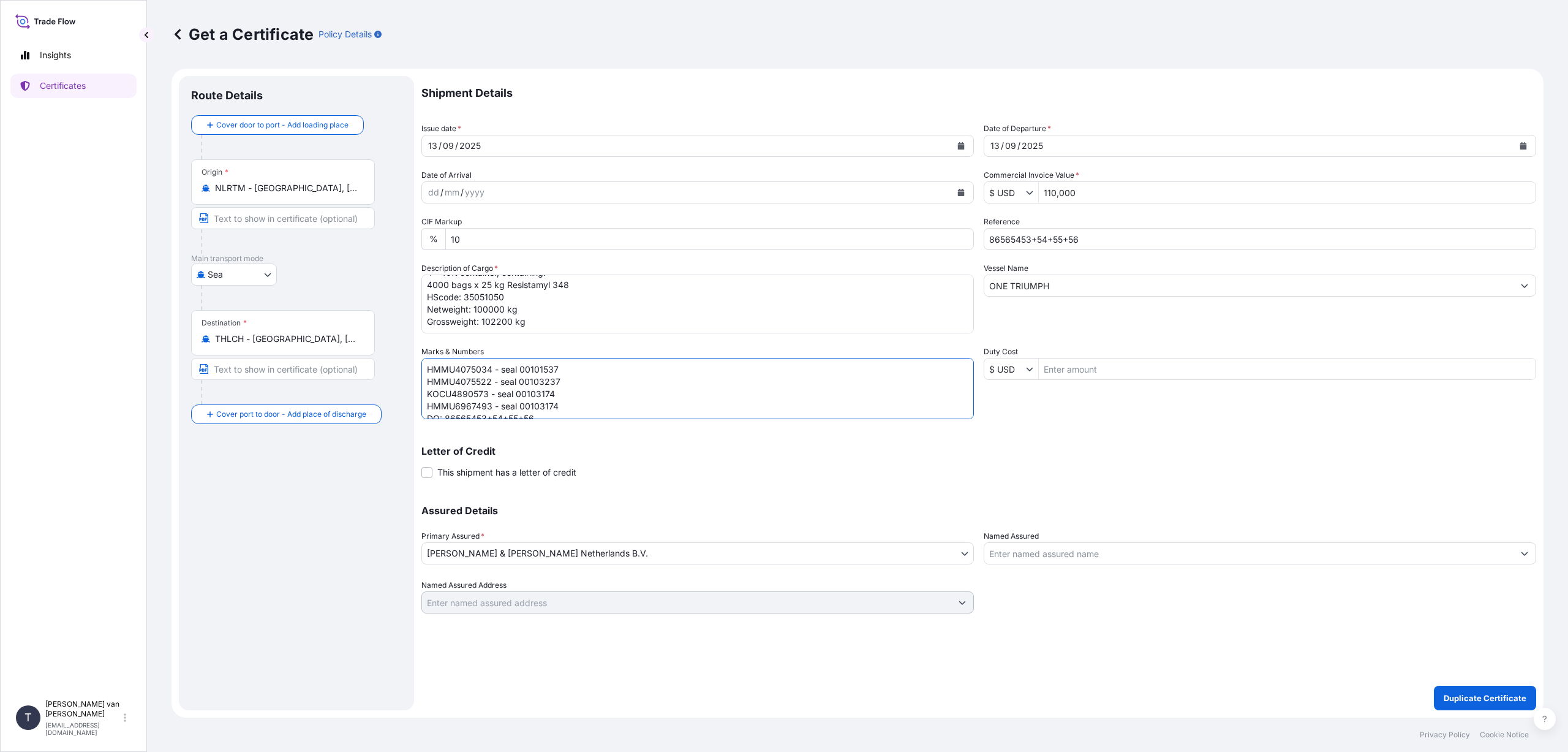
click at [555, 393] on textarea "HMMU6967493 - seal 00103174 DO: 86560731 SO: 2582423 PO: 211-45358 OP" at bounding box center [698, 388] width 553 height 61
click at [491, 408] on textarea "HMMU6967493 - seal 00103174 DO: 86560731 SO: 2582423 PO: 211-45358 OP" at bounding box center [698, 388] width 553 height 61
click at [557, 408] on textarea "HMMU6967493 - seal 00103174 DO: 86560731 SO: 2582423 PO: 211-45358 OP" at bounding box center [698, 388] width 553 height 61
click at [592, 387] on textarea "HMMU6967493 - seal 00103174 DO: 86560731 SO: 2582423 PO: 211-45358 OP" at bounding box center [698, 388] width 553 height 61
click at [614, 394] on textarea "HMMU6967493 - seal 00103174 DO: 86560731 SO: 2582423 PO: 211-45358 OP" at bounding box center [698, 388] width 553 height 61
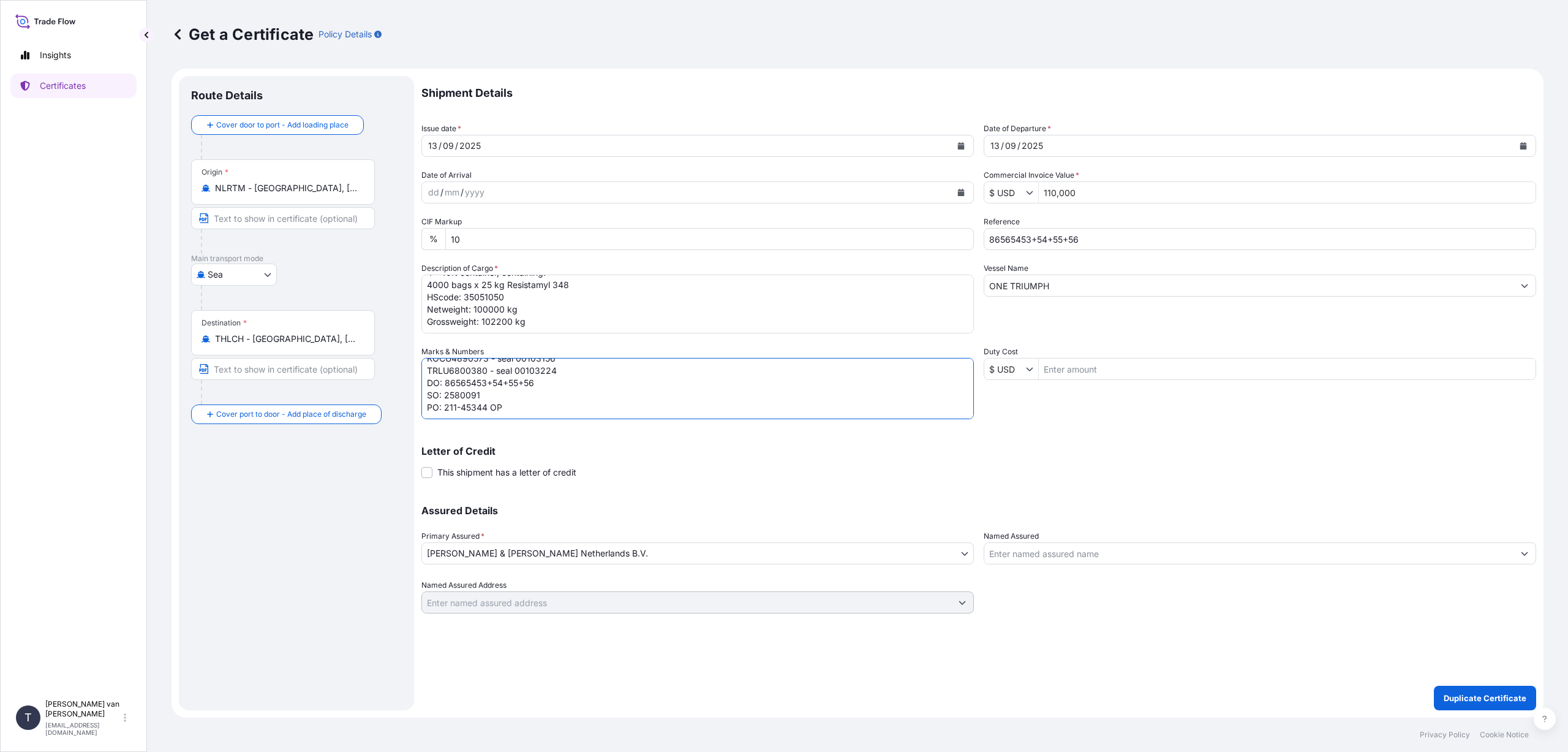
scroll to position [0, 0]
type textarea "HMMU4075034 - seal 00101537 HMMU4075522 - seal 00103237 KOCU4890573 - seal 0010…"
click at [1467, 690] on button "Duplicate Certificate" at bounding box center [1485, 698] width 102 height 24
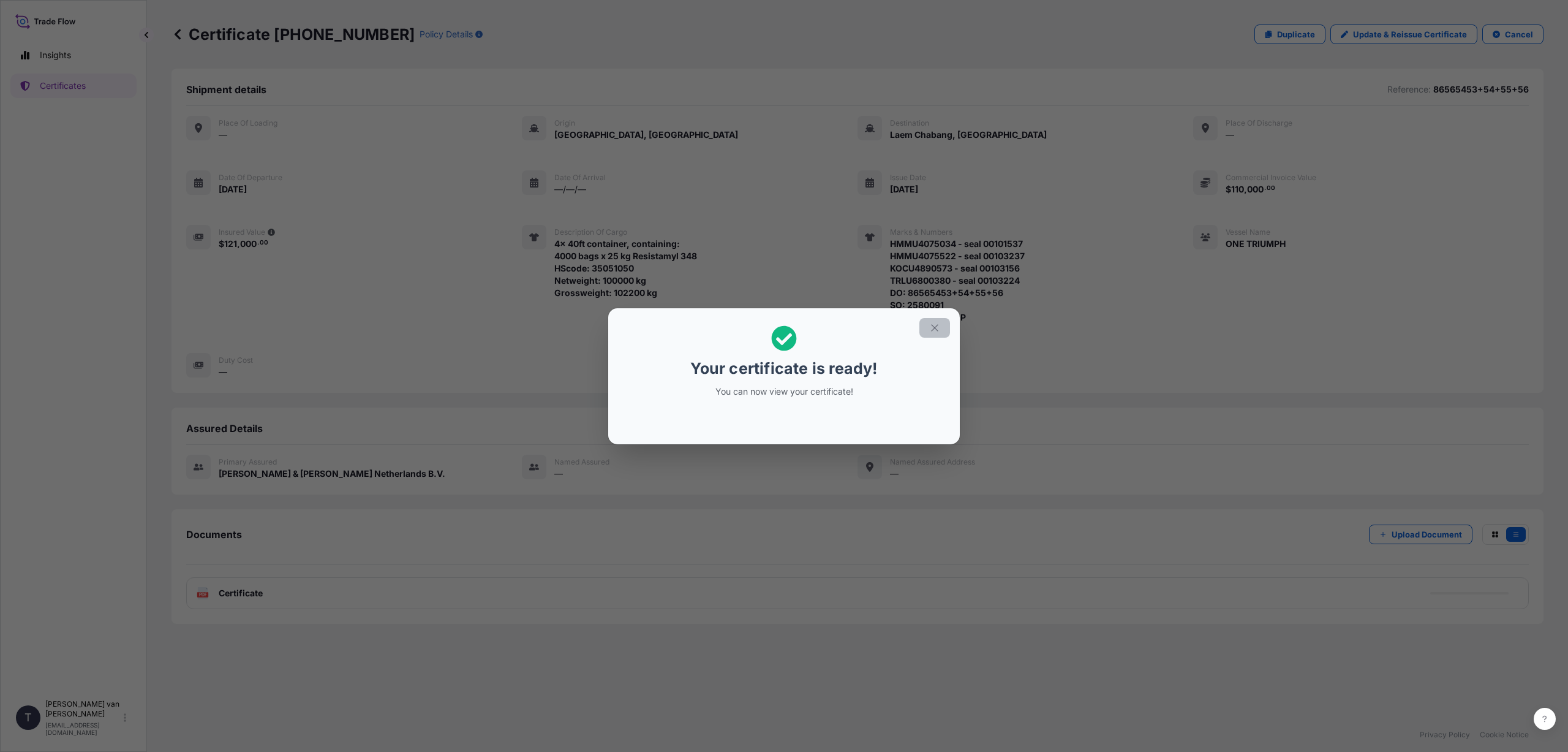
click at [931, 325] on icon "button" at bounding box center [935, 328] width 11 height 11
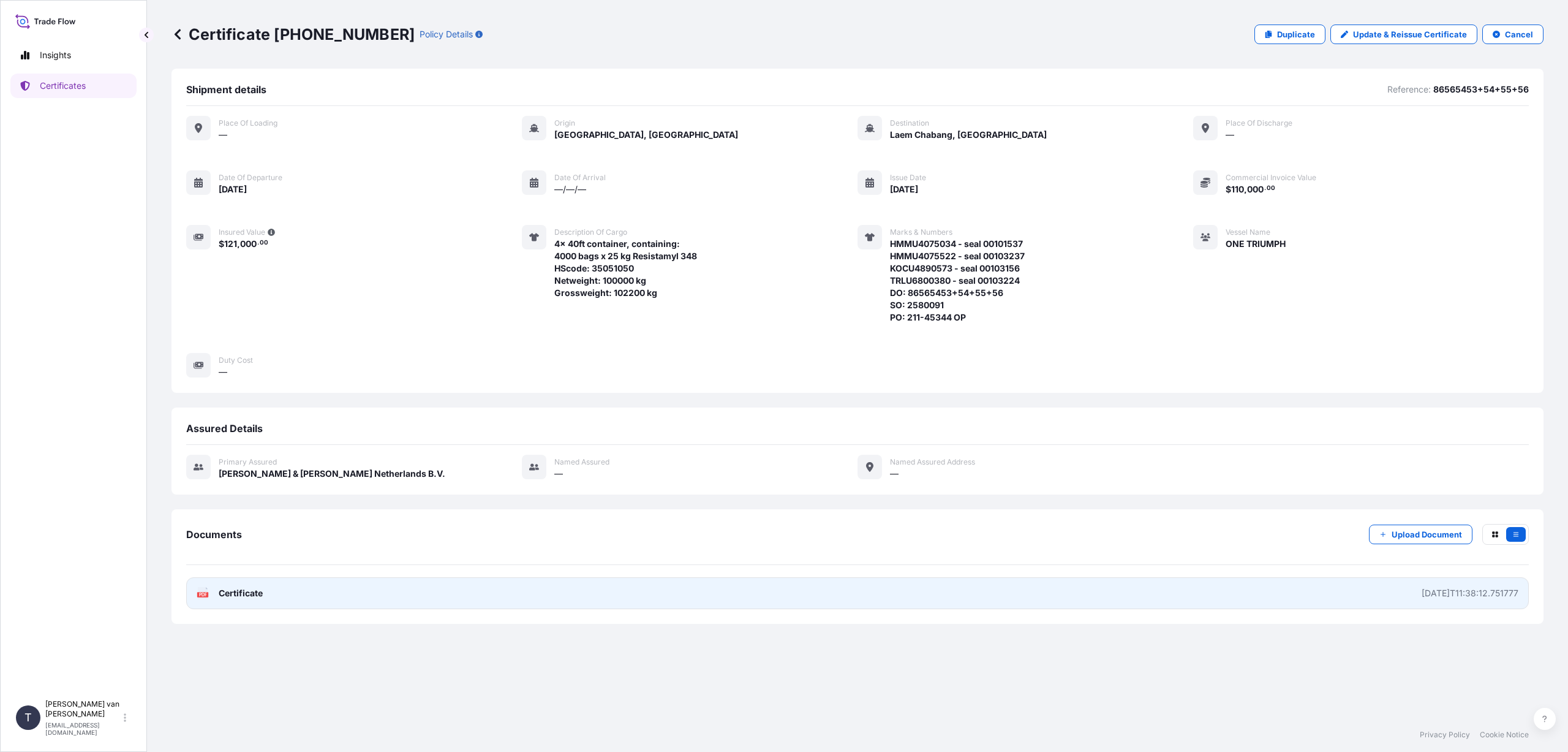
click at [267, 594] on link "PDF Certificate [DATE]T11:38:12.751777" at bounding box center [857, 593] width 1343 height 32
